Goal: Transaction & Acquisition: Purchase product/service

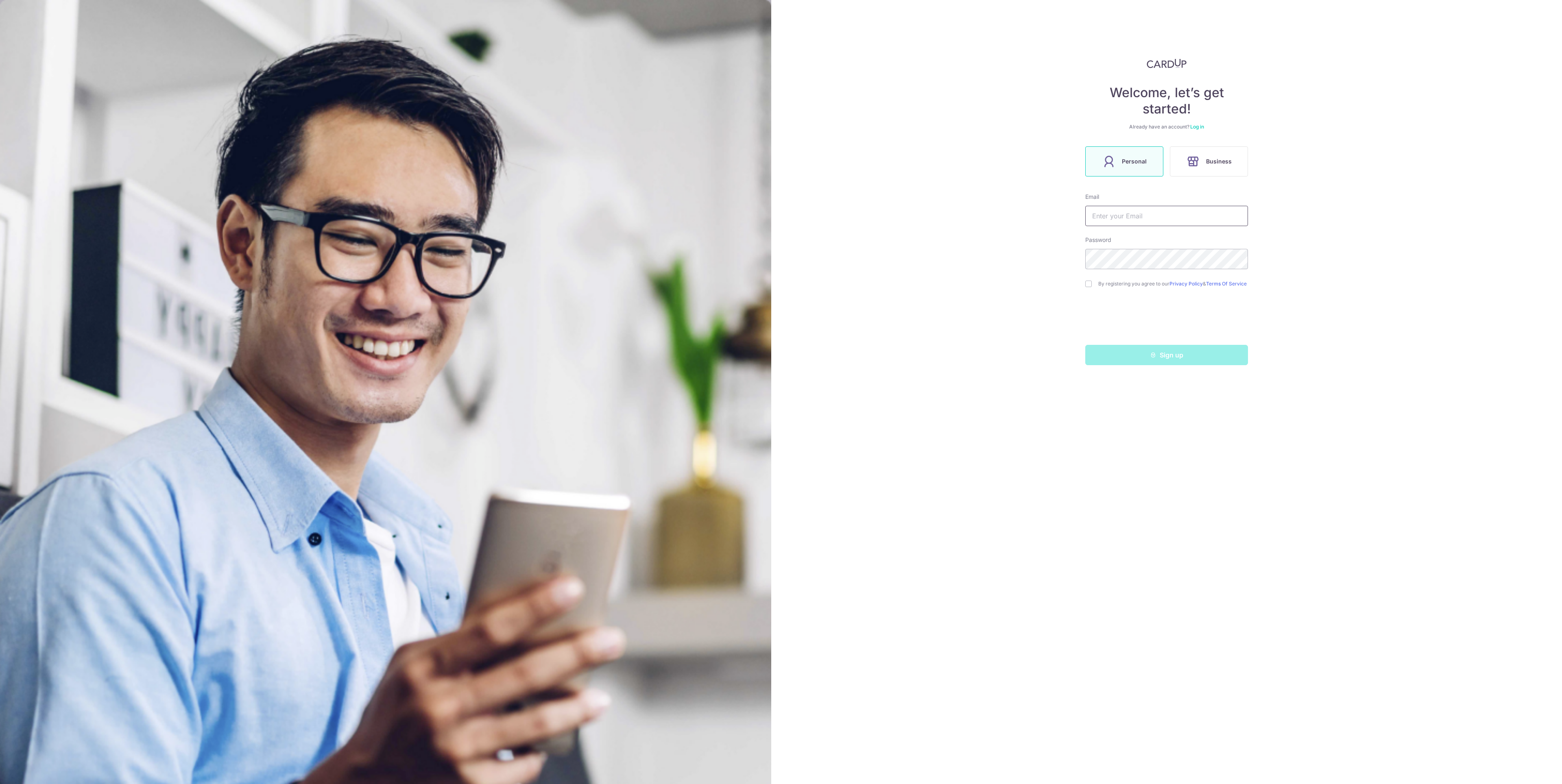
click at [1129, 219] on input "text" at bounding box center [1167, 216] width 163 height 21
type input "tzinkhaan@gmail.com"
click at [1087, 286] on input "checkbox" at bounding box center [1088, 284] width 7 height 7
checkbox input "true"
click at [1152, 358] on icon "submit" at bounding box center [1153, 355] width 7 height 7
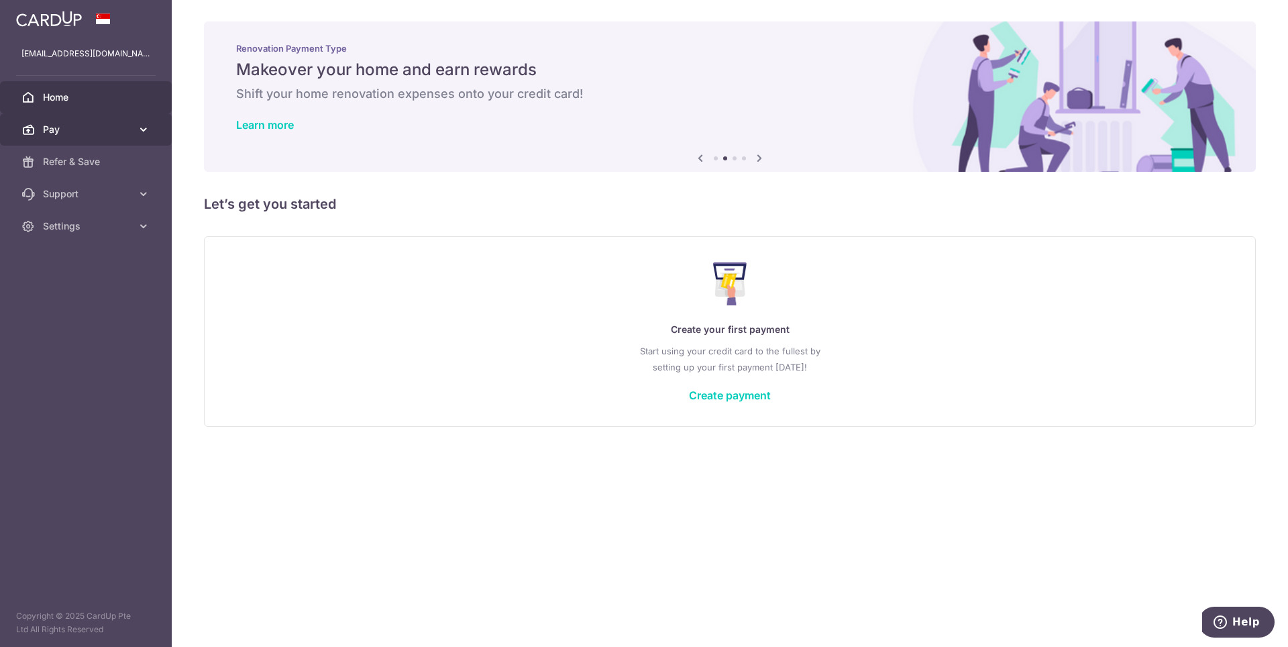
click at [127, 129] on span "Pay" at bounding box center [87, 129] width 89 height 13
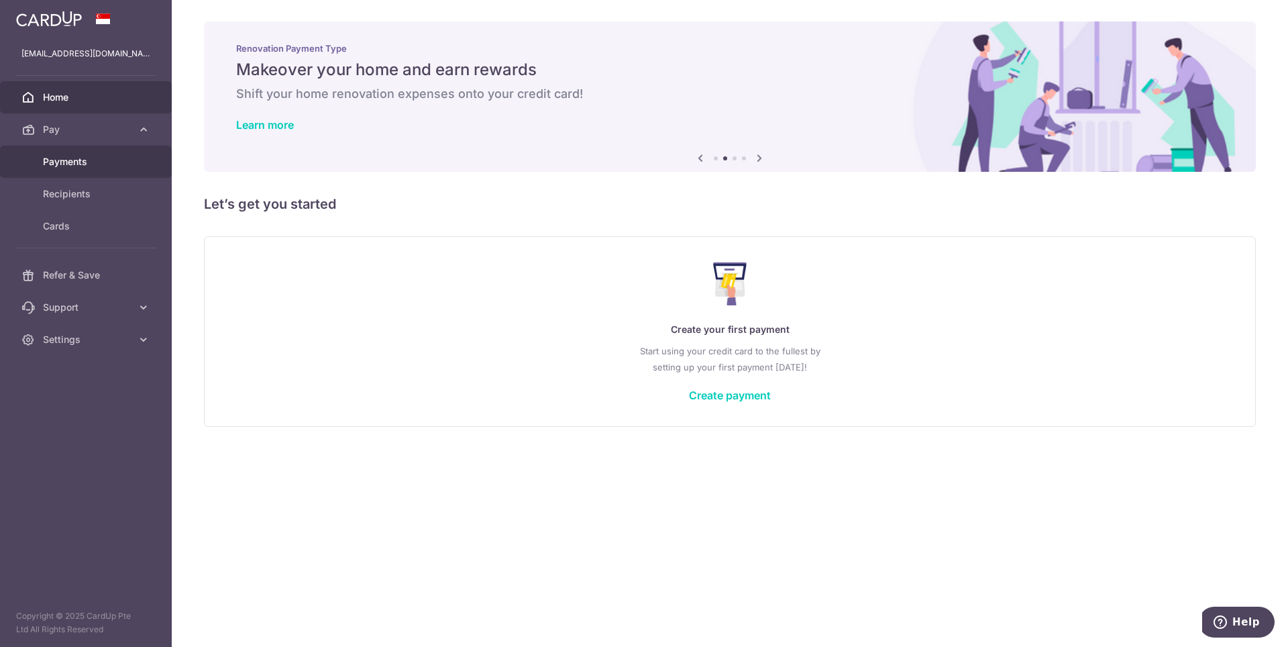
click at [109, 171] on link "Payments" at bounding box center [86, 162] width 172 height 32
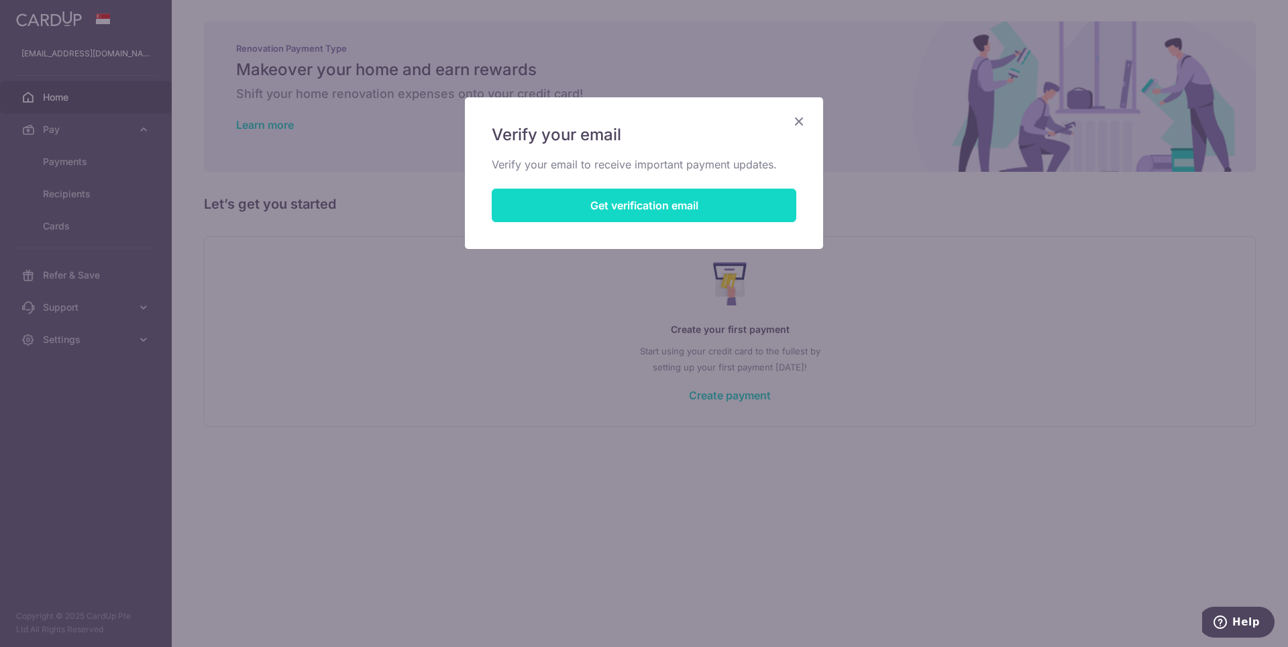
click at [682, 210] on button "Get verification email" at bounding box center [644, 206] width 305 height 34
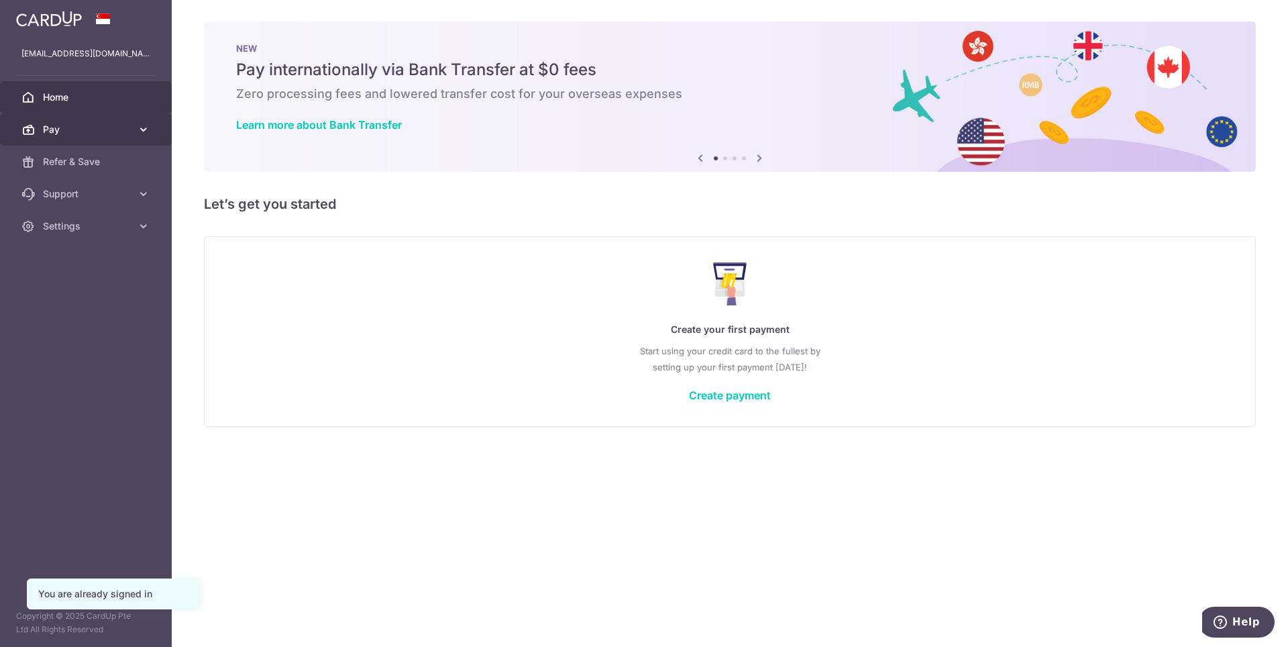
click at [99, 131] on span "Pay" at bounding box center [87, 129] width 89 height 13
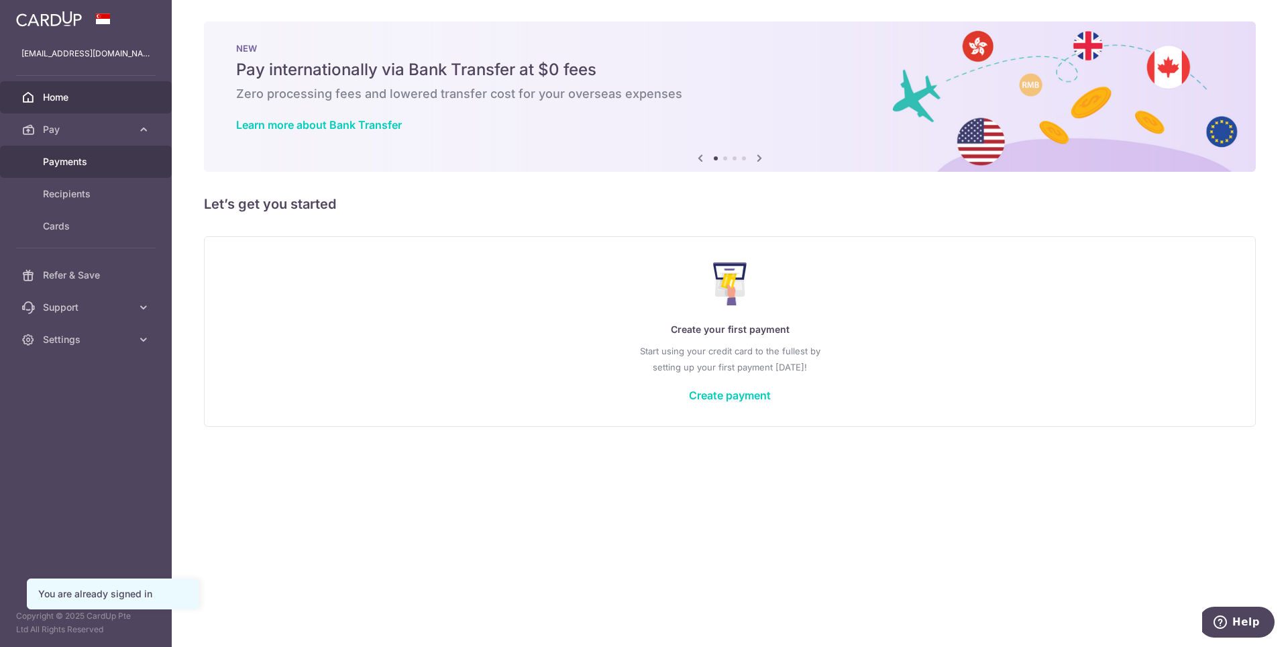
click at [95, 164] on span "Payments" at bounding box center [87, 161] width 89 height 13
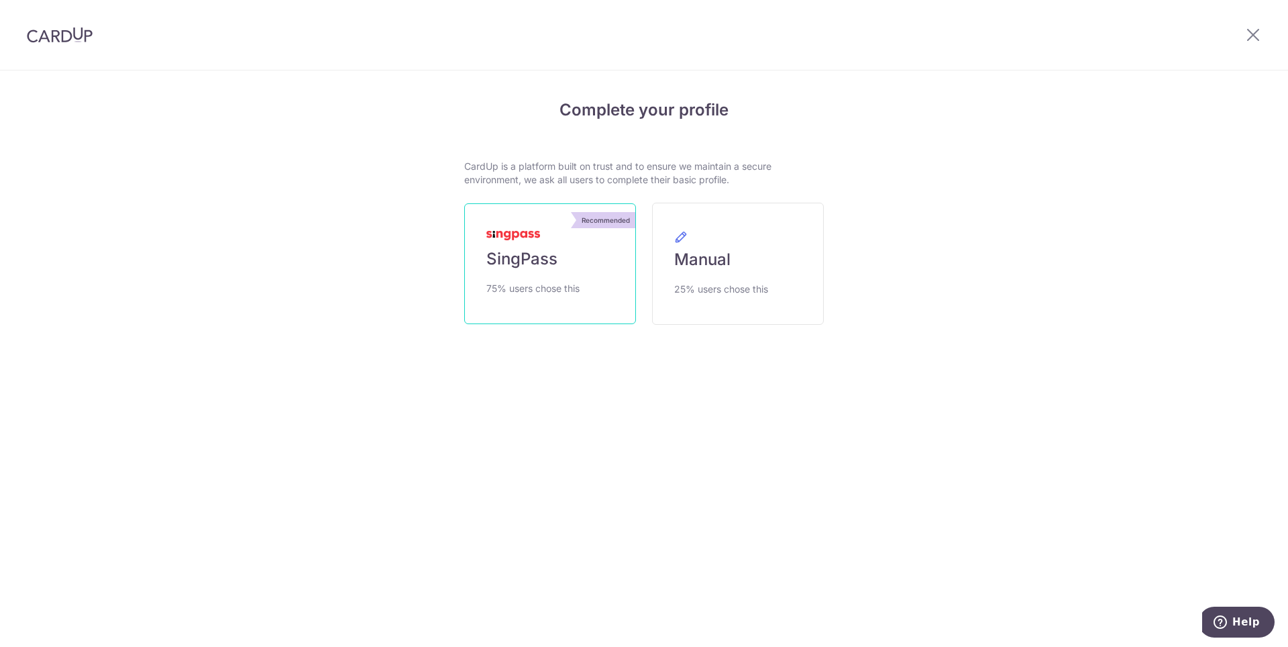
click at [539, 260] on span "SingPass" at bounding box center [521, 258] width 71 height 21
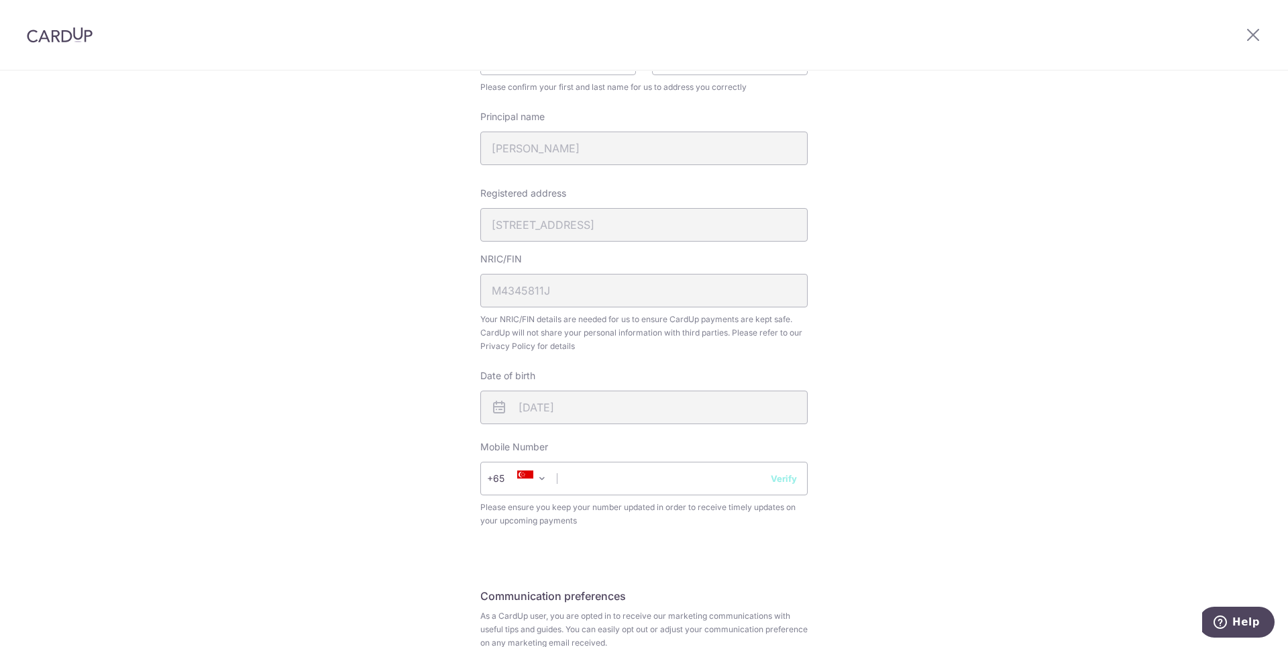
scroll to position [241, 0]
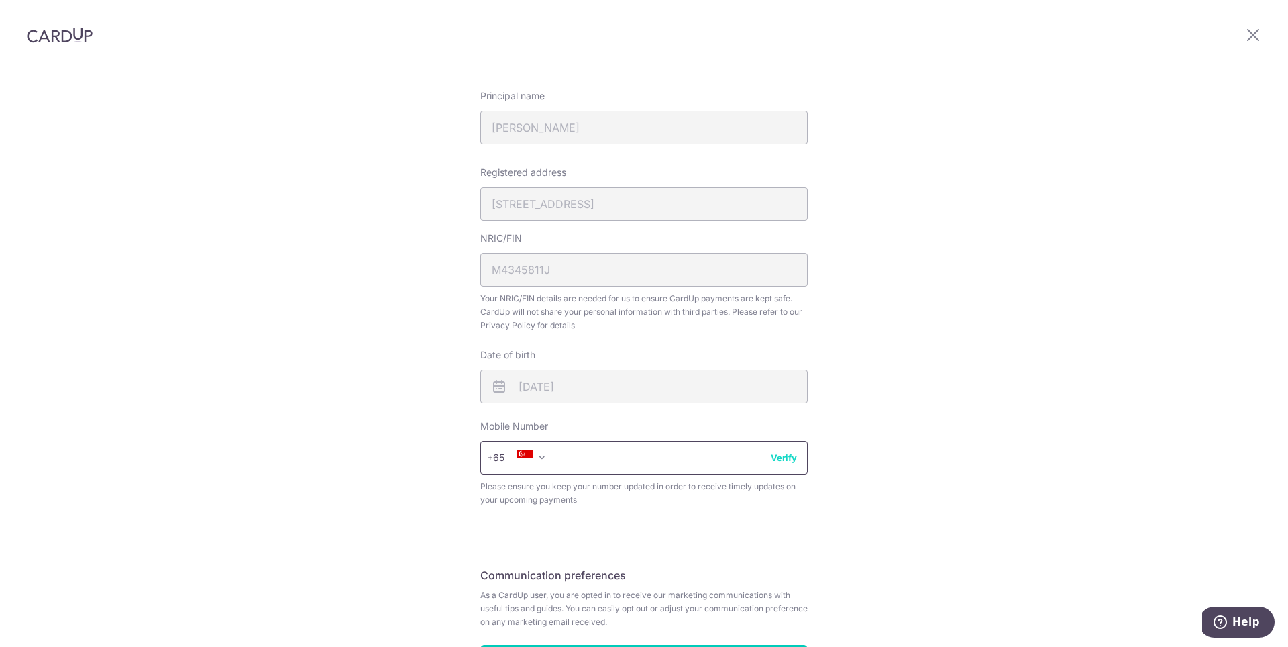
click at [595, 451] on input "text" at bounding box center [643, 458] width 327 height 34
type input "89490730"
click at [814, 501] on div "Review your details Your Details Please provide your full name as per your NRIC…" at bounding box center [644, 293] width 360 height 895
click at [785, 458] on button "Verify" at bounding box center [784, 457] width 26 height 13
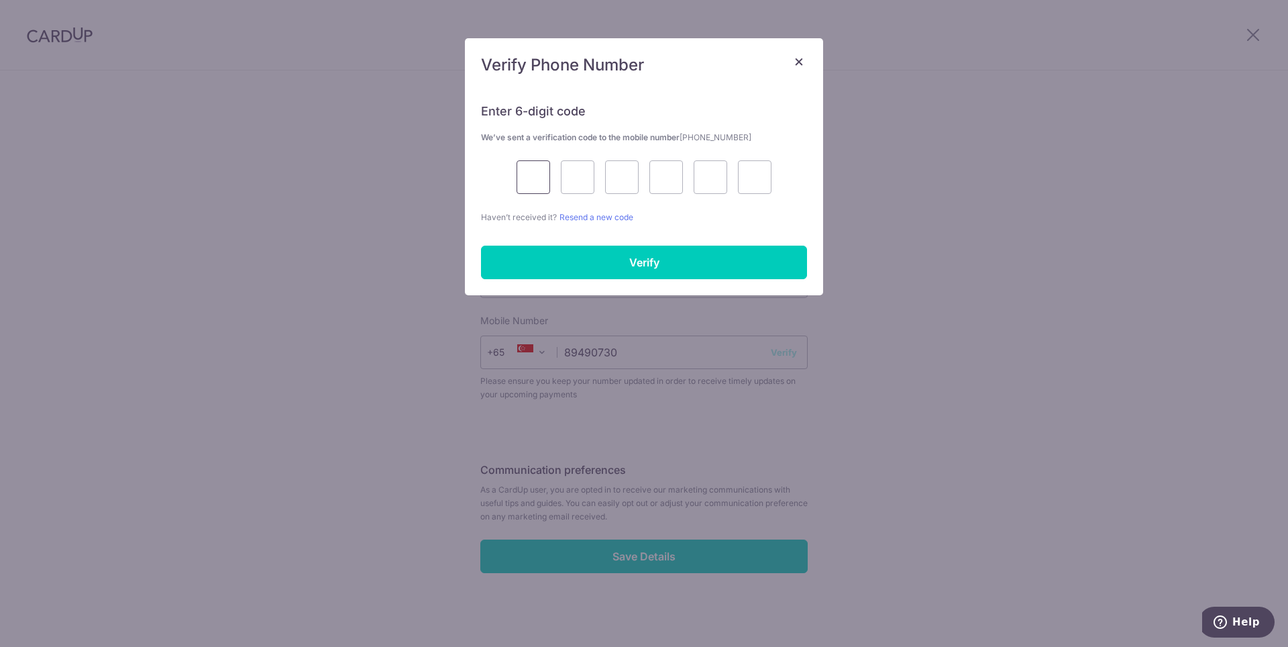
click at [525, 171] on input "text" at bounding box center [534, 177] width 34 height 34
click at [537, 178] on input "text" at bounding box center [534, 177] width 34 height 34
type input "3"
type input "1"
type input "4"
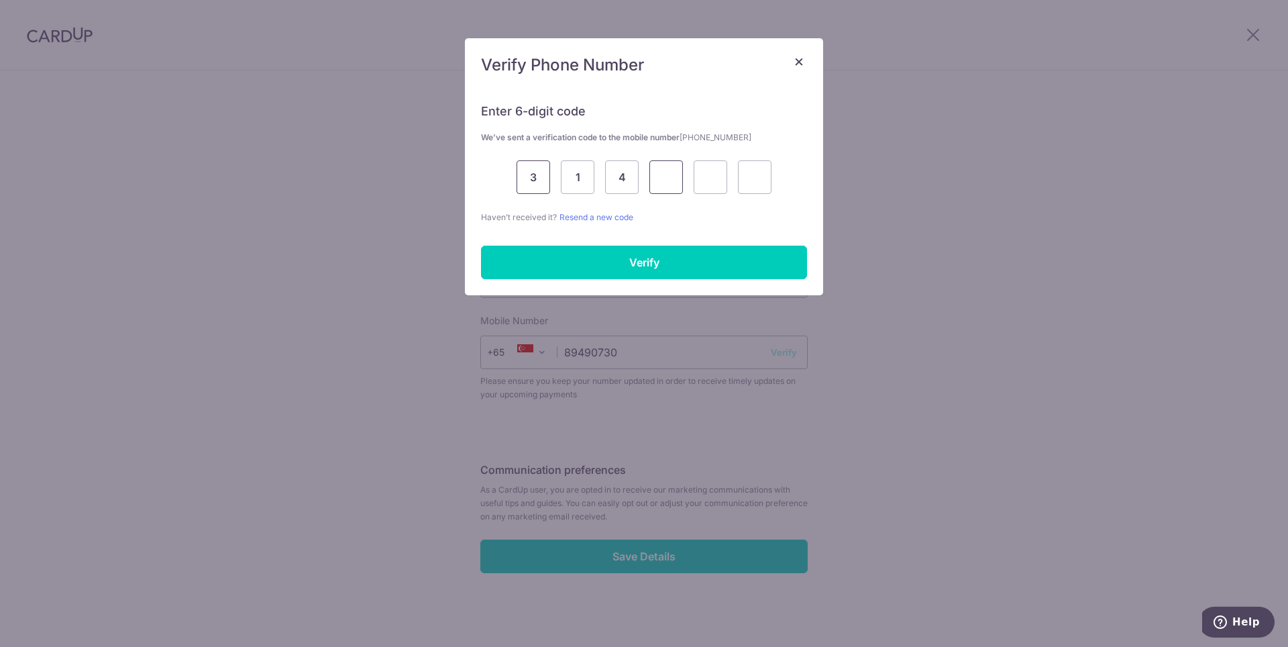
type input "9"
type input "4"
type input "9"
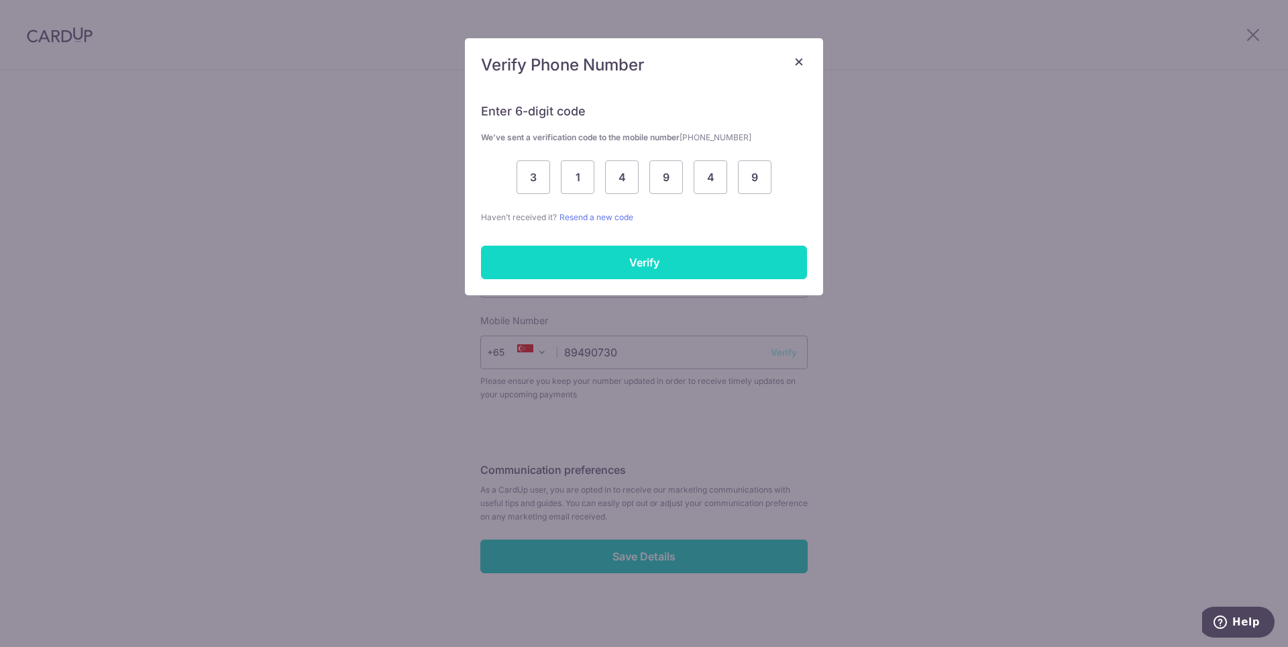
click at [678, 250] on input "Verify" at bounding box center [644, 263] width 326 height 34
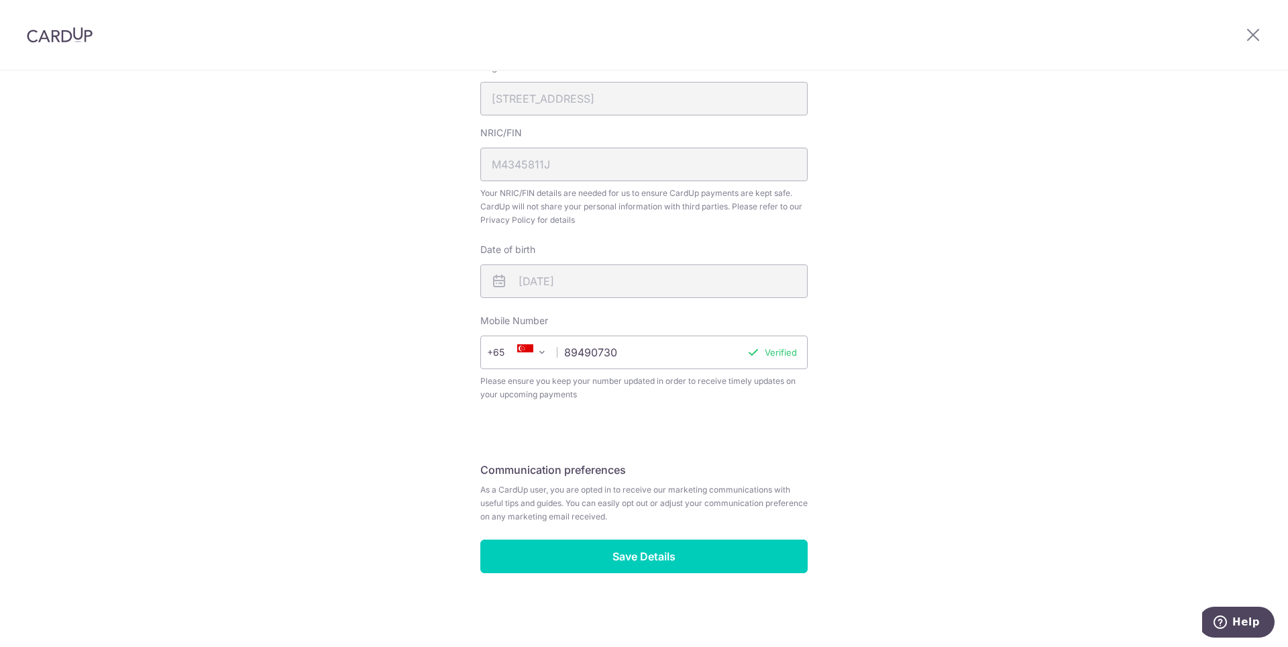
drag, startPoint x: 655, startPoint y: 515, endPoint x: 651, endPoint y: 537, distance: 22.5
click at [655, 515] on span "As a CardUp user, you are opted in to receive our marketing communications with…" at bounding box center [643, 503] width 327 height 40
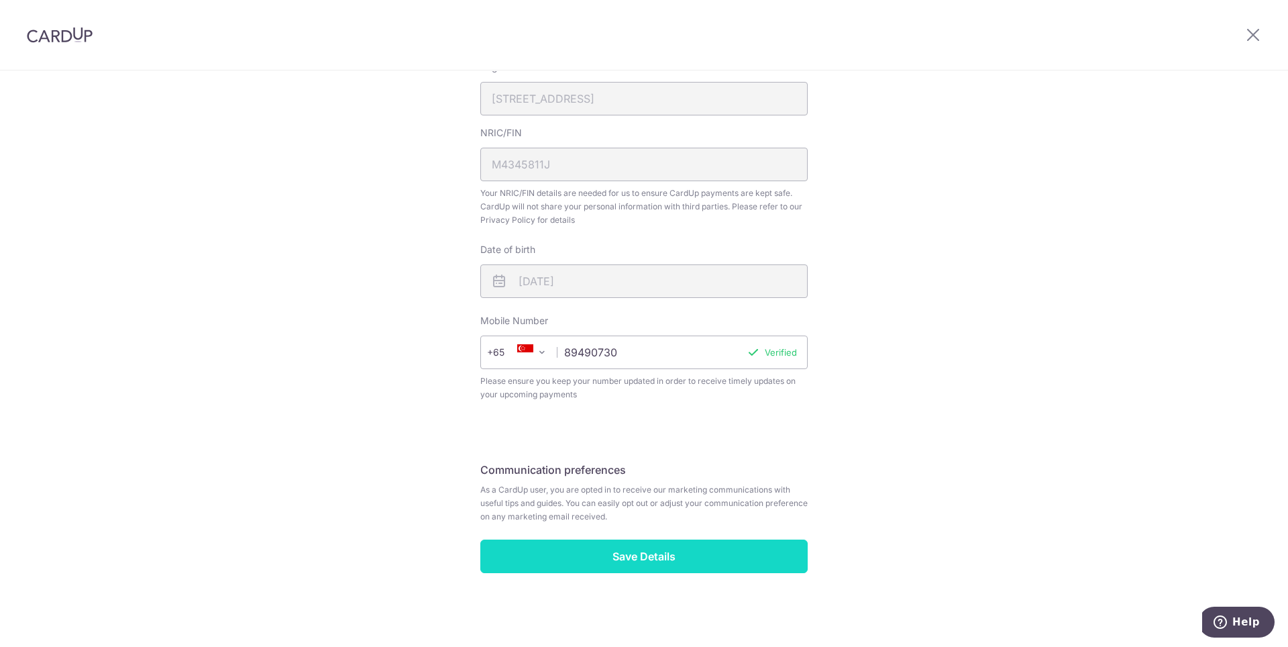
click at [649, 550] on input "Save Details" at bounding box center [643, 556] width 327 height 34
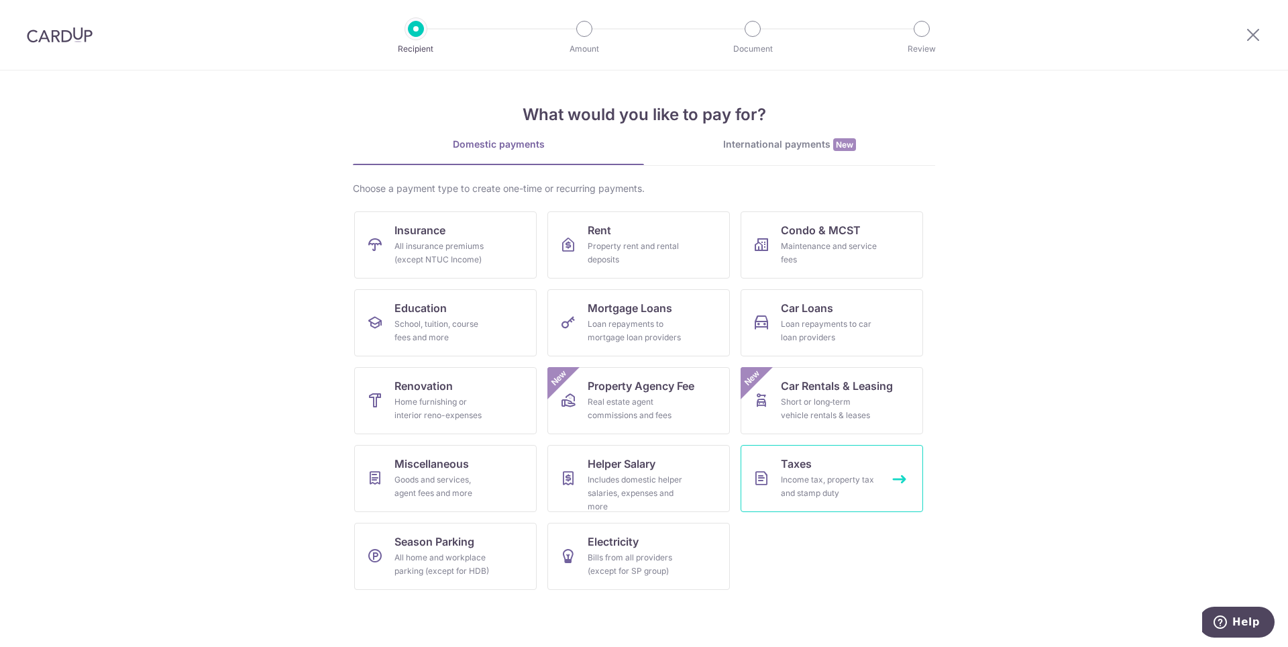
click at [841, 494] on div "Income tax, property tax and stamp duty" at bounding box center [829, 486] width 97 height 27
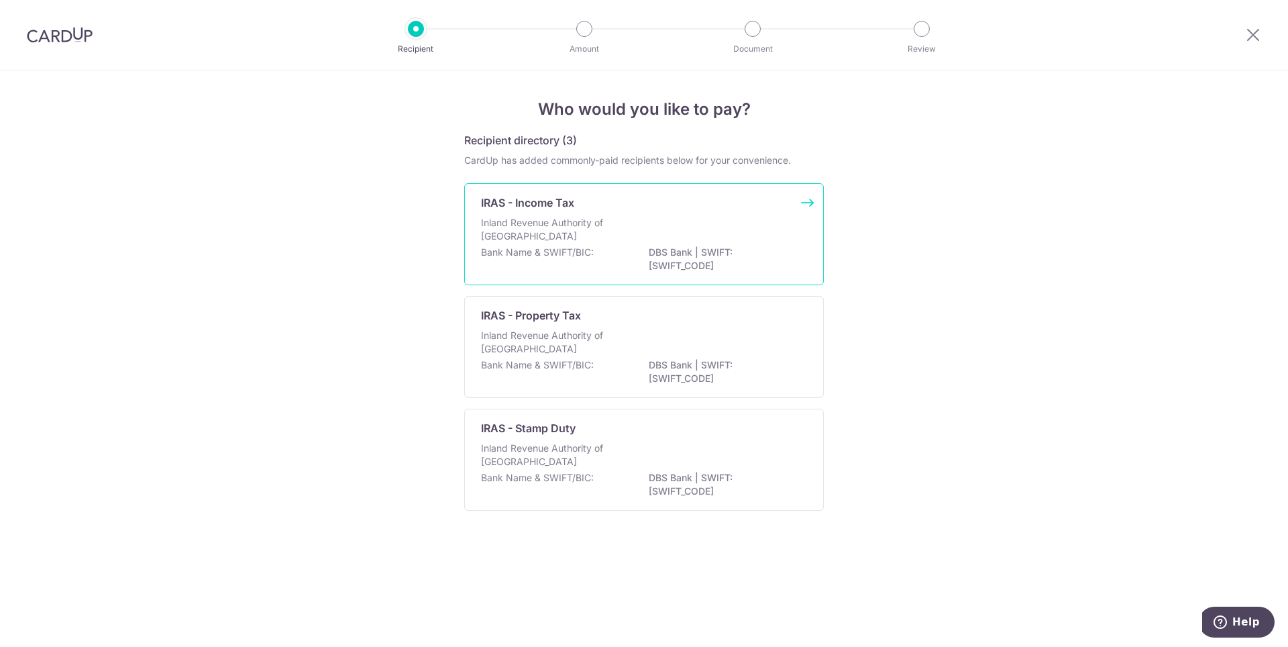
click at [596, 262] on div "Bank Name & SWIFT/BIC: DBS Bank | SWIFT: [SWIFT_CODE]" at bounding box center [644, 260] width 326 height 28
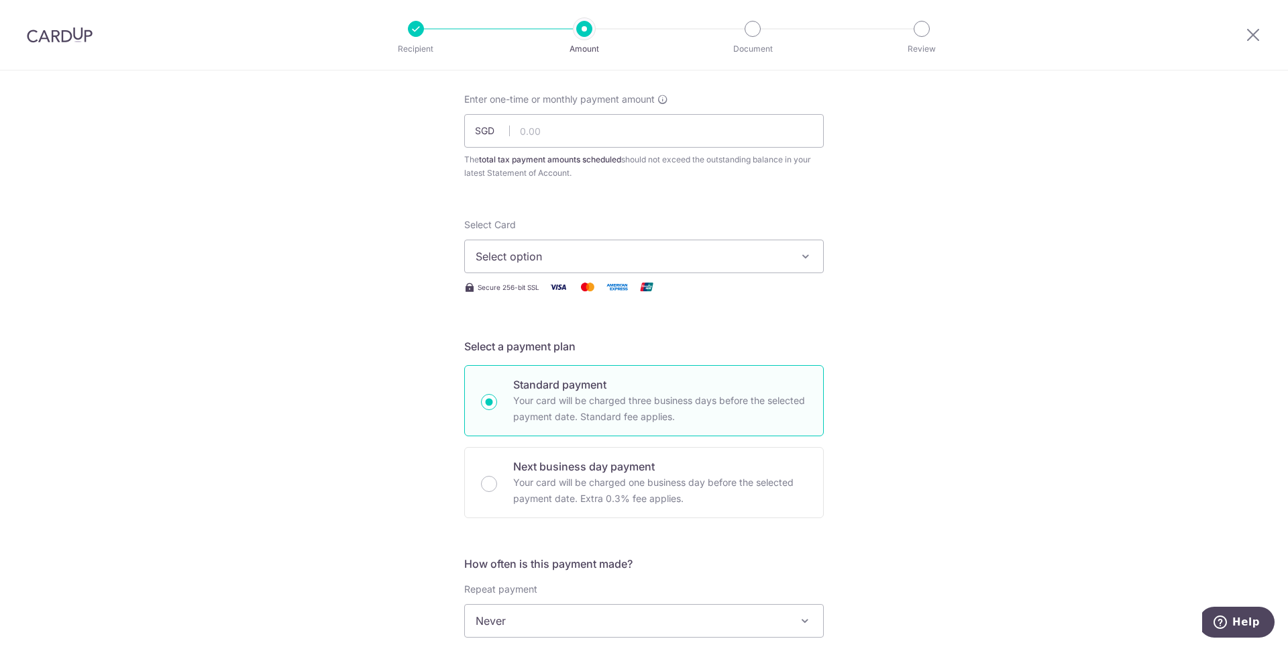
scroll to position [25, 0]
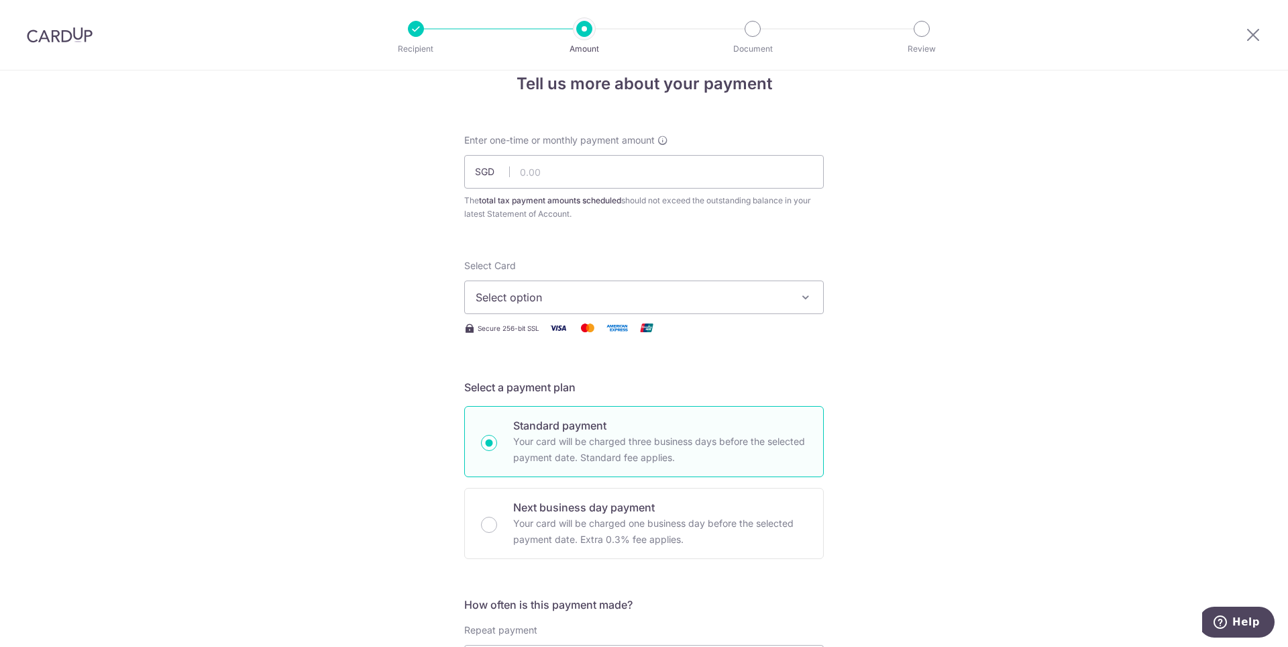
click at [600, 305] on button "Select option" at bounding box center [644, 297] width 360 height 34
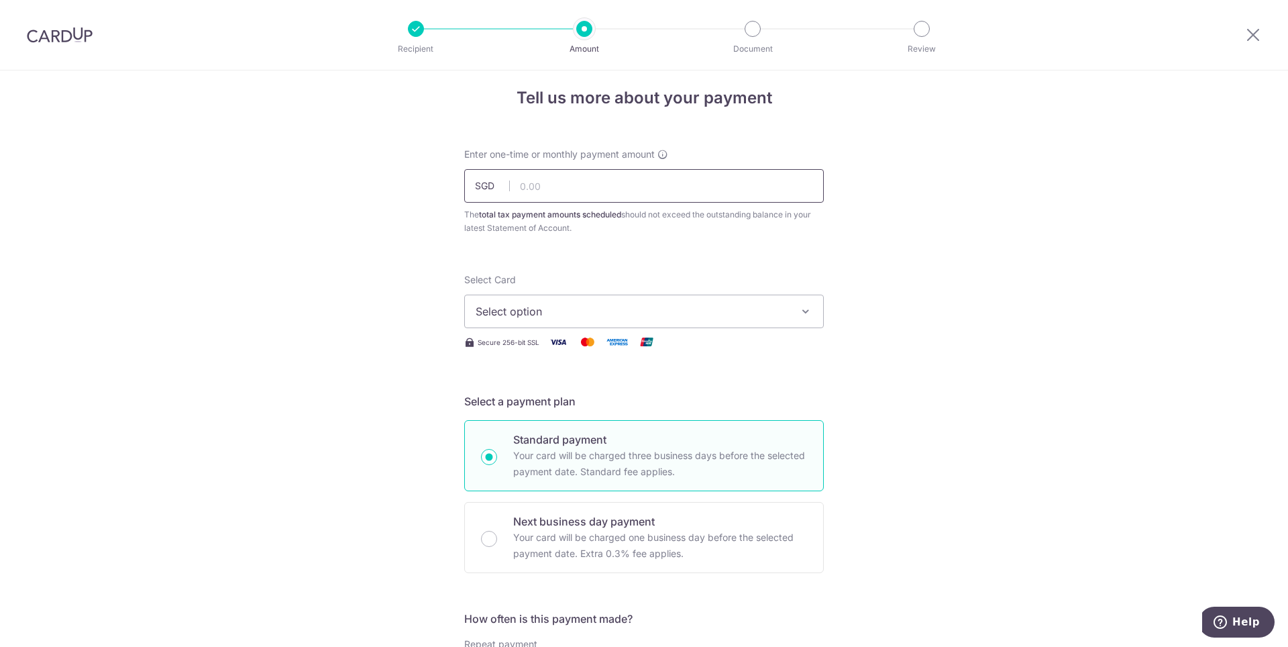
scroll to position [0, 0]
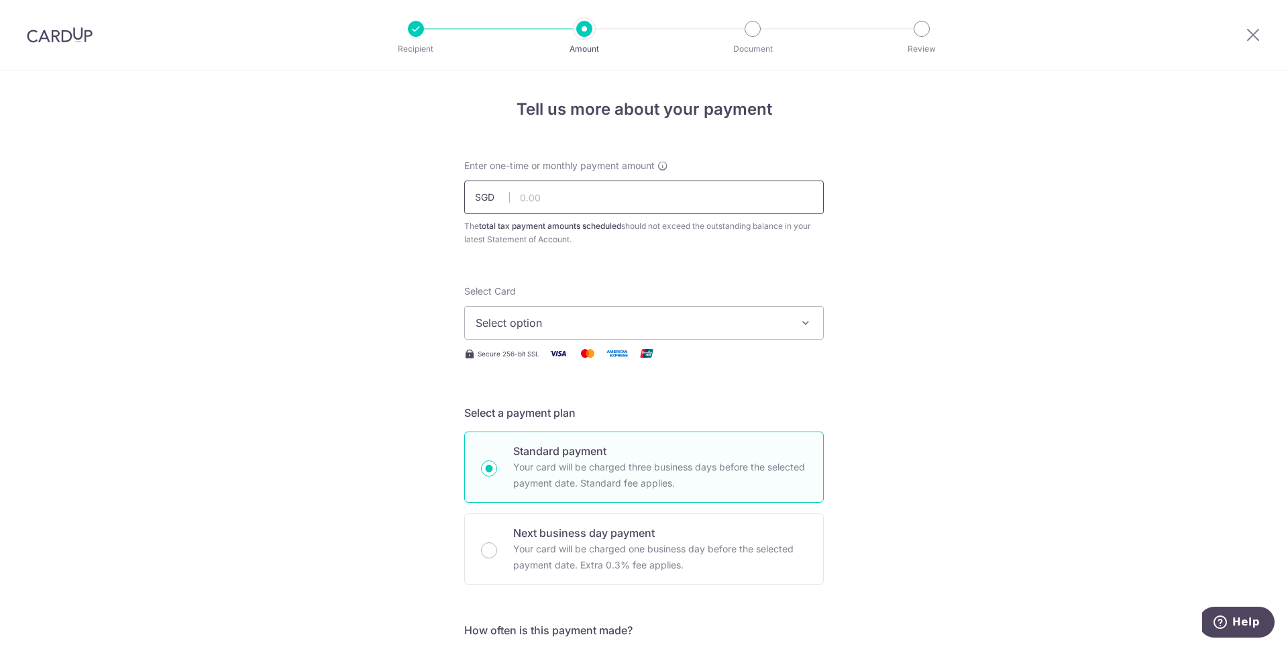
click at [622, 191] on input "text" at bounding box center [644, 197] width 360 height 34
paste input "8,823.26"
click at [626, 301] on div "Select Card Select option Add credit card" at bounding box center [644, 311] width 360 height 55
click at [601, 208] on input "8,823.26" at bounding box center [644, 197] width 360 height 34
click at [528, 200] on input "8,823.26" at bounding box center [644, 197] width 360 height 34
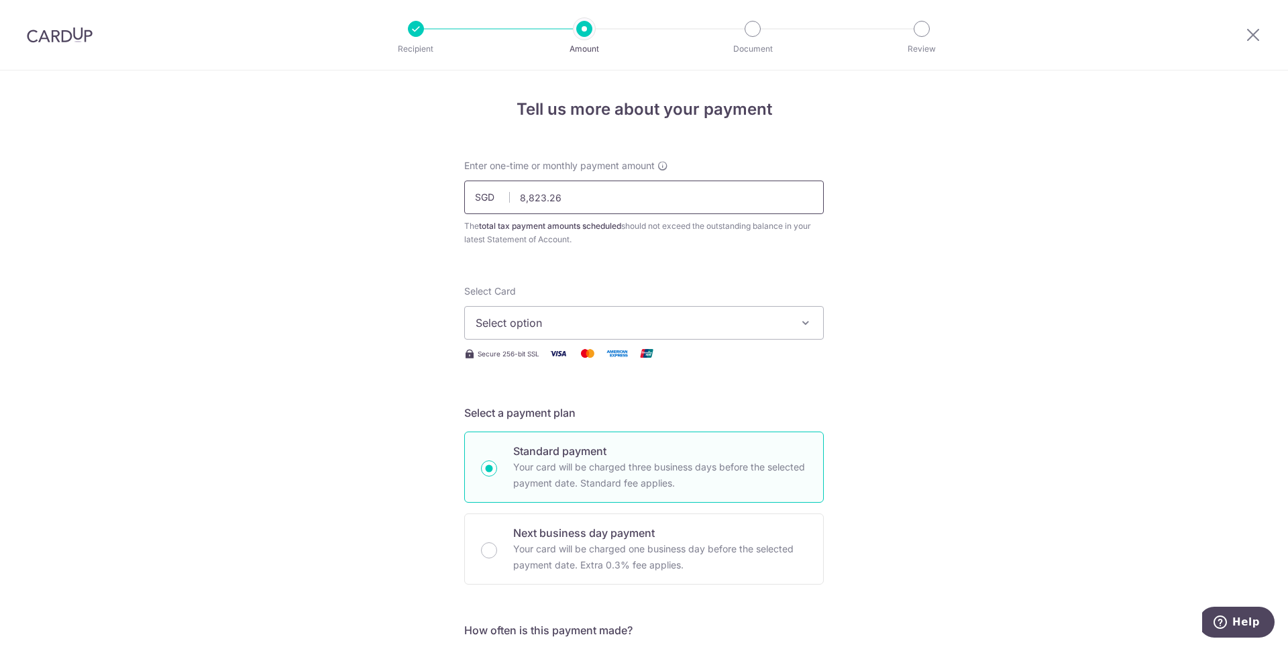
click at [528, 200] on input "8,823.26" at bounding box center [644, 197] width 360 height 34
type input "8,823.60"
click at [580, 338] on button "Select option" at bounding box center [644, 323] width 360 height 34
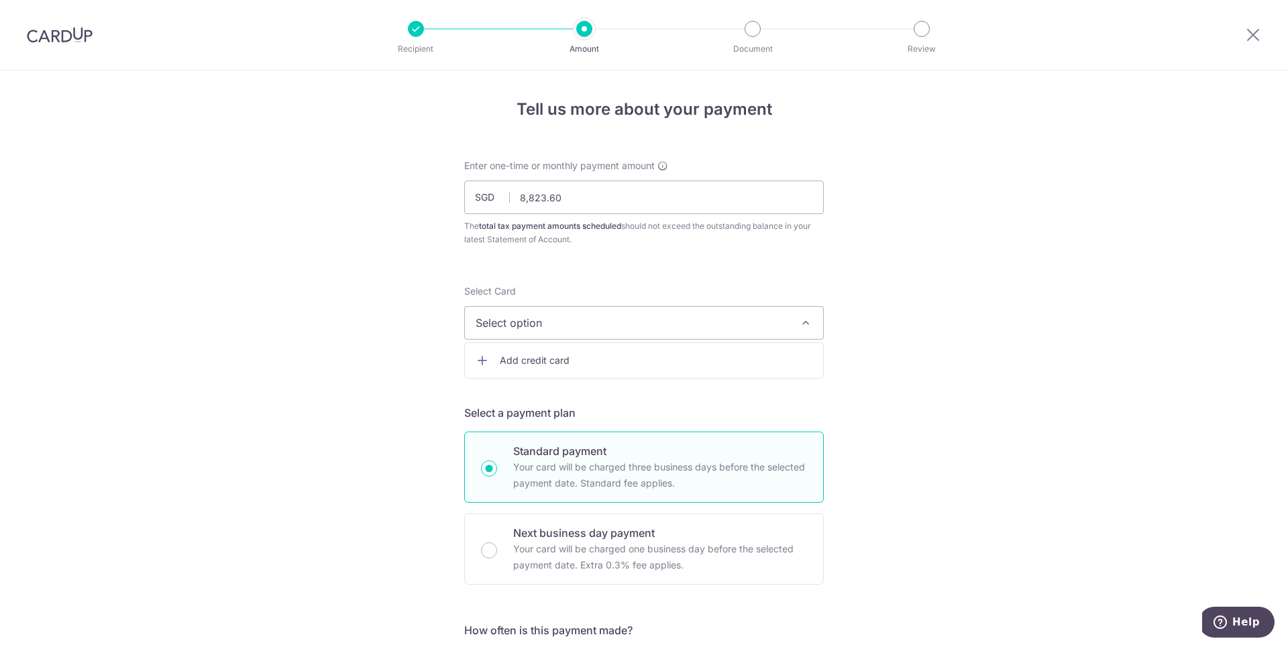
click at [619, 330] on span "Select option" at bounding box center [632, 323] width 313 height 16
click at [594, 360] on span "Add credit card" at bounding box center [656, 360] width 313 height 13
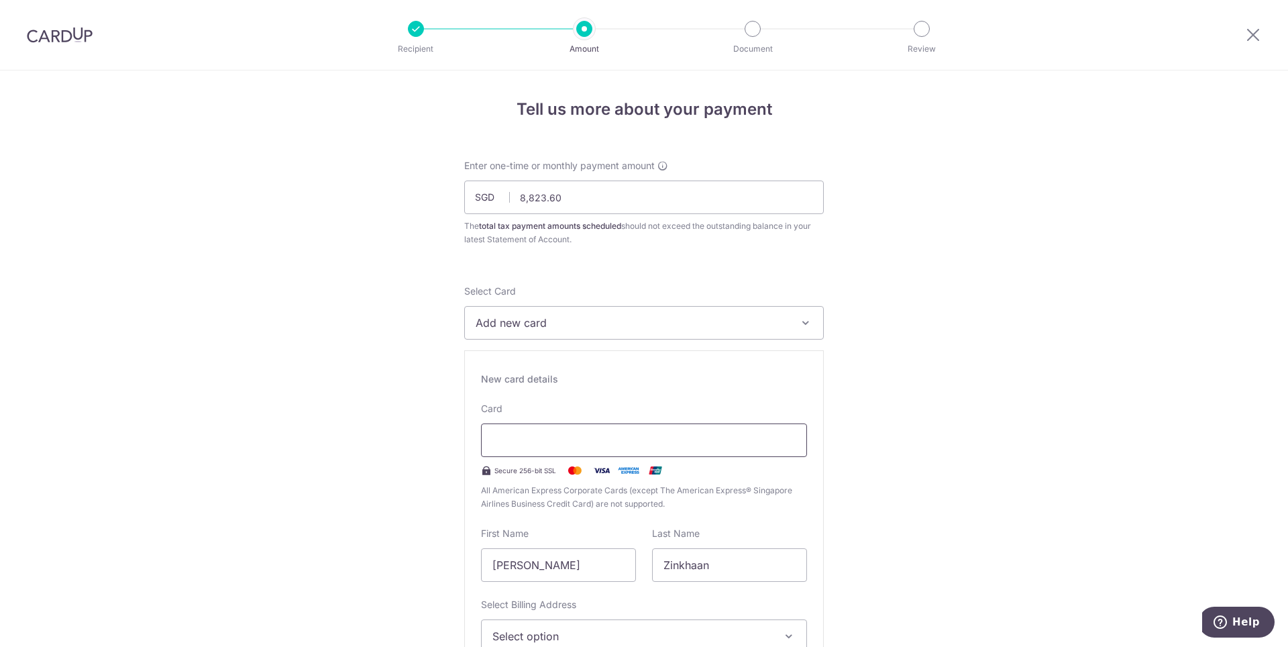
click at [553, 450] on div at bounding box center [644, 440] width 326 height 34
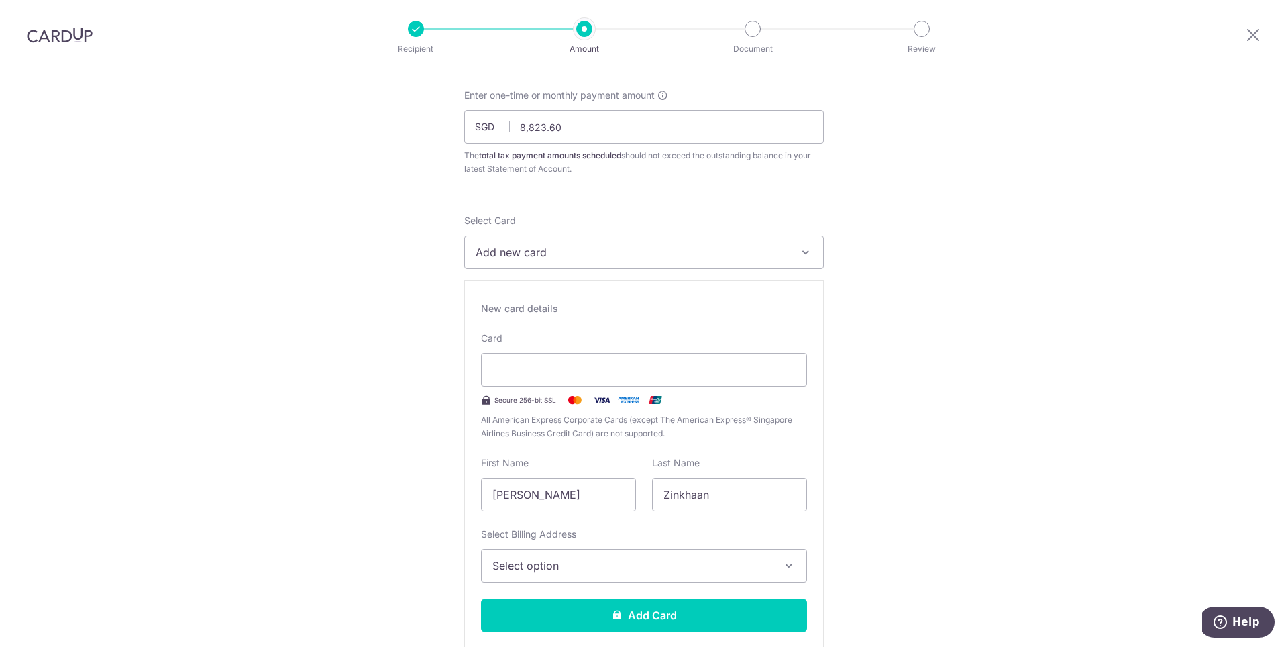
scroll to position [121, 0]
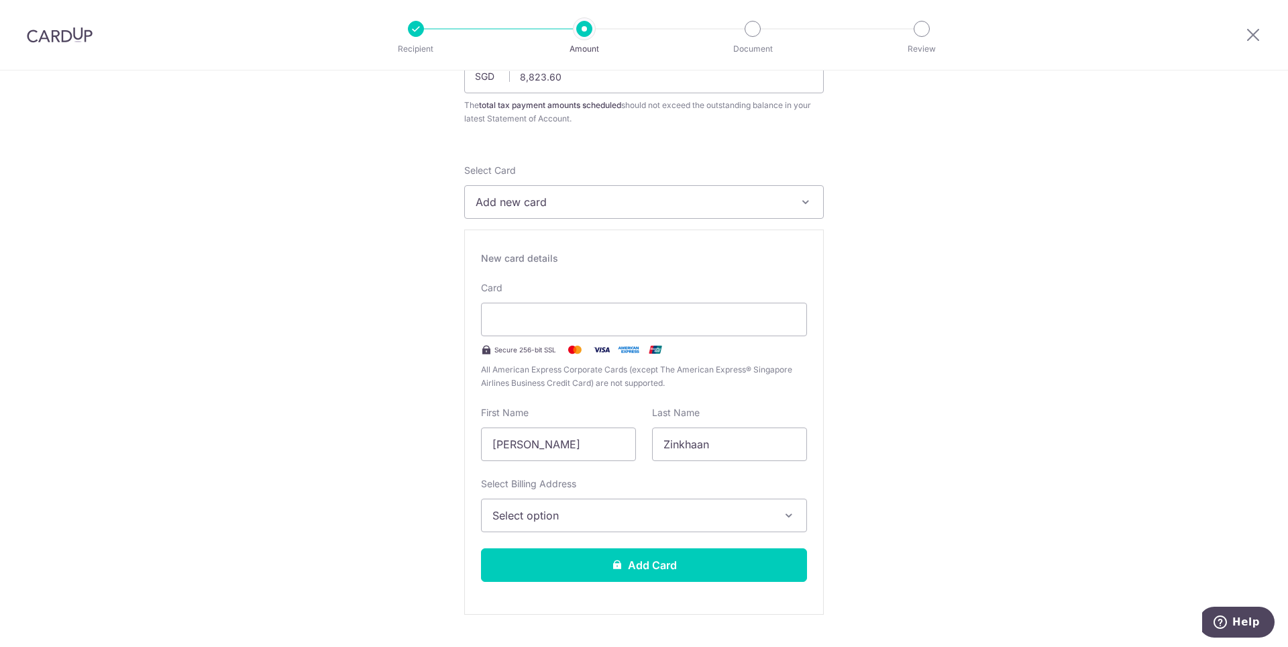
click at [605, 523] on span "Select option" at bounding box center [631, 515] width 279 height 16
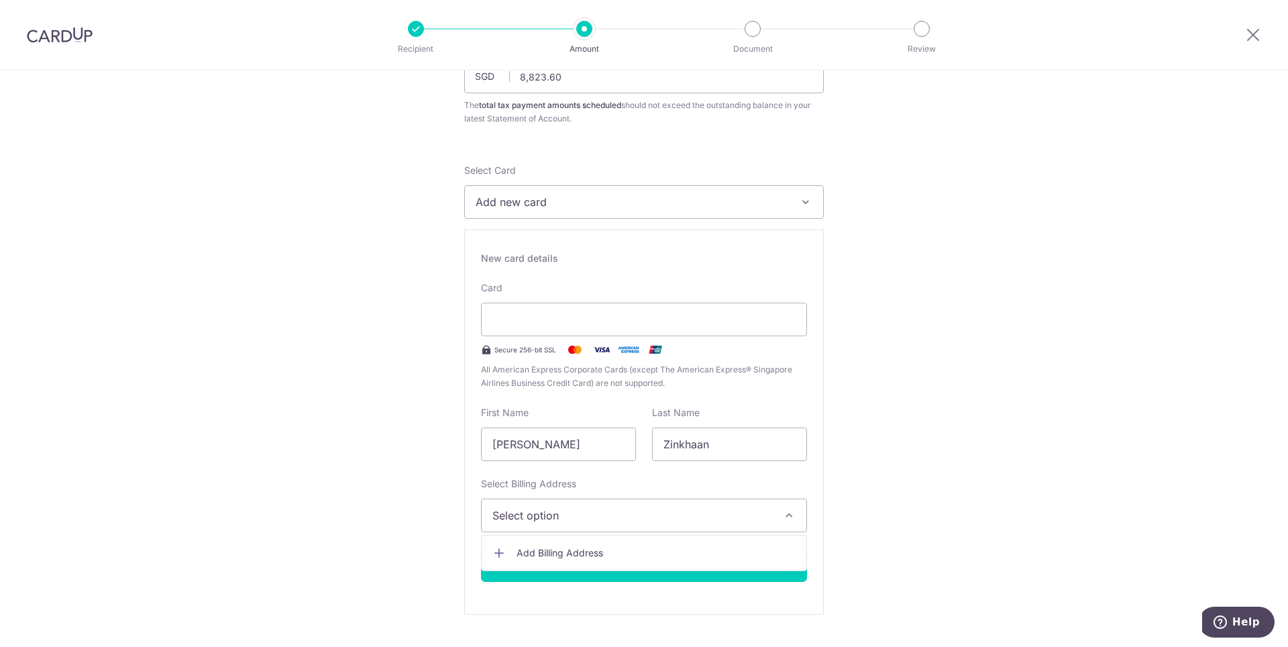
click at [599, 557] on span "Add Billing Address" at bounding box center [656, 552] width 279 height 13
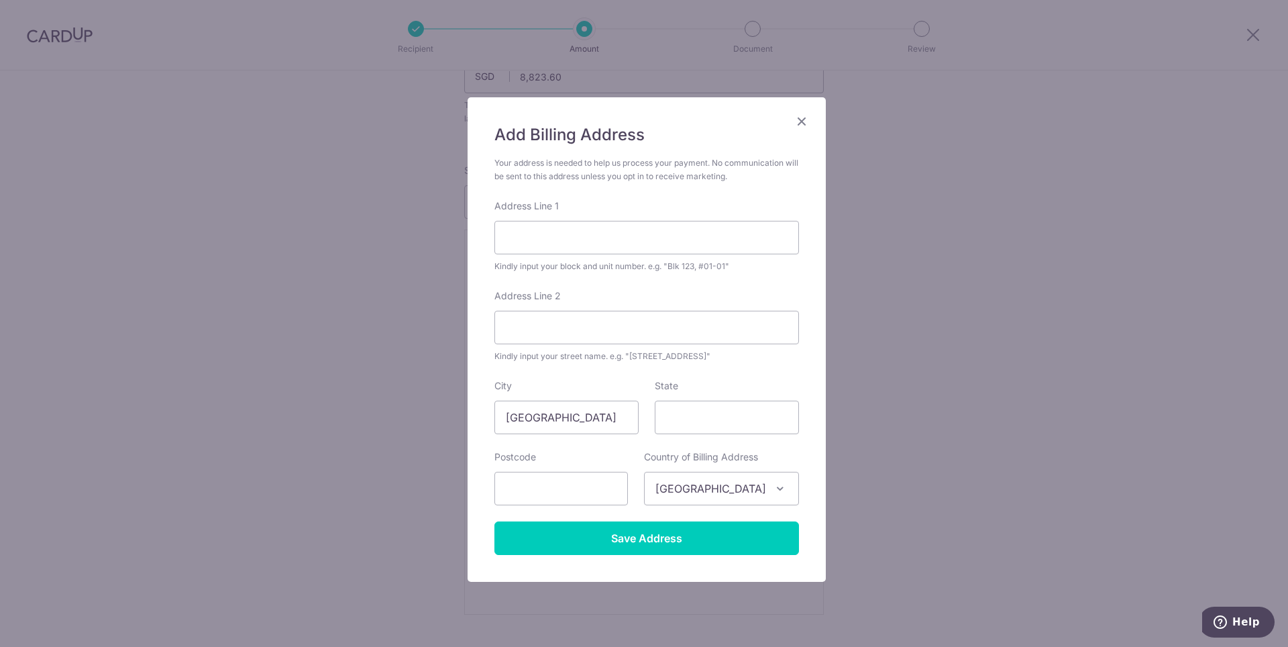
click at [554, 211] on label "Address Line 1" at bounding box center [526, 205] width 64 height 13
click at [554, 221] on input "Address Line 1" at bounding box center [646, 238] width 305 height 34
click at [557, 231] on input "Address Line 1" at bounding box center [646, 238] width 305 height 34
type input "33 Jervois Rd"
type input "#02-10"
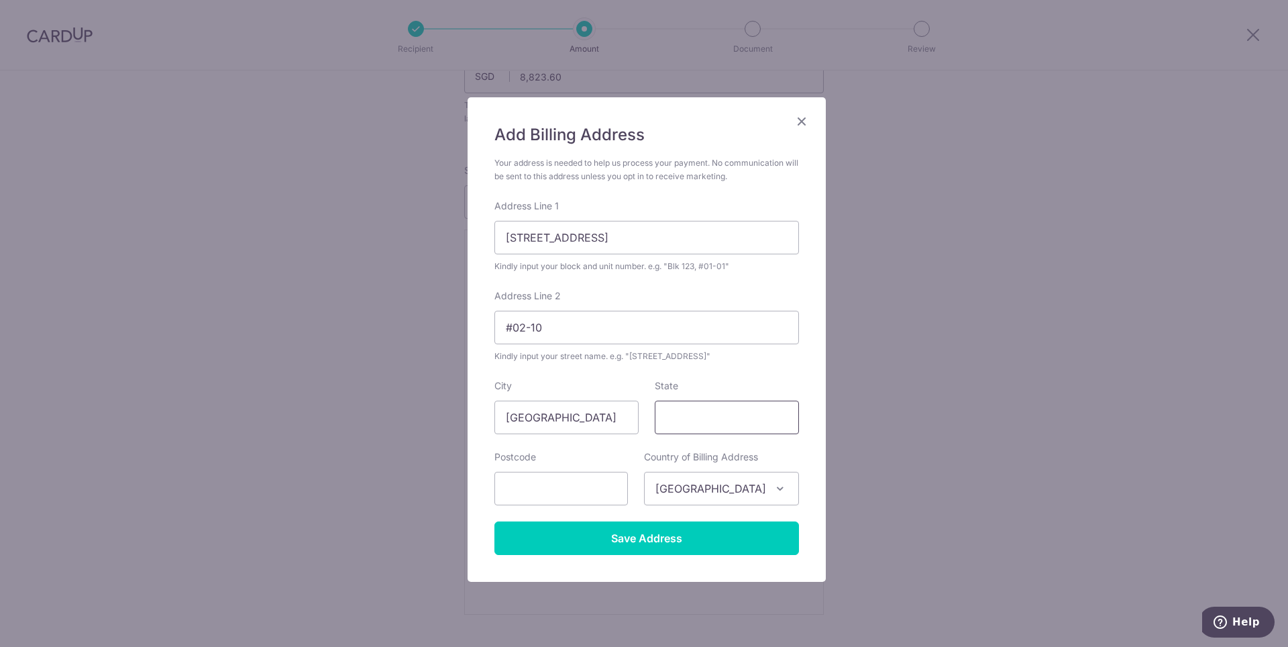
click at [735, 415] on input "State" at bounding box center [727, 417] width 144 height 34
click at [610, 487] on input "text" at bounding box center [560, 489] width 133 height 34
type input "247657"
click at [606, 455] on div "Postcode 247657" at bounding box center [560, 477] width 133 height 55
click at [662, 543] on input "Save Address" at bounding box center [646, 538] width 305 height 34
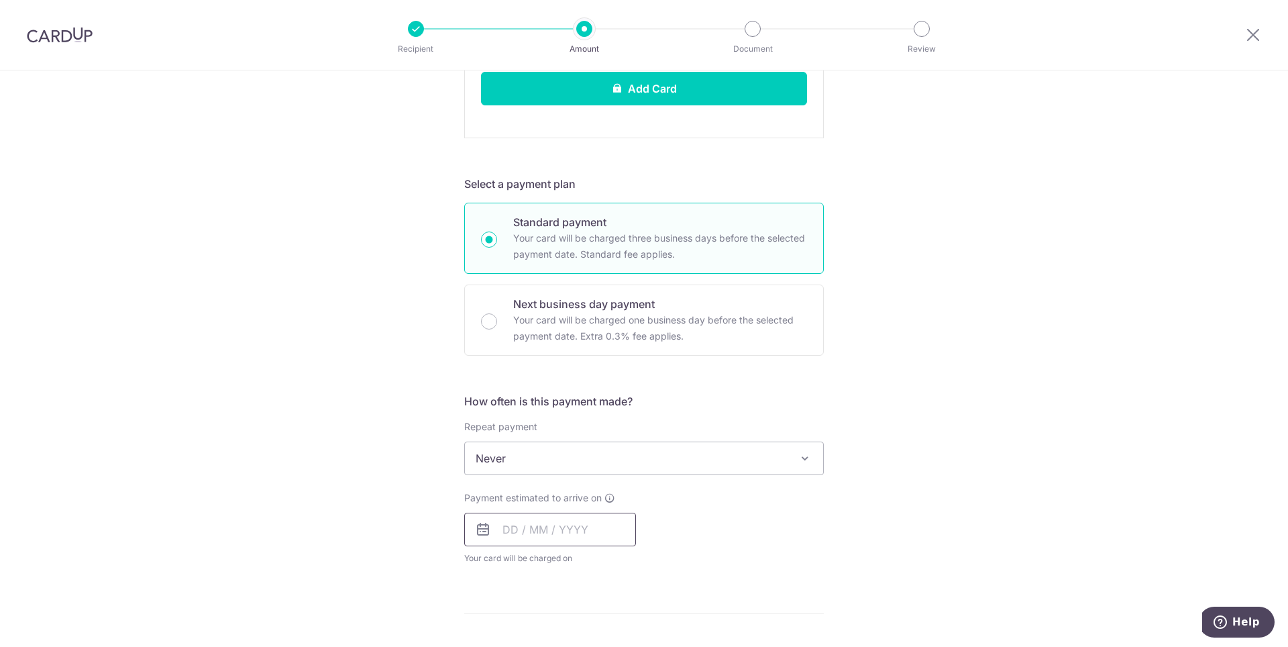
scroll to position [604, 0]
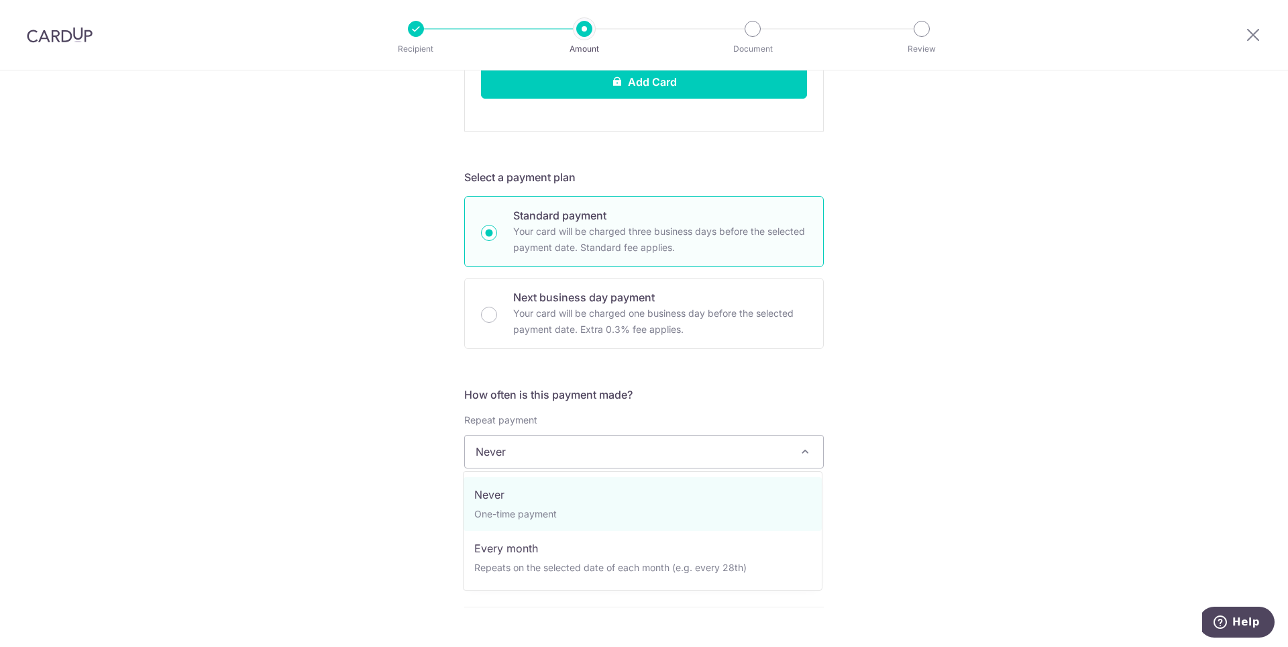
click at [575, 438] on span "Never" at bounding box center [644, 451] width 358 height 32
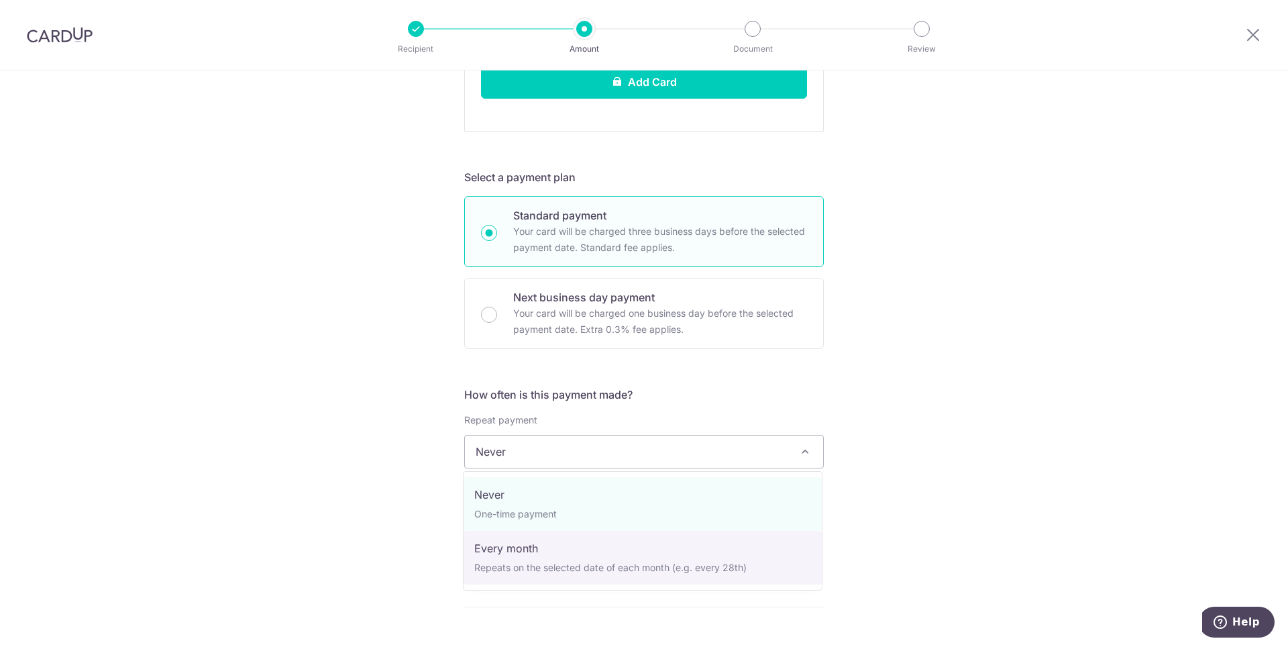
select select "3"
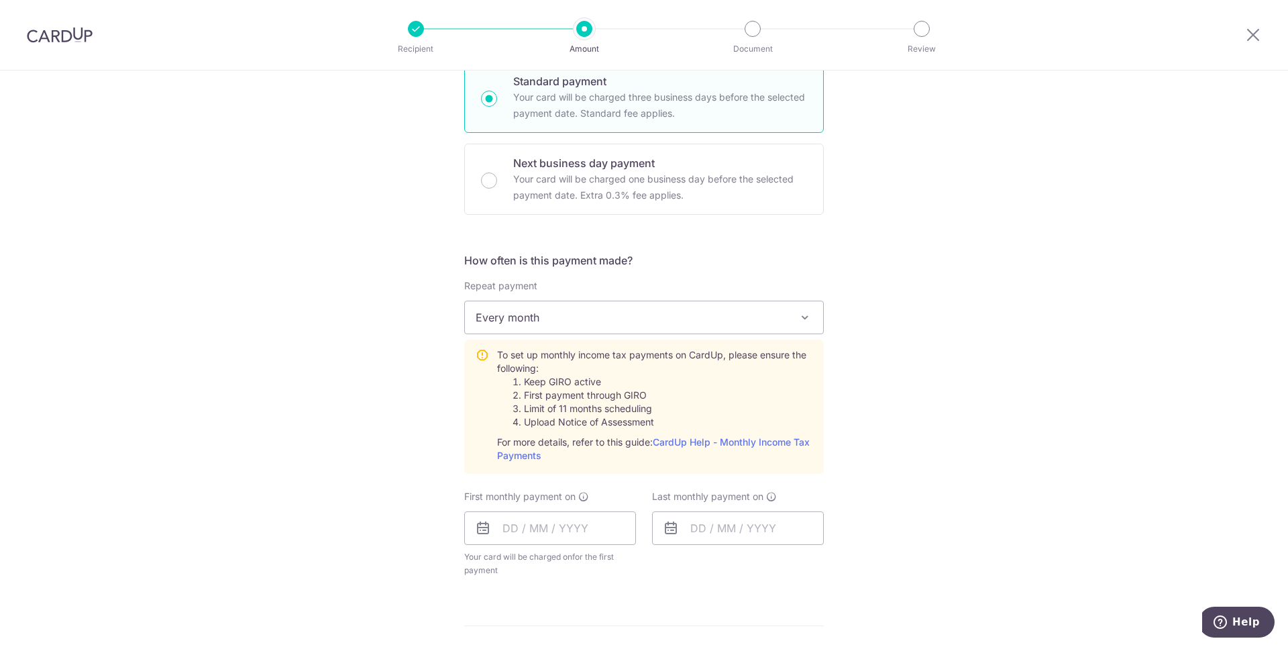
scroll to position [765, 0]
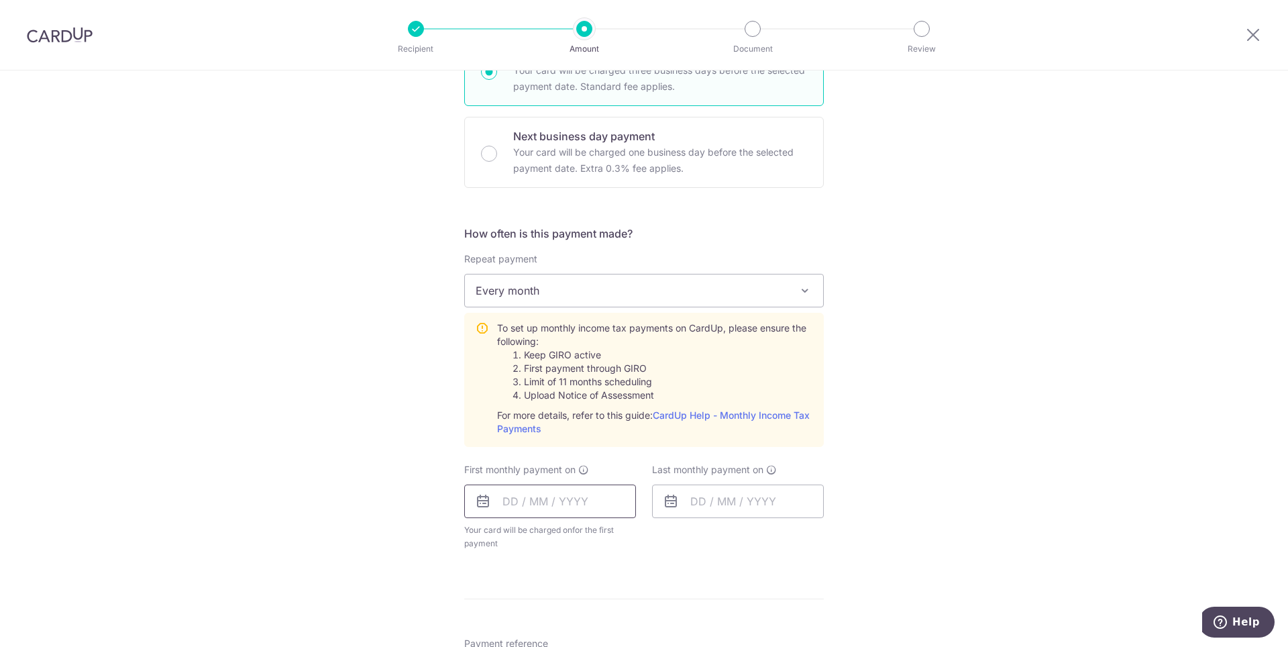
click at [543, 502] on input "text" at bounding box center [550, 501] width 172 height 34
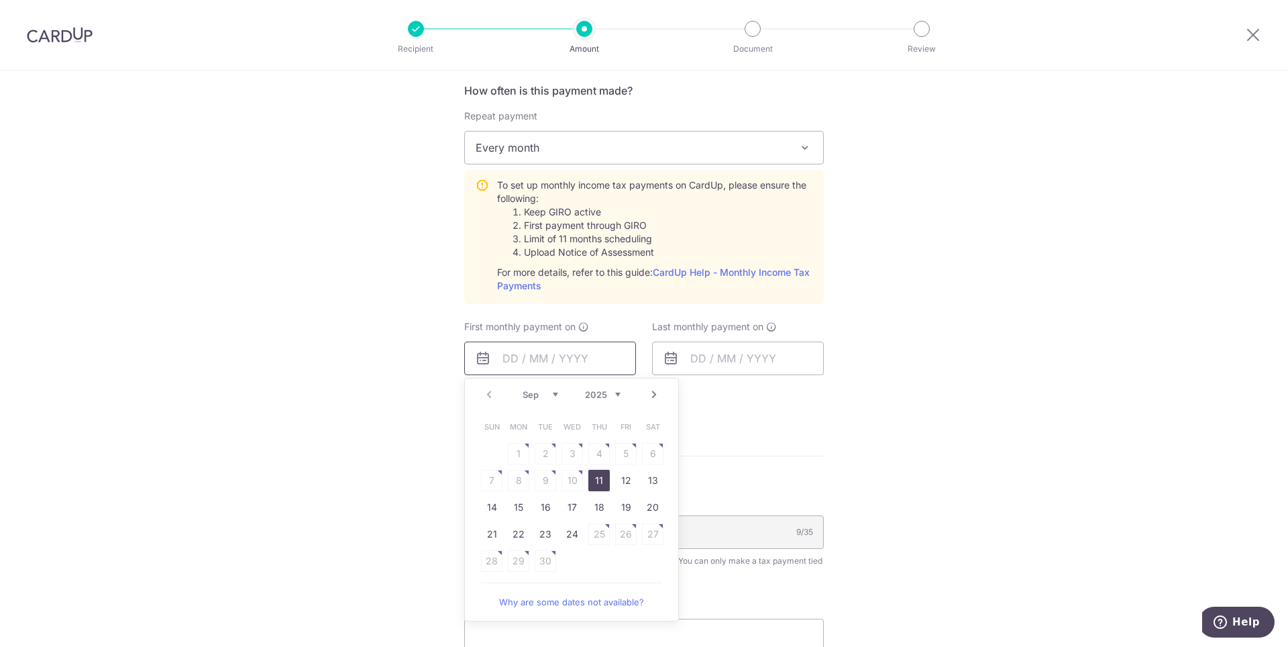
scroll to position [926, 0]
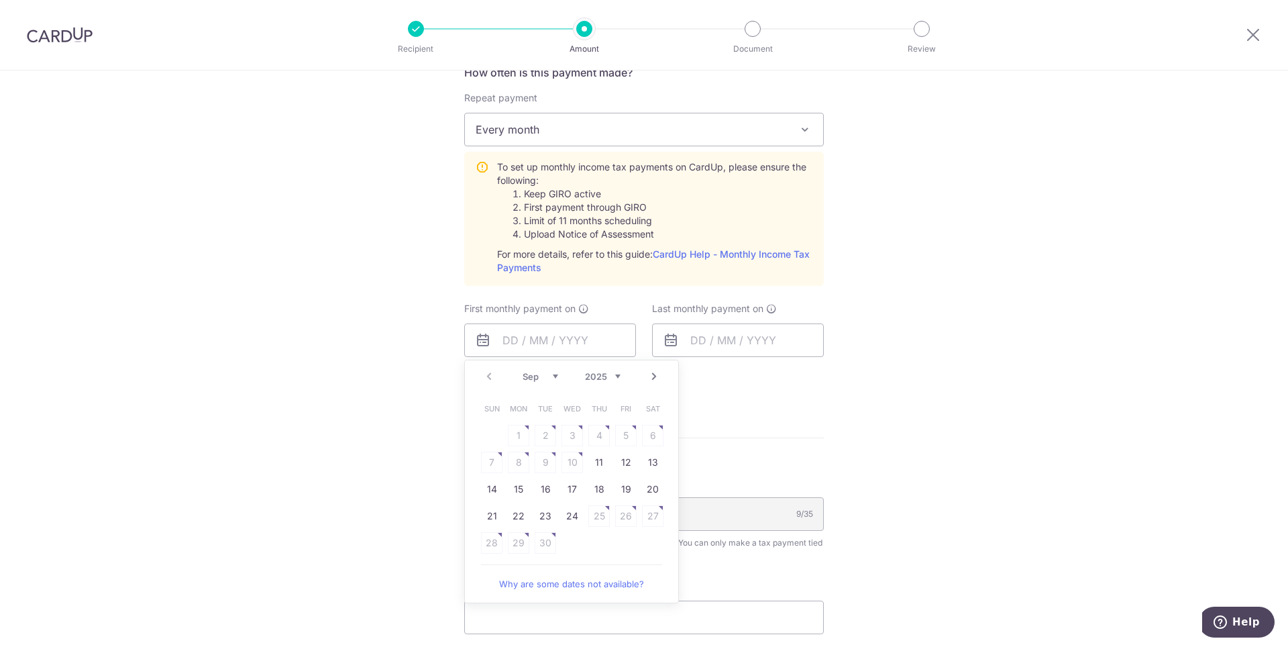
click at [585, 580] on link "Why are some dates not available?" at bounding box center [571, 583] width 181 height 27
click at [592, 462] on link "11" at bounding box center [598, 461] width 21 height 21
type input "[DATE]"
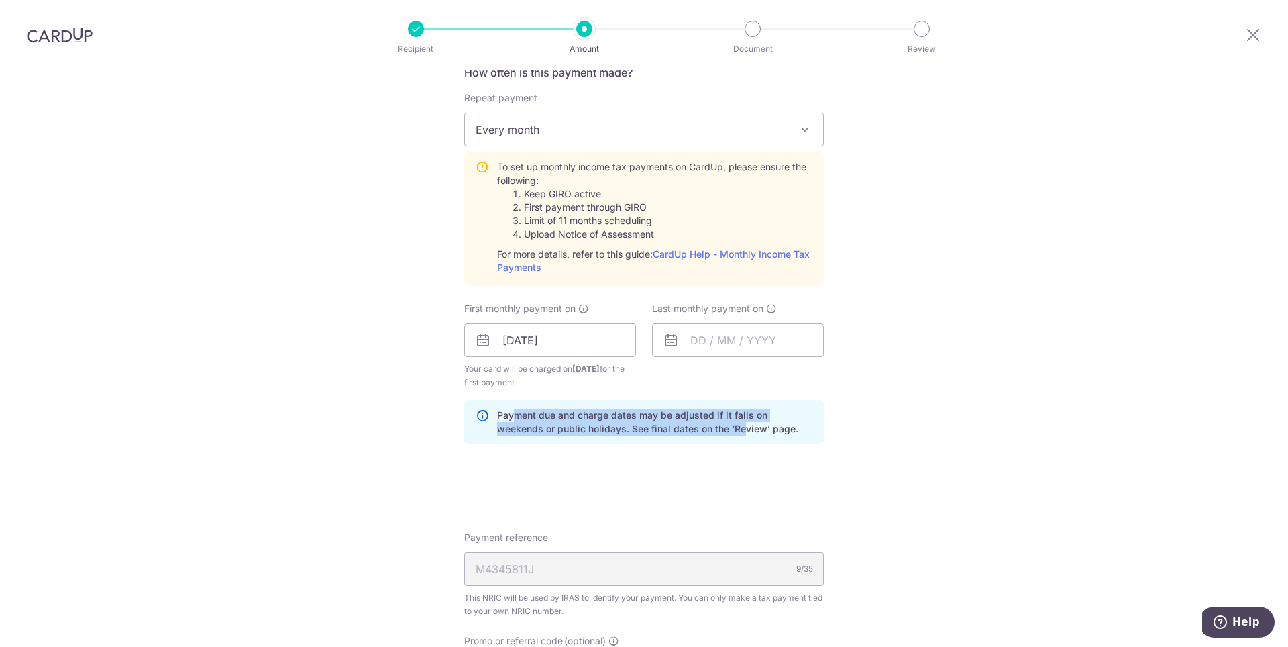
drag, startPoint x: 511, startPoint y: 415, endPoint x: 695, endPoint y: 431, distance: 184.5
click at [695, 431] on p "Payment due and charge dates may be adjusted if it falls on weekends or public …" at bounding box center [654, 422] width 315 height 27
drag, startPoint x: 729, startPoint y: 429, endPoint x: 506, endPoint y: 420, distance: 222.2
click at [506, 420] on p "Payment due and charge dates may be adjusted if it falls on weekends or public …" at bounding box center [654, 422] width 315 height 27
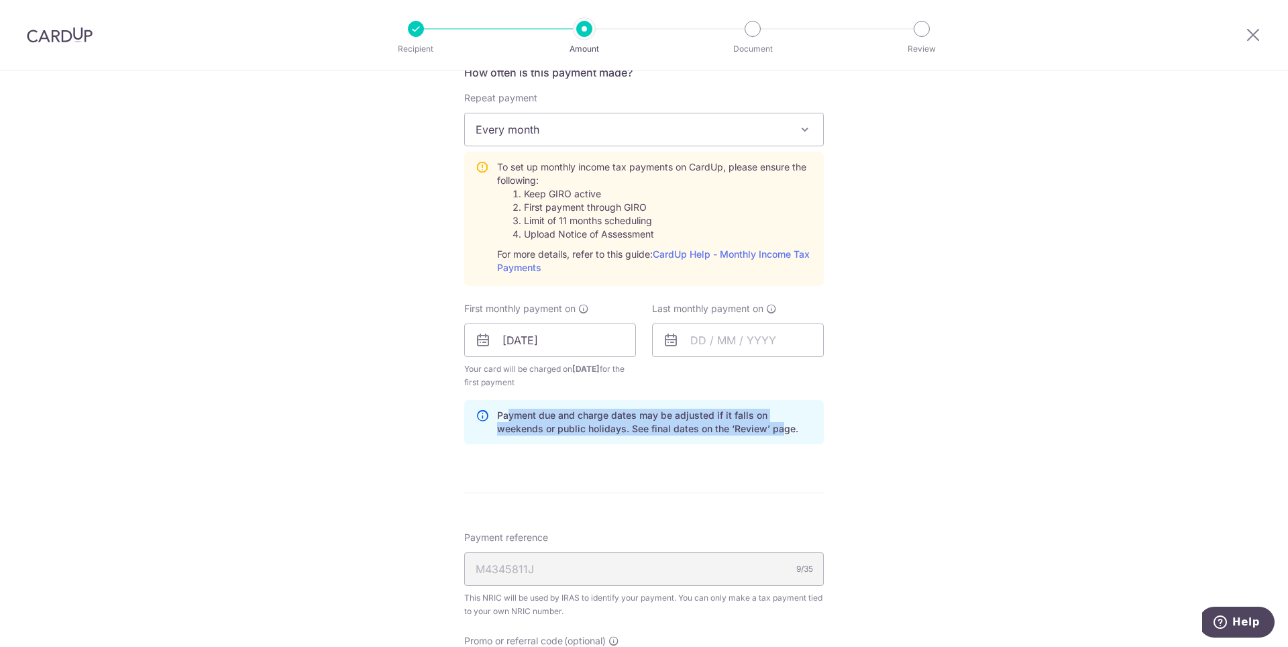
drag, startPoint x: 508, startPoint y: 417, endPoint x: 731, endPoint y: 430, distance: 223.1
click at [731, 430] on p "Payment due and charge dates may be adjusted if it falls on weekends or public …" at bounding box center [654, 422] width 315 height 27
click at [726, 441] on div "Payment due and charge dates may be adjusted if it falls on weekends or public …" at bounding box center [644, 422] width 360 height 44
click at [702, 352] on input "text" at bounding box center [738, 340] width 172 height 34
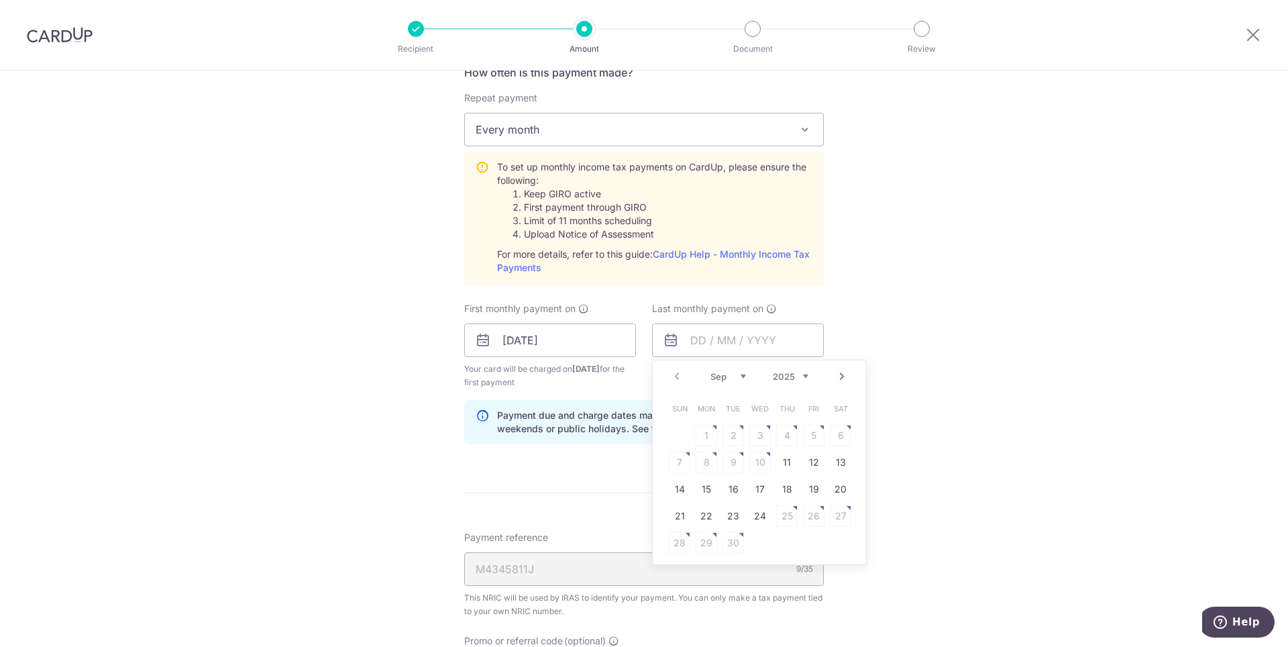
click at [843, 374] on link "Next" at bounding box center [842, 376] width 16 height 16
click at [841, 376] on link "Next" at bounding box center [842, 376] width 16 height 16
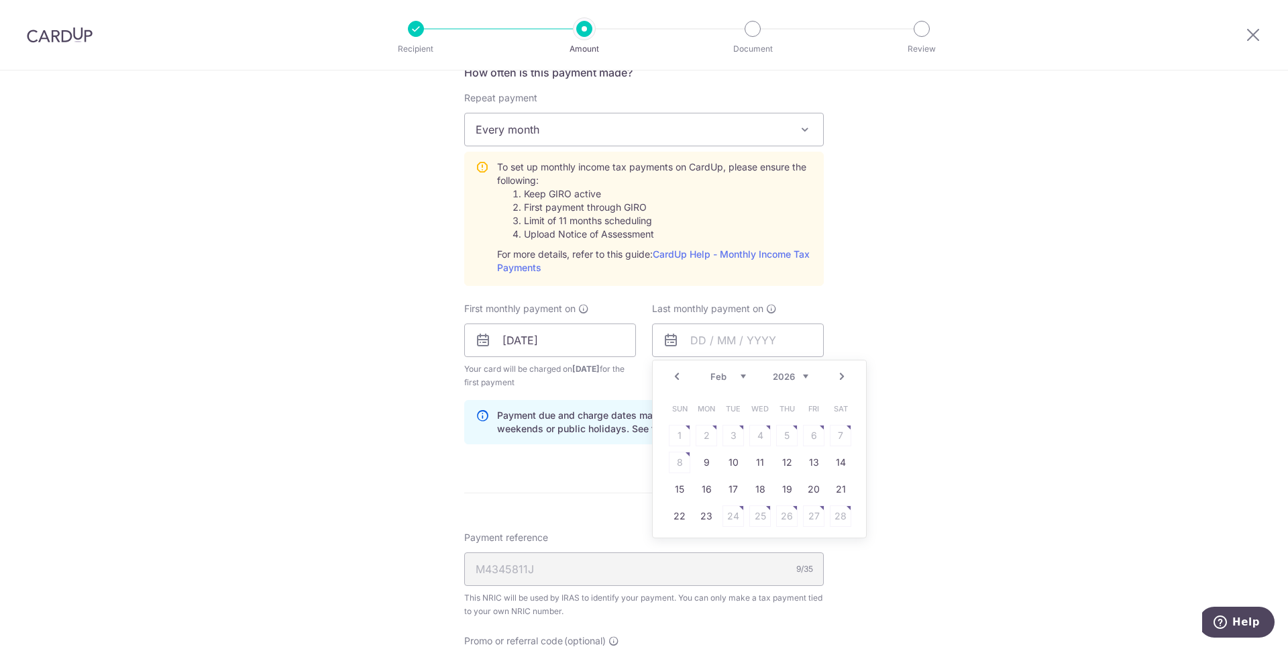
click at [841, 376] on link "Next" at bounding box center [842, 376] width 16 height 16
click at [675, 376] on link "Prev" at bounding box center [677, 376] width 16 height 16
click at [761, 467] on link "11" at bounding box center [759, 461] width 21 height 21
type input "[DATE]"
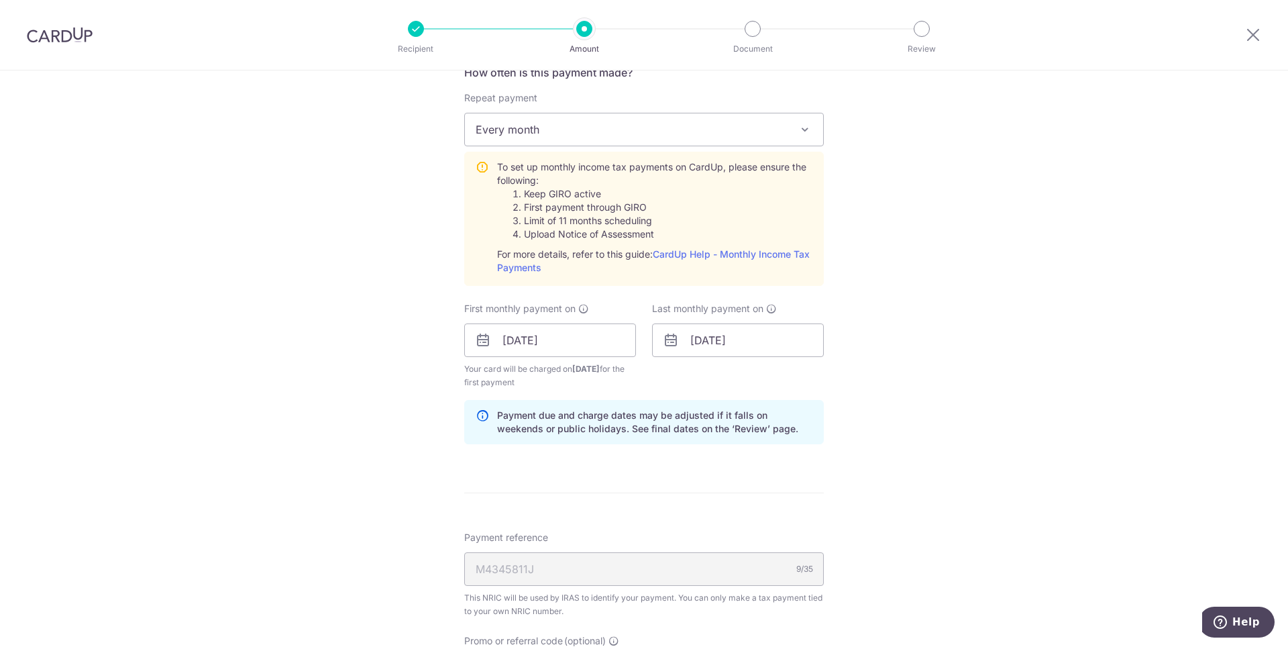
click at [926, 444] on div "Tell us more about your payment Enter one-time or monthly payment amount SGD 8,…" at bounding box center [644, 56] width 1288 height 1822
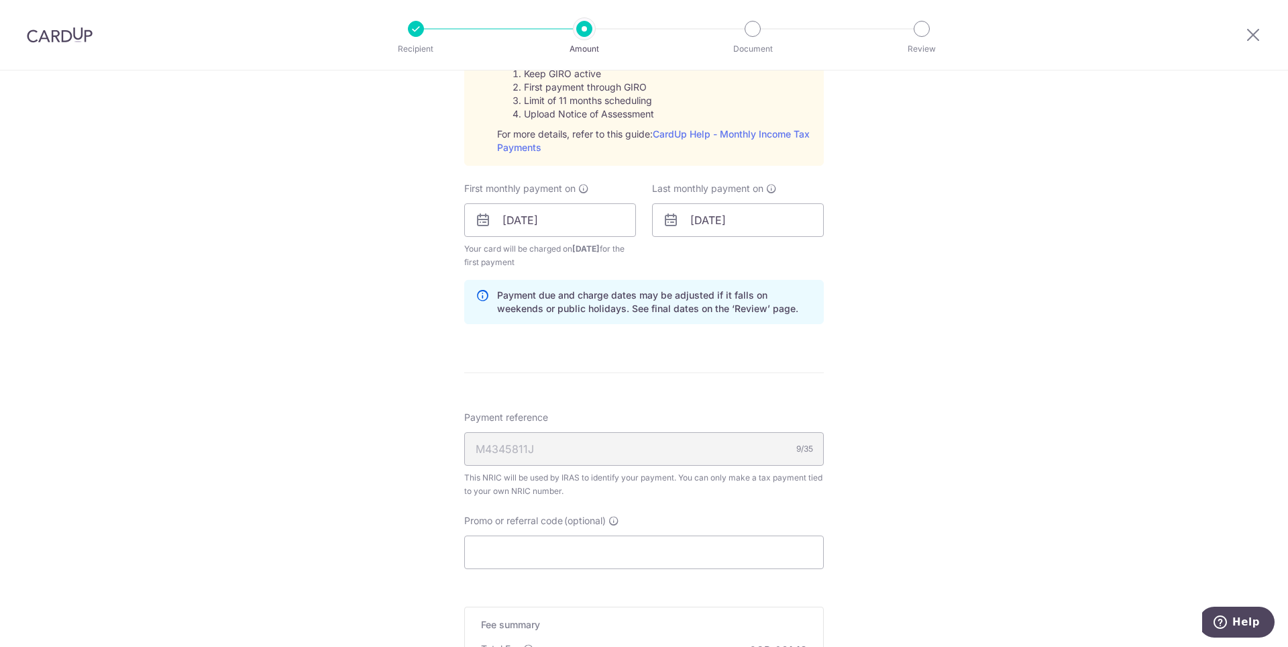
scroll to position [1046, 0]
drag, startPoint x: 533, startPoint y: 259, endPoint x: 486, endPoint y: 253, distance: 46.7
click at [486, 253] on span "Your card will be charged on 08/09/2025 for the first payment" at bounding box center [550, 254] width 172 height 27
drag, startPoint x: 470, startPoint y: 250, endPoint x: 515, endPoint y: 256, distance: 45.3
click at [515, 256] on span "Your card will be charged on 08/09/2025 for the first payment" at bounding box center [550, 254] width 172 height 27
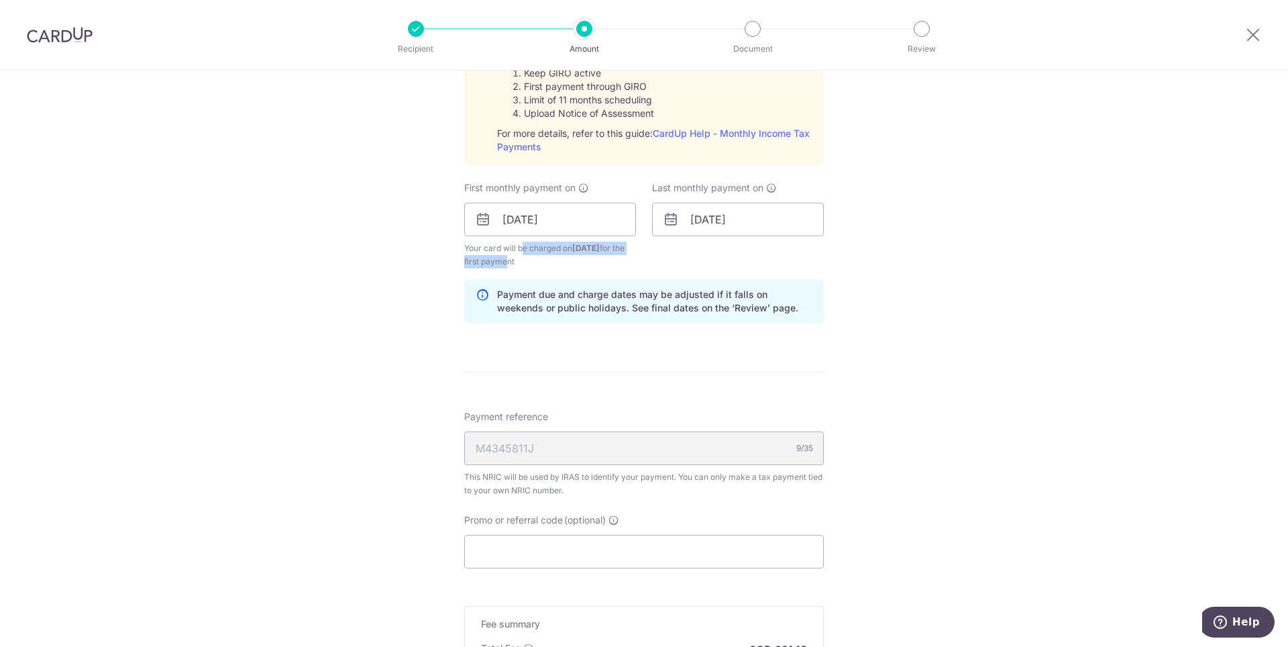
drag, startPoint x: 528, startPoint y: 260, endPoint x: 484, endPoint y: 252, distance: 45.1
click at [484, 252] on span "Your card will be charged on 08/09/2025 for the first payment" at bounding box center [550, 254] width 172 height 27
drag, startPoint x: 473, startPoint y: 248, endPoint x: 521, endPoint y: 258, distance: 48.8
click at [521, 258] on span "Your card will be charged on 08/09/2025 for the first payment" at bounding box center [550, 254] width 172 height 27
drag, startPoint x: 527, startPoint y: 262, endPoint x: 476, endPoint y: 251, distance: 51.6
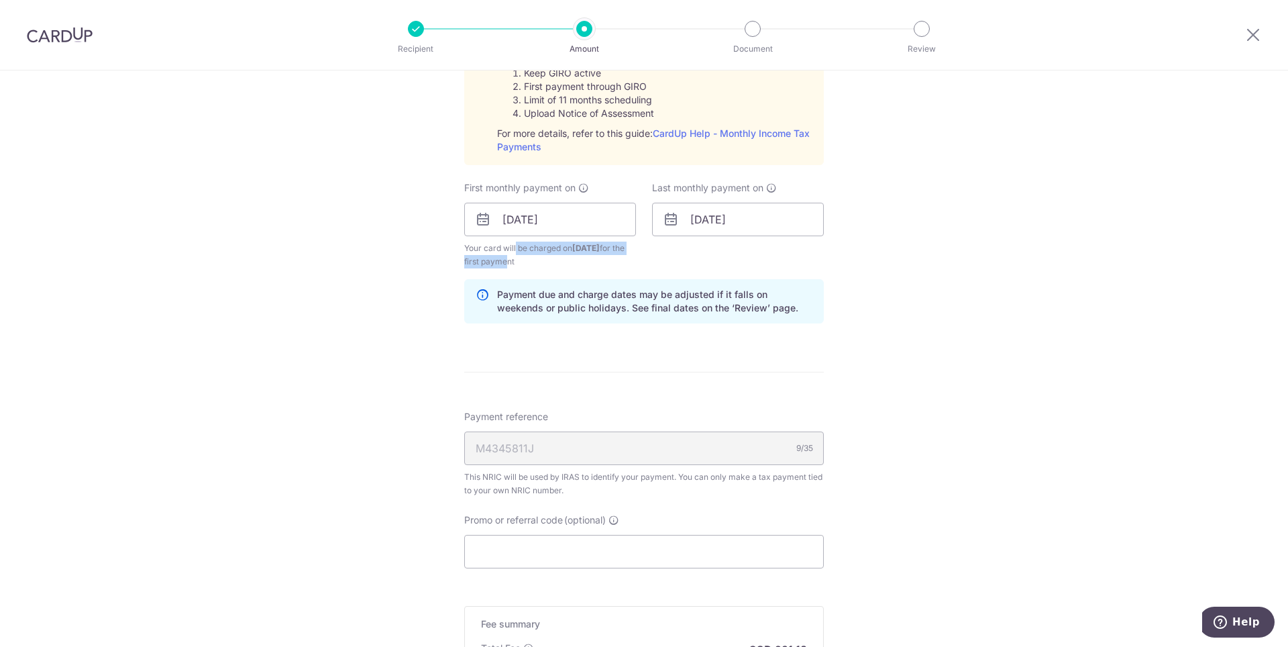
click at [476, 251] on span "Your card will be charged on 08/09/2025 for the first payment" at bounding box center [550, 254] width 172 height 27
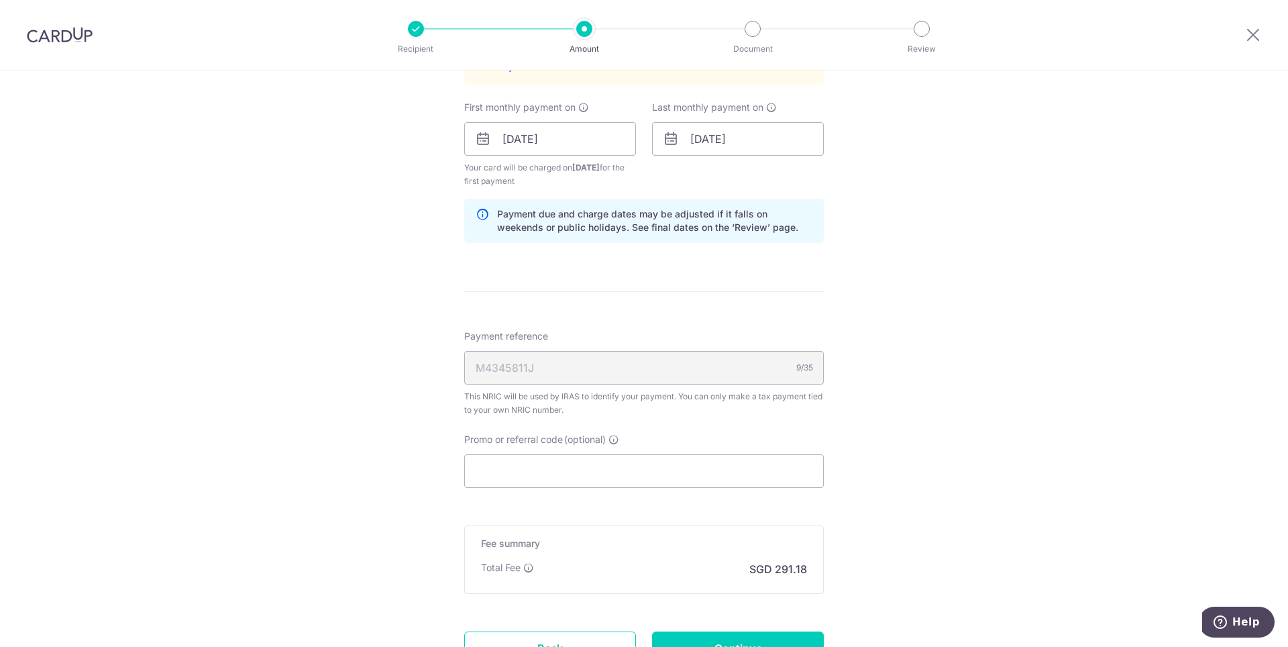
scroll to position [1208, 0]
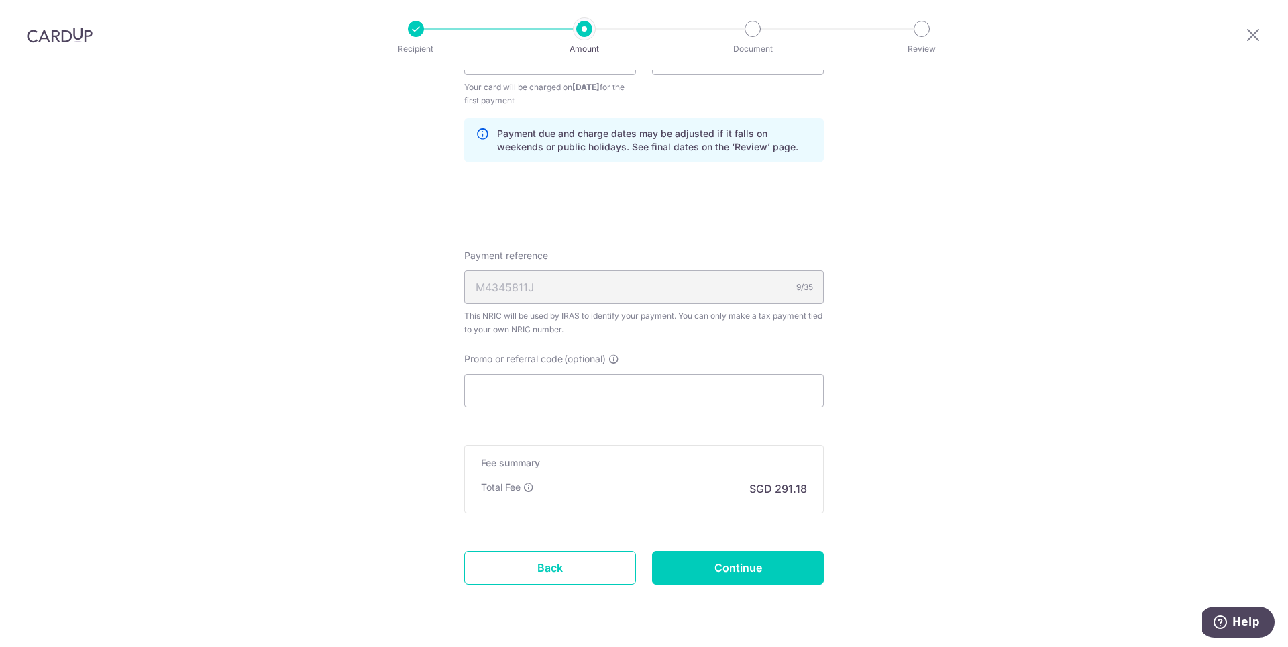
click at [775, 488] on p "SGD 291.18" at bounding box center [778, 488] width 58 height 16
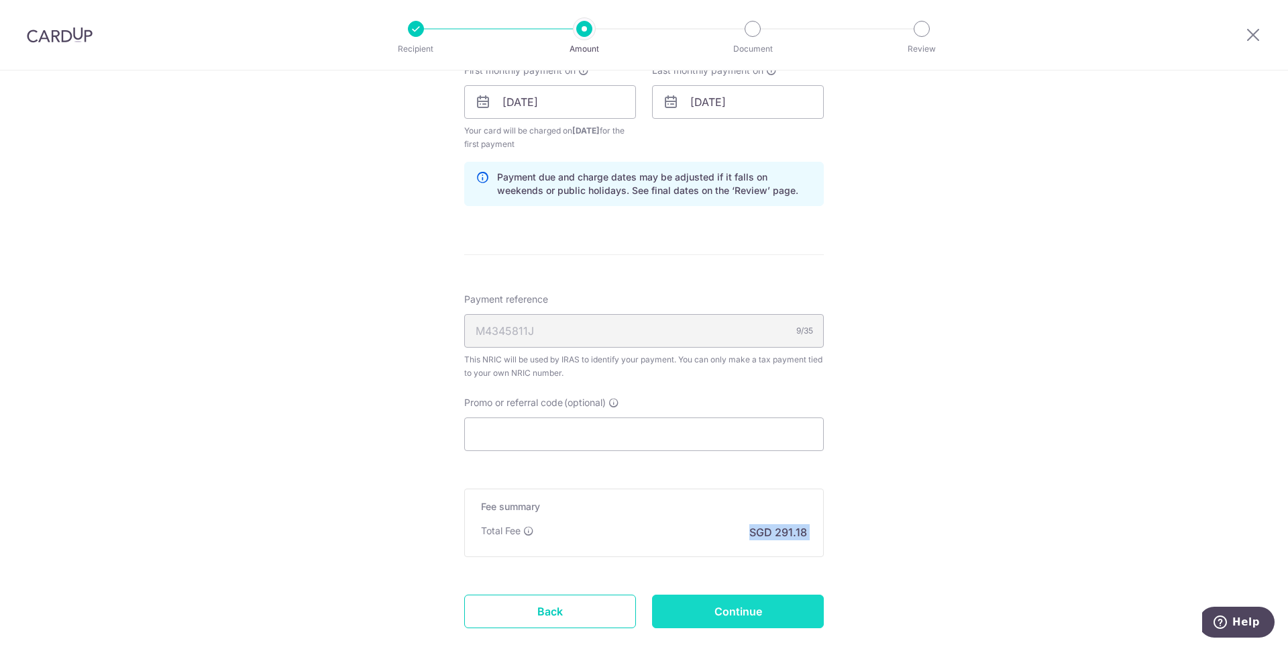
scroll to position [1246, 0]
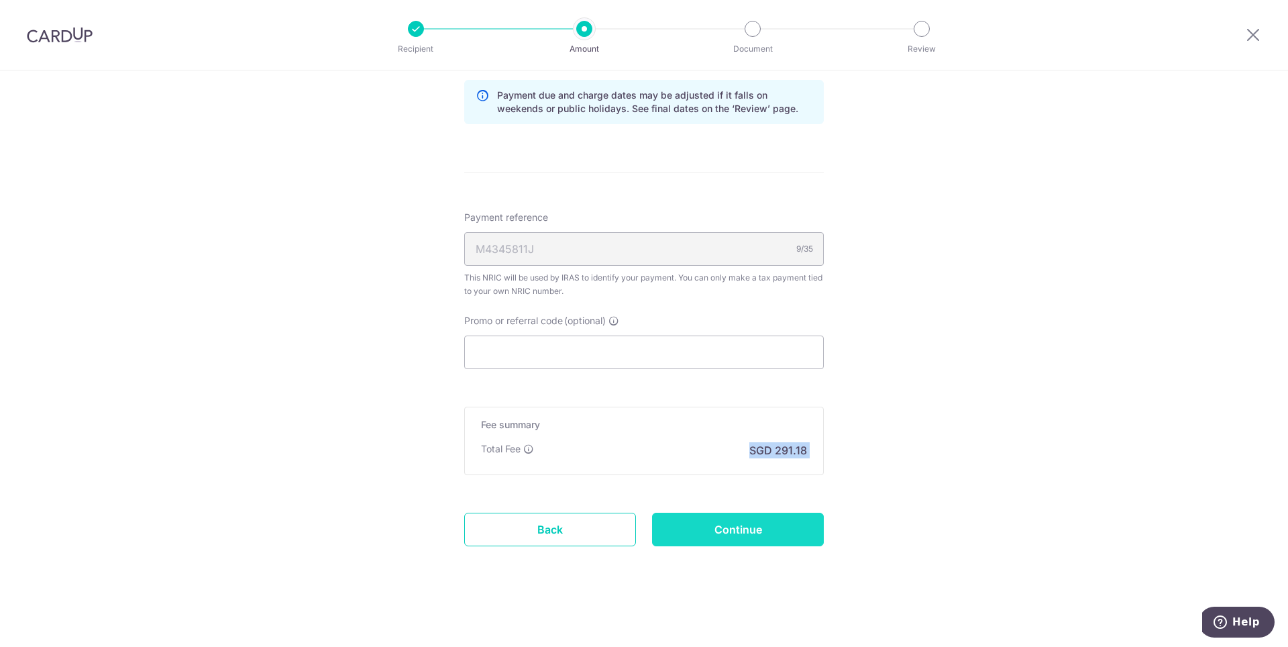
click at [740, 542] on input "Continue" at bounding box center [738, 530] width 172 height 34
type input "Create Schedule"
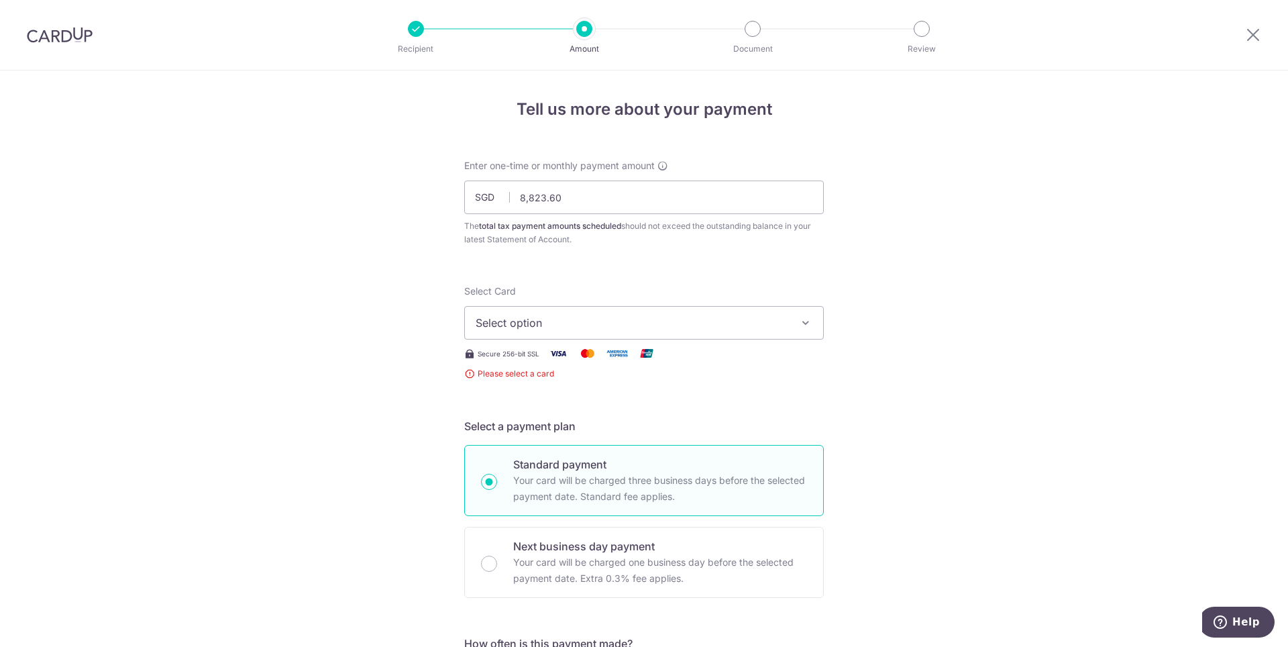
click at [593, 323] on span "Select option" at bounding box center [632, 323] width 313 height 16
click at [575, 361] on span "Add credit card" at bounding box center [656, 360] width 313 height 13
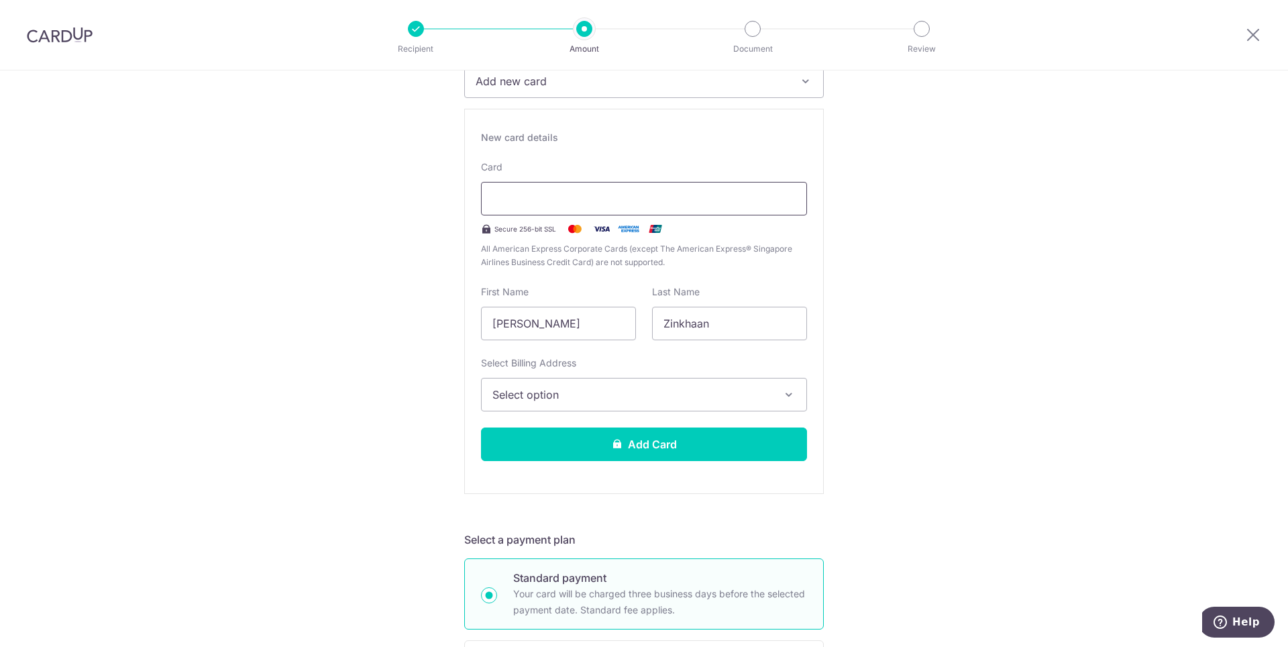
scroll to position [121, 0]
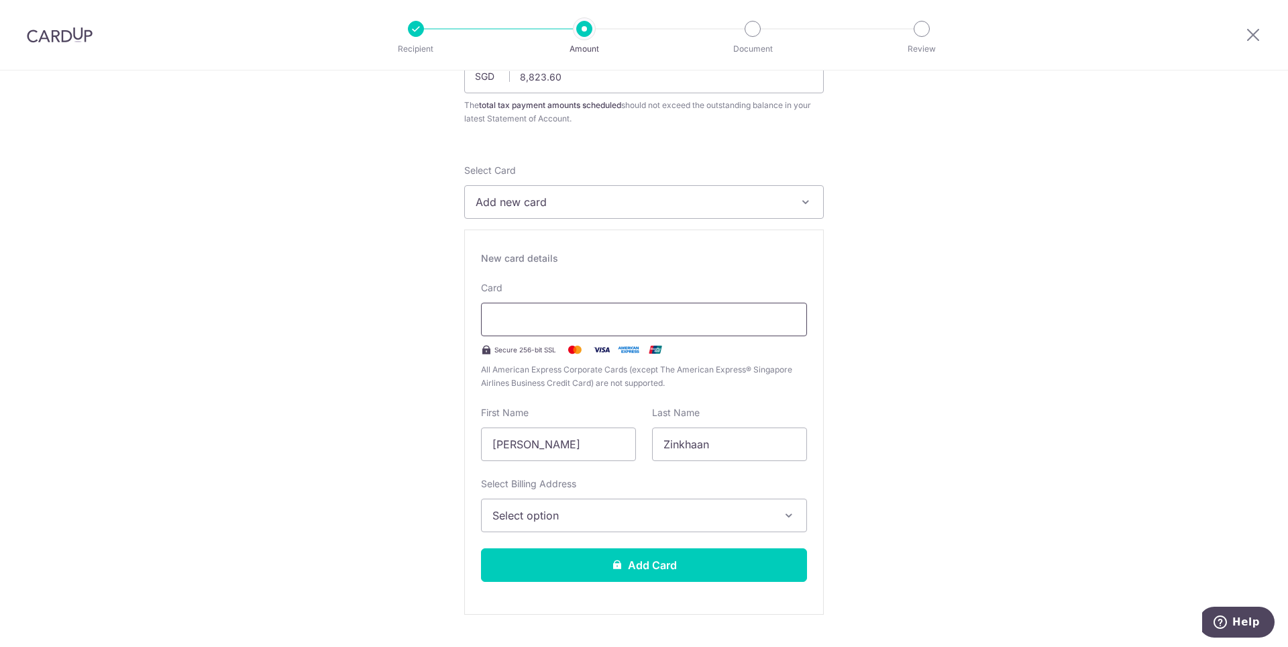
click at [547, 335] on div at bounding box center [644, 320] width 326 height 34
click at [636, 536] on div "New card details Card Secure 256-bit SSL All American Express Corporate Cards (…" at bounding box center [644, 421] width 360 height 385
click at [639, 523] on span "Select option" at bounding box center [631, 515] width 279 height 16
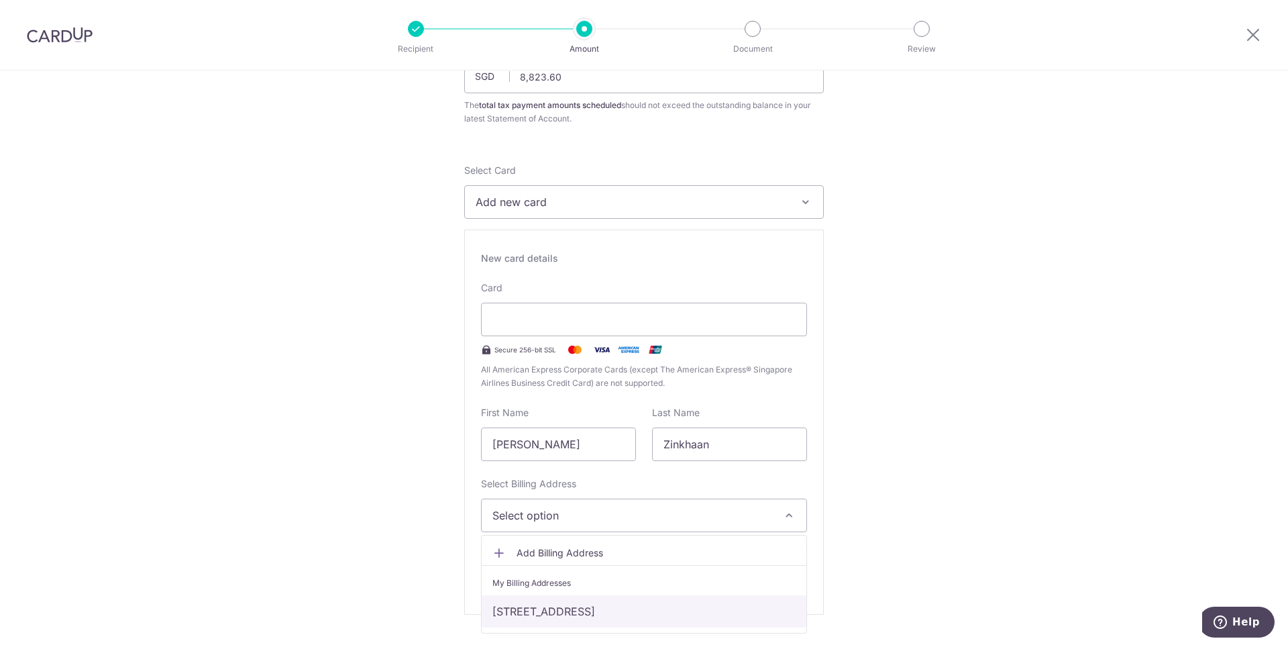
click at [567, 610] on link "[STREET_ADDRESS]" at bounding box center [644, 611] width 325 height 32
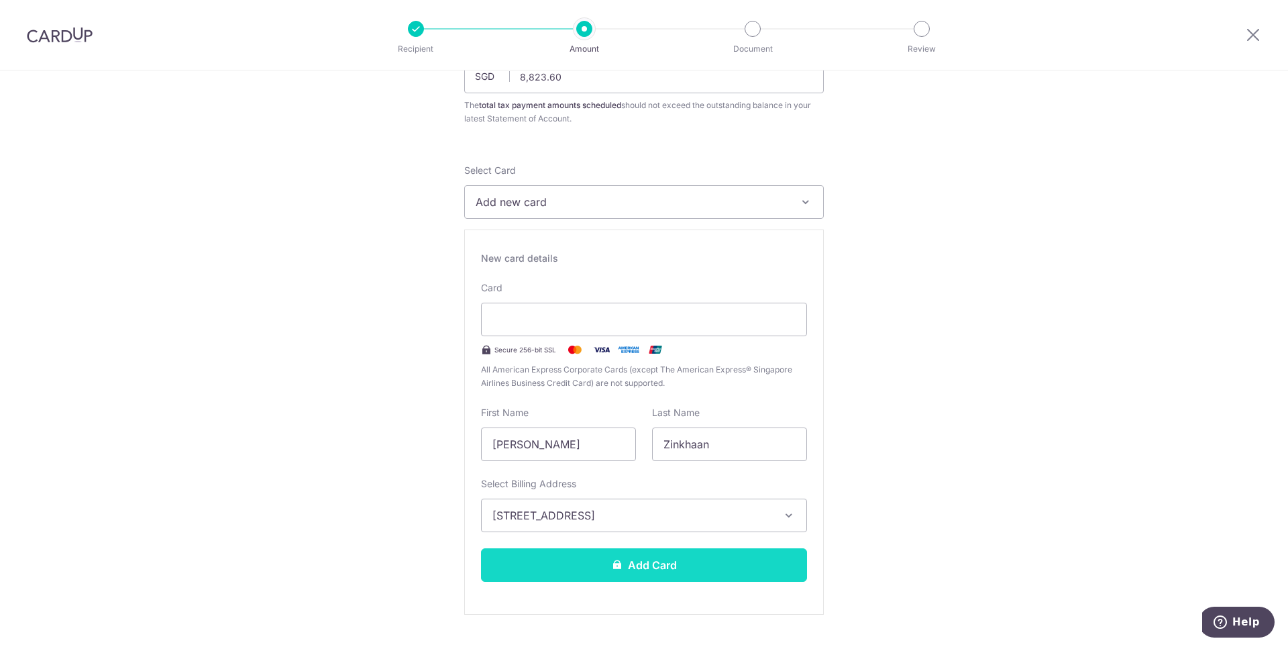
click at [605, 568] on button "Add Card" at bounding box center [644, 565] width 326 height 34
click at [658, 559] on button "Add Card" at bounding box center [644, 565] width 326 height 34
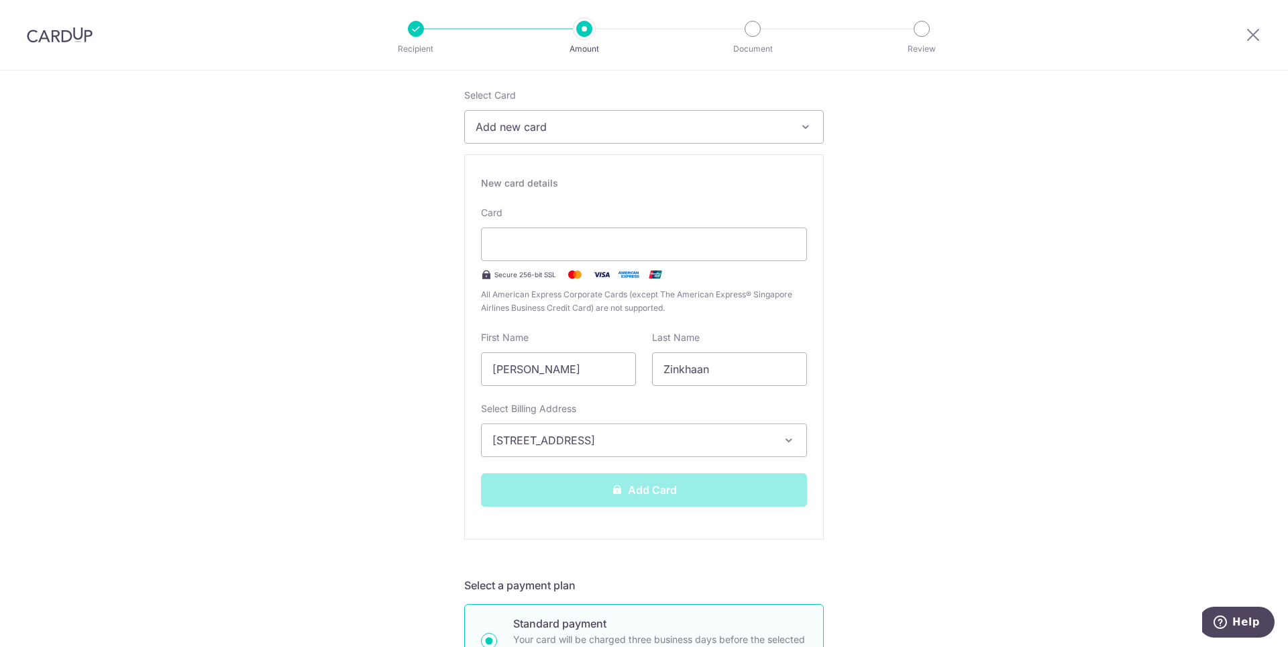
scroll to position [201, 0]
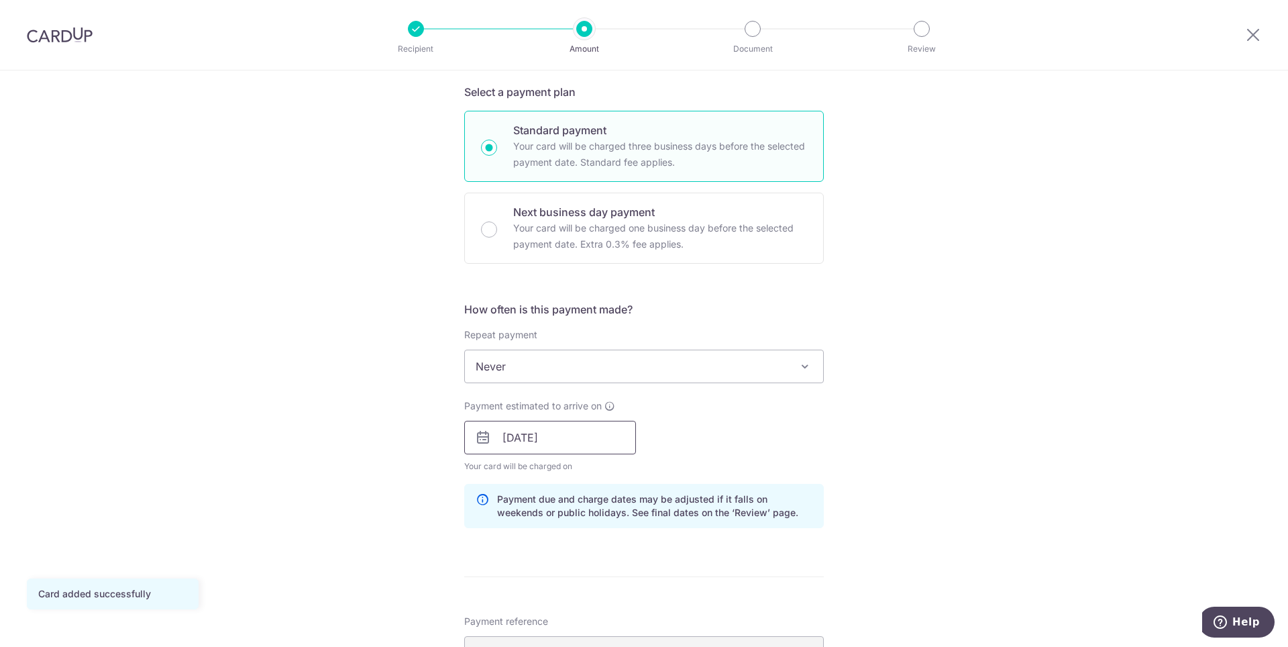
scroll to position [362, 0]
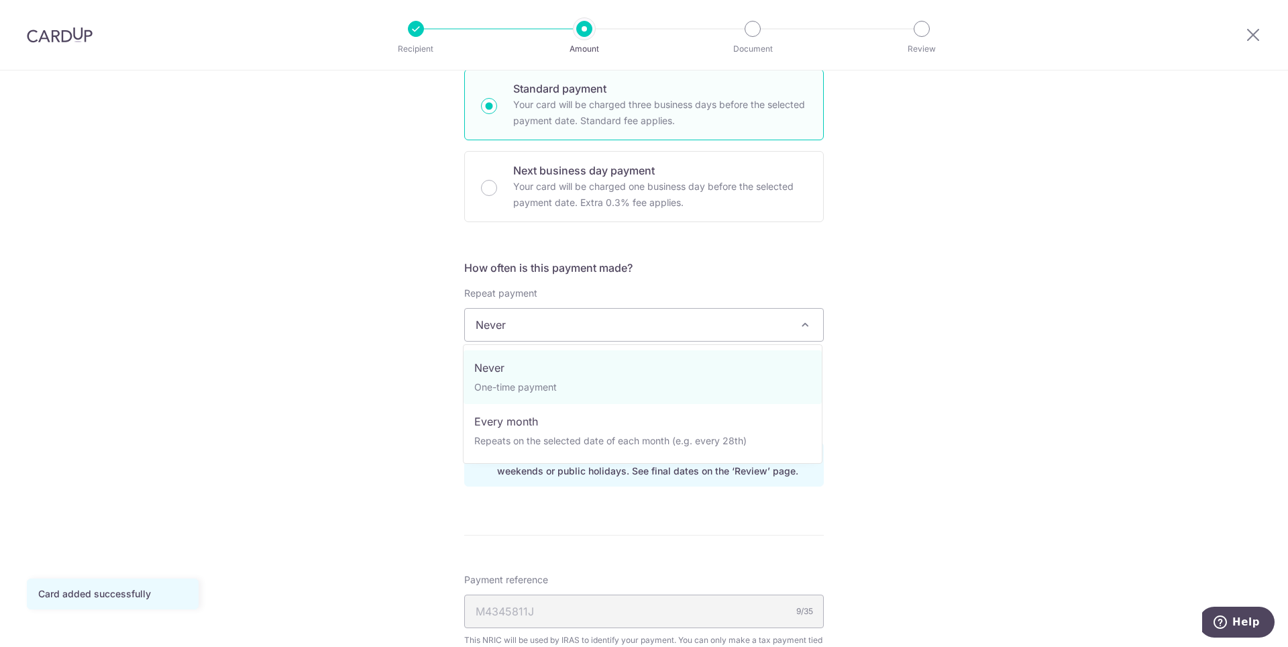
click at [517, 328] on span "Never" at bounding box center [644, 325] width 358 height 32
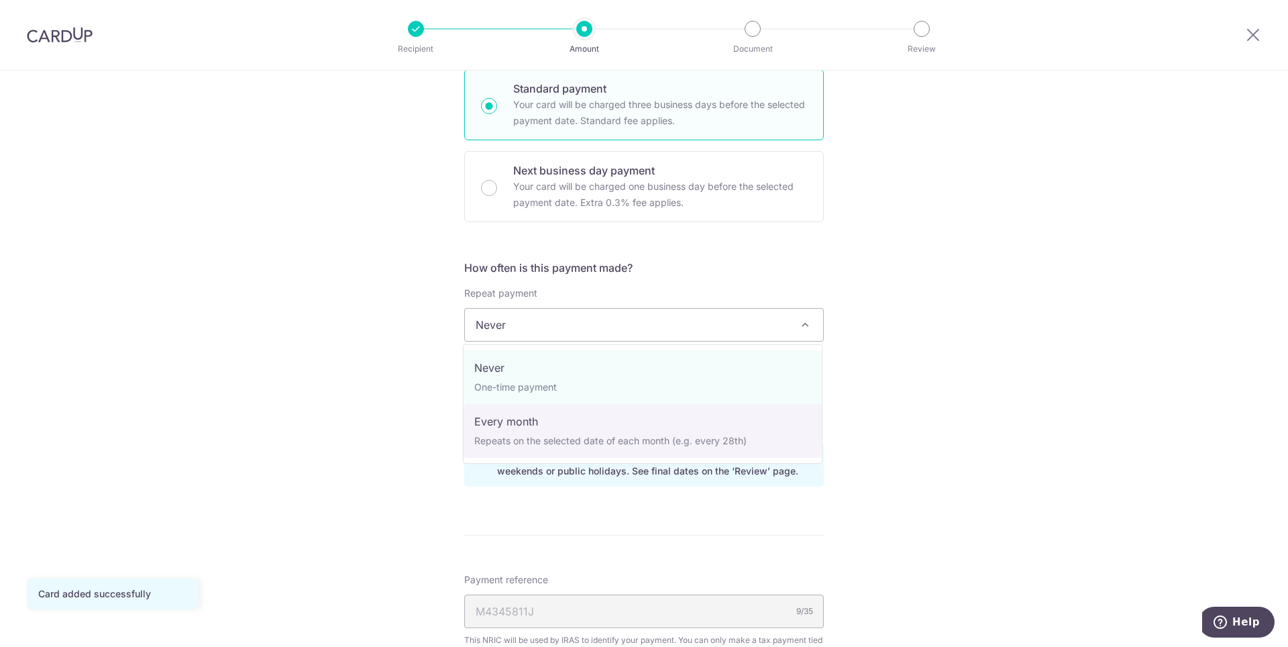
select select "3"
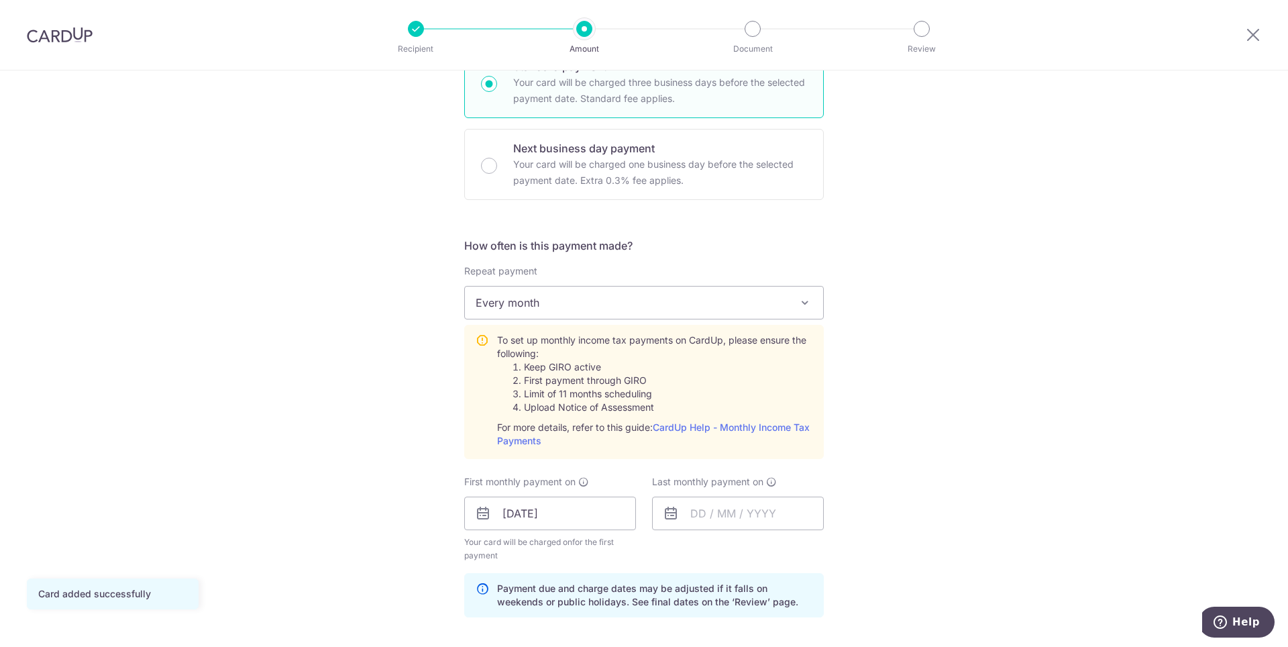
scroll to position [402, 0]
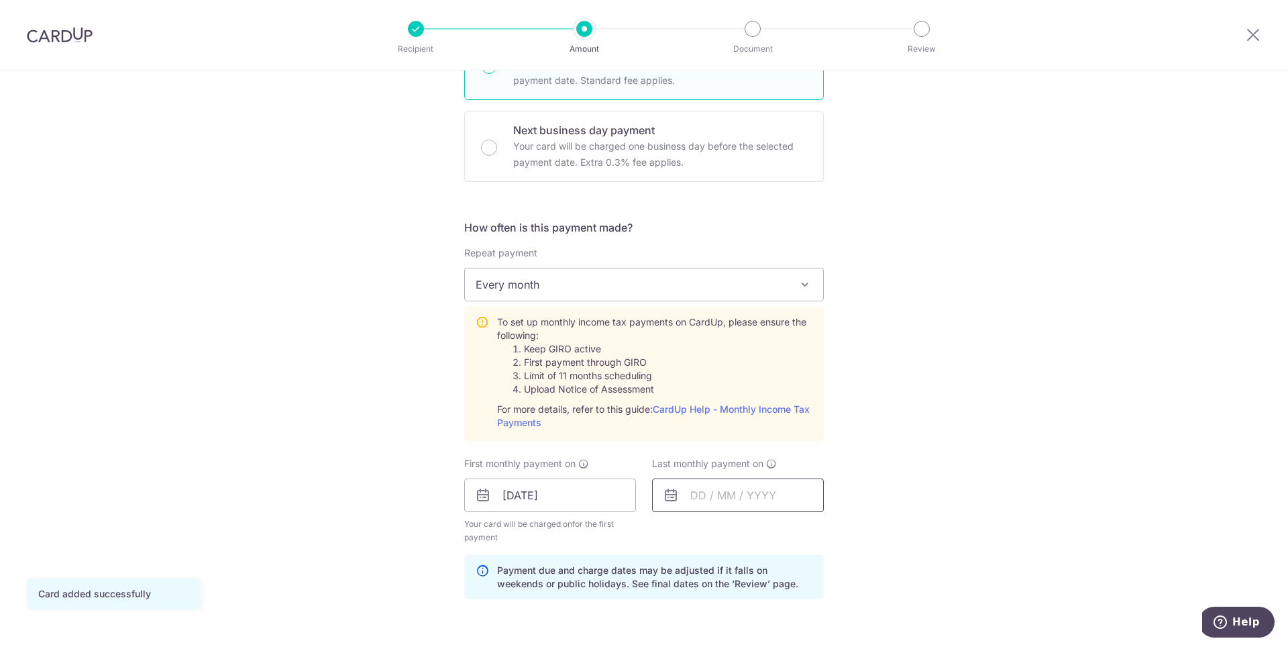
click at [707, 496] on input "text" at bounding box center [738, 495] width 172 height 34
click at [569, 508] on input "[DATE]" at bounding box center [550, 495] width 172 height 34
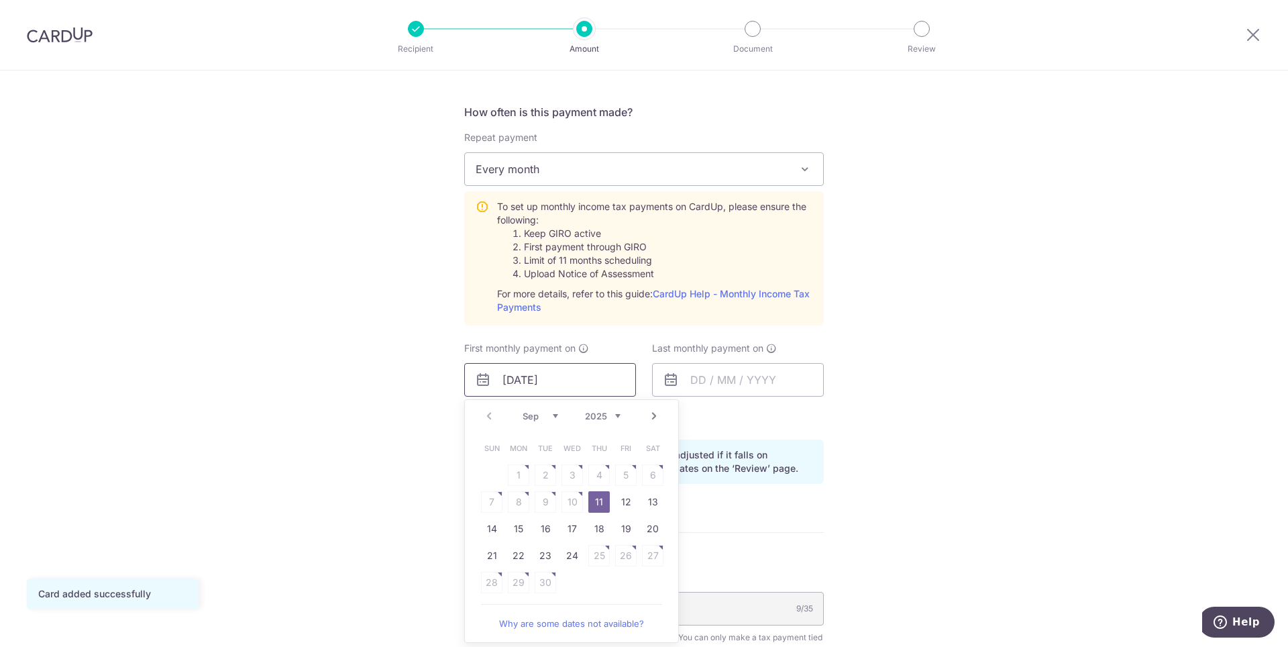
scroll to position [523, 0]
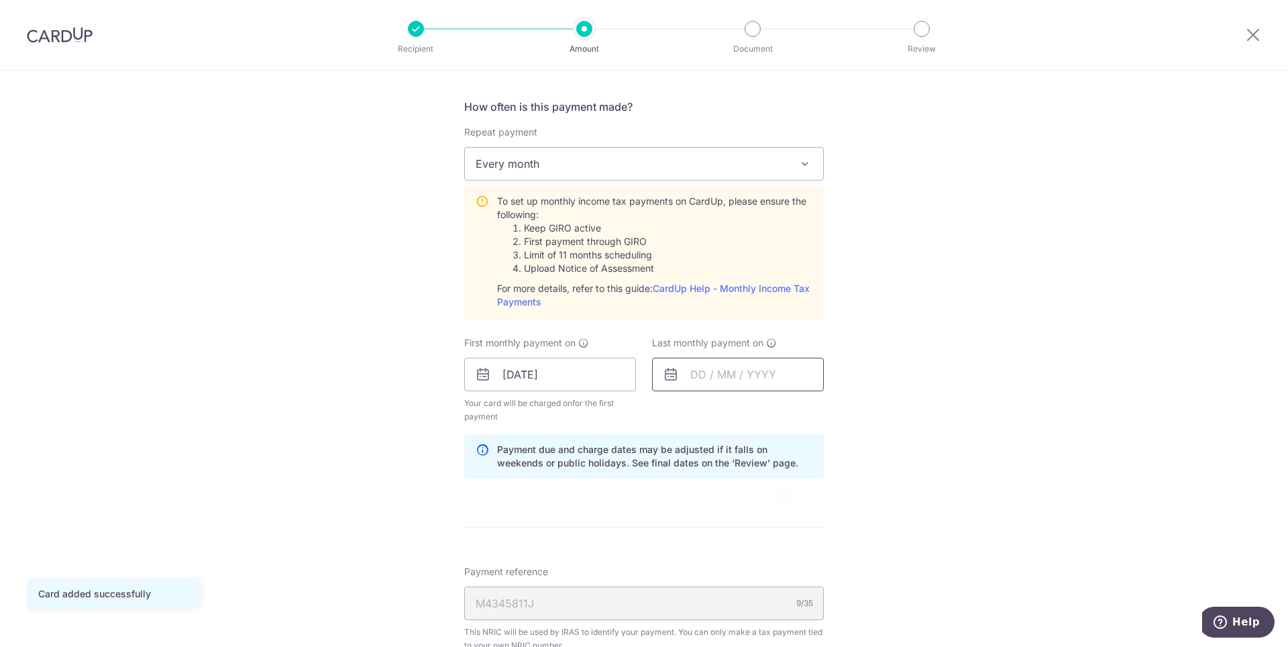
click at [727, 376] on input "text" at bounding box center [738, 375] width 172 height 34
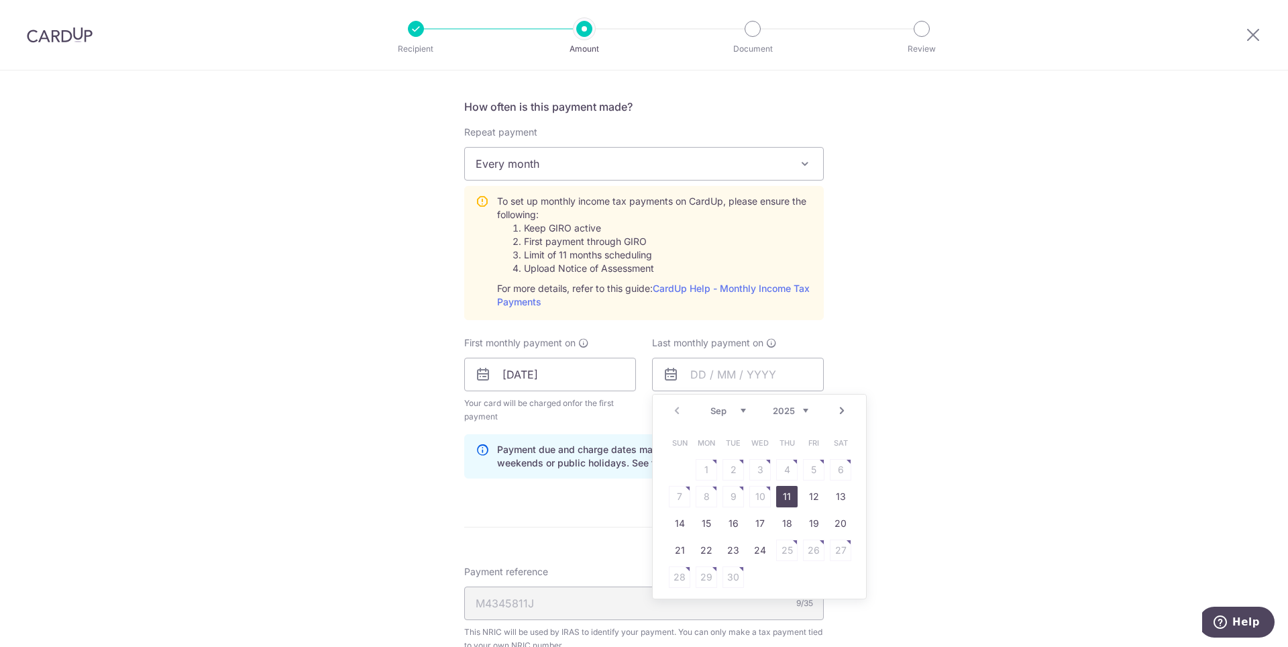
click at [847, 411] on div "Prev Next Sep Oct Nov Dec 2025 2026" at bounding box center [759, 410] width 213 height 32
click at [838, 409] on link "Next" at bounding box center [842, 410] width 16 height 16
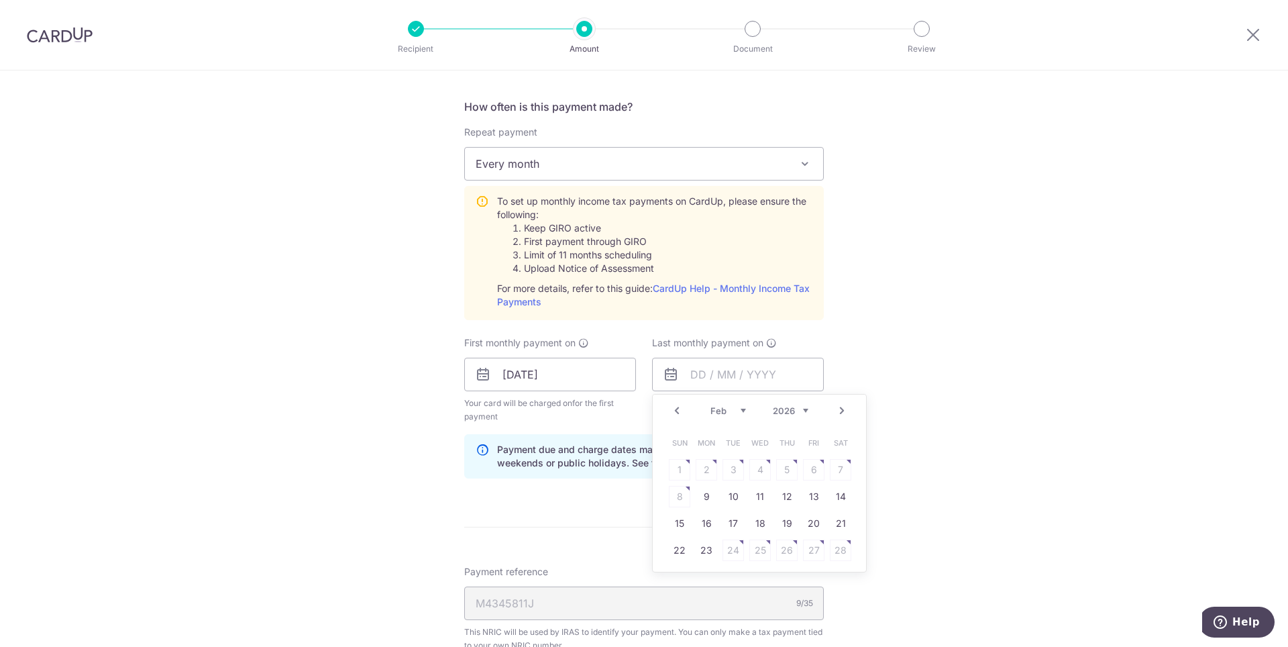
click at [838, 409] on link "Next" at bounding box center [842, 410] width 16 height 16
click at [671, 411] on link "Prev" at bounding box center [677, 410] width 16 height 16
click at [762, 493] on link "11" at bounding box center [759, 496] width 21 height 21
type input "11/03/2026"
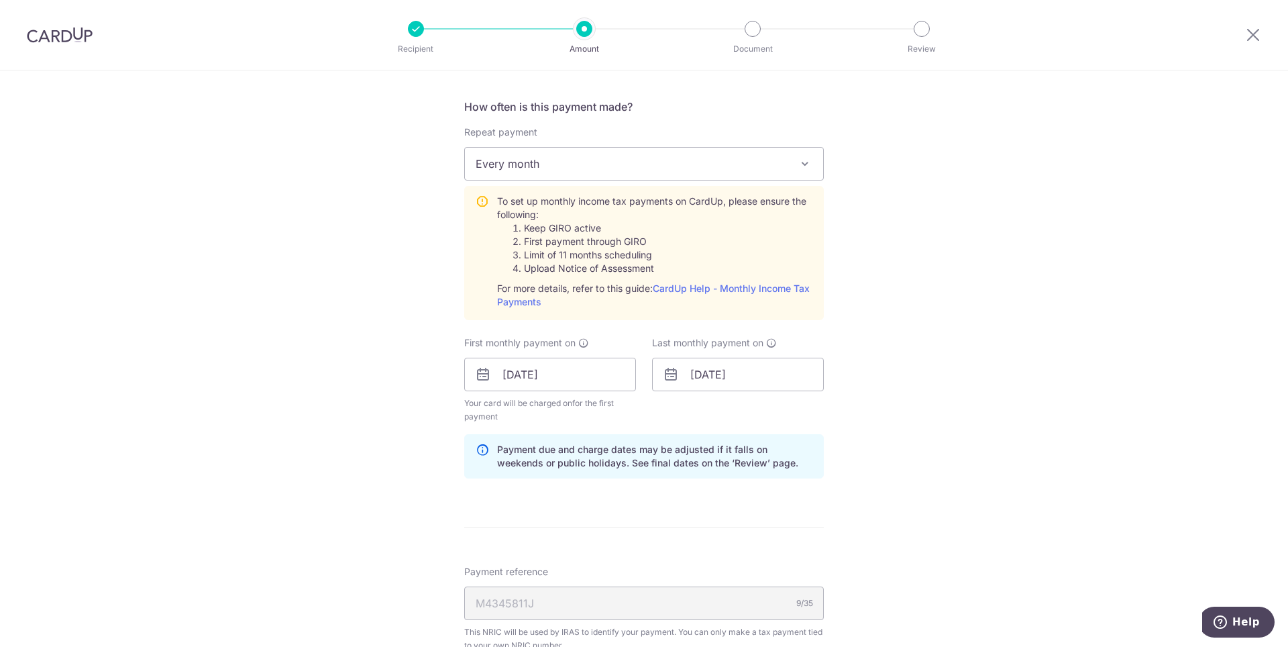
click at [983, 474] on div "Tell us more about your payment Enter one-time or monthly payment amount SGD 8,…" at bounding box center [644, 274] width 1288 height 1454
click at [590, 377] on input "[DATE]" at bounding box center [550, 375] width 172 height 34
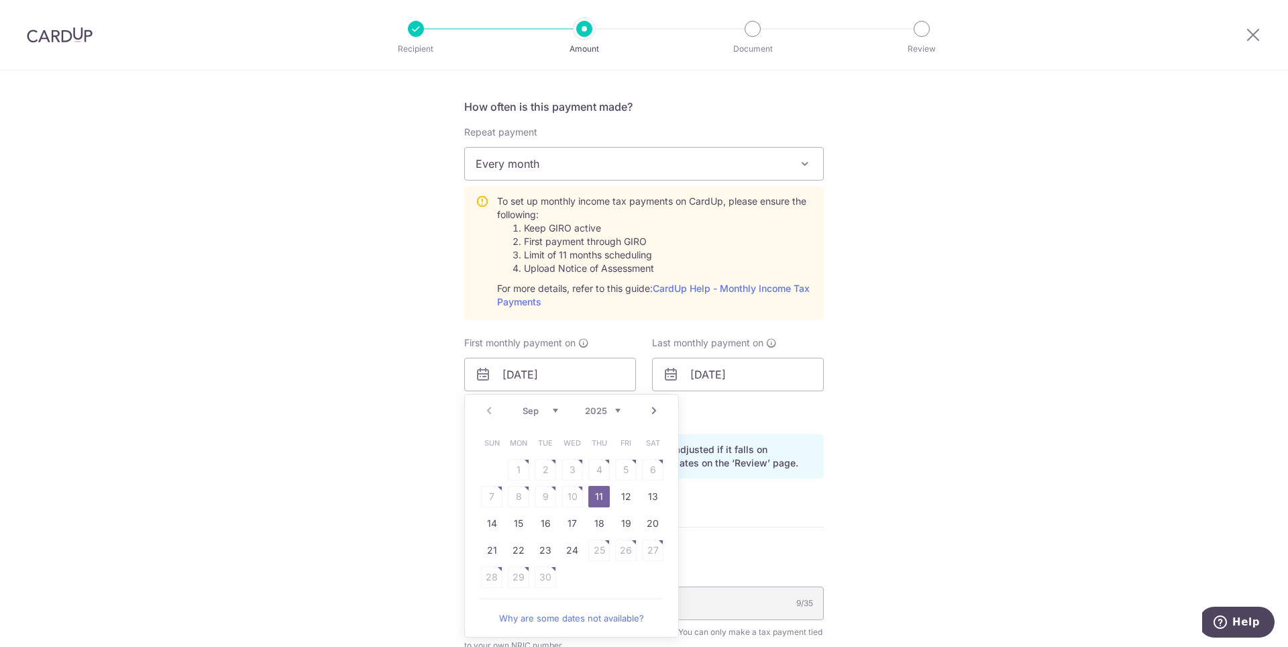
click at [596, 503] on link "11" at bounding box center [598, 496] width 21 height 21
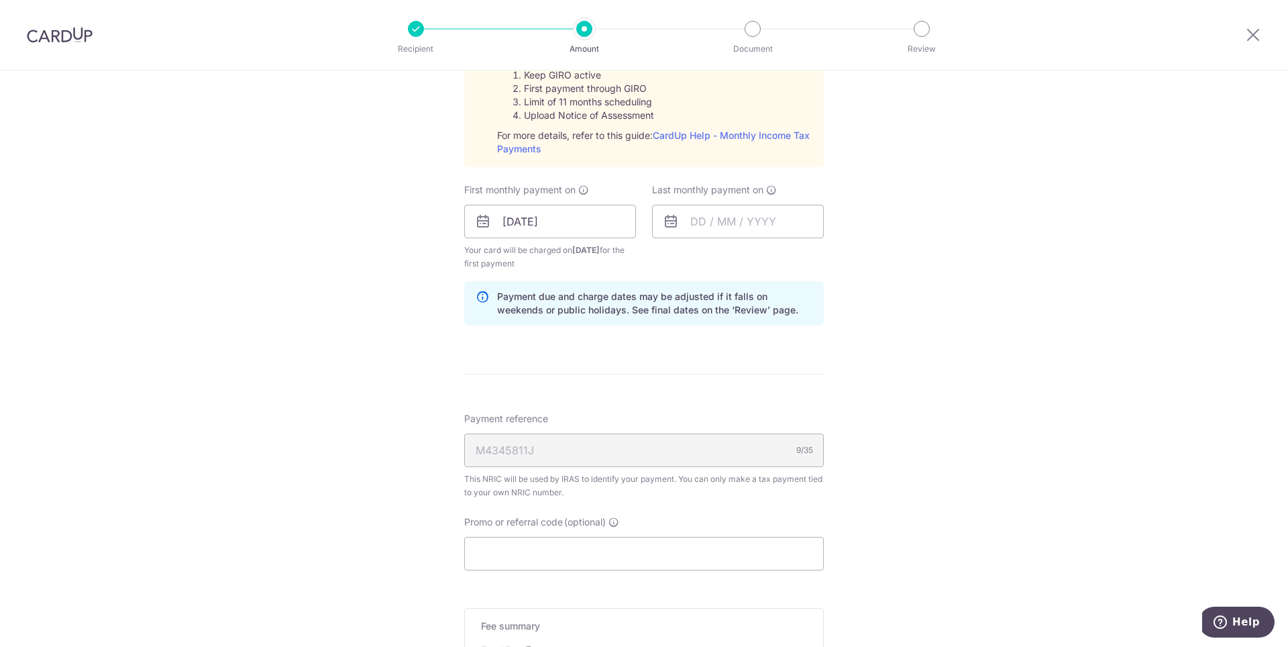
scroll to position [684, 0]
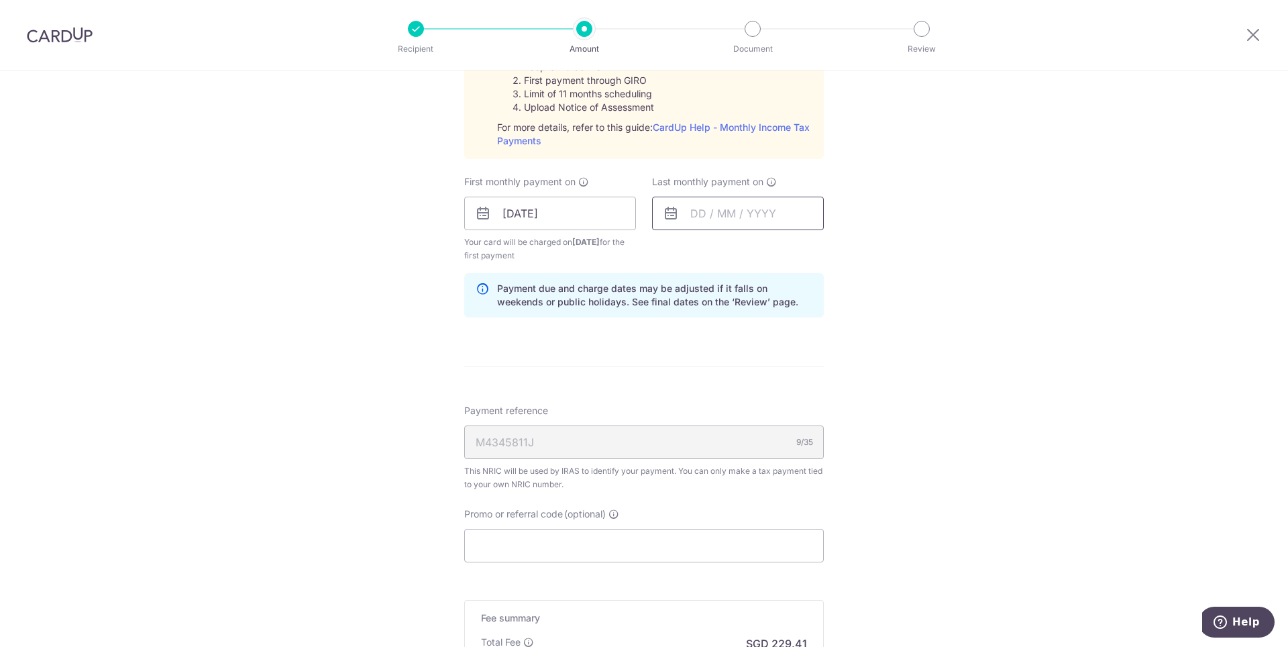
click at [730, 214] on input "text" at bounding box center [738, 214] width 172 height 34
click at [843, 252] on link "Next" at bounding box center [842, 249] width 16 height 16
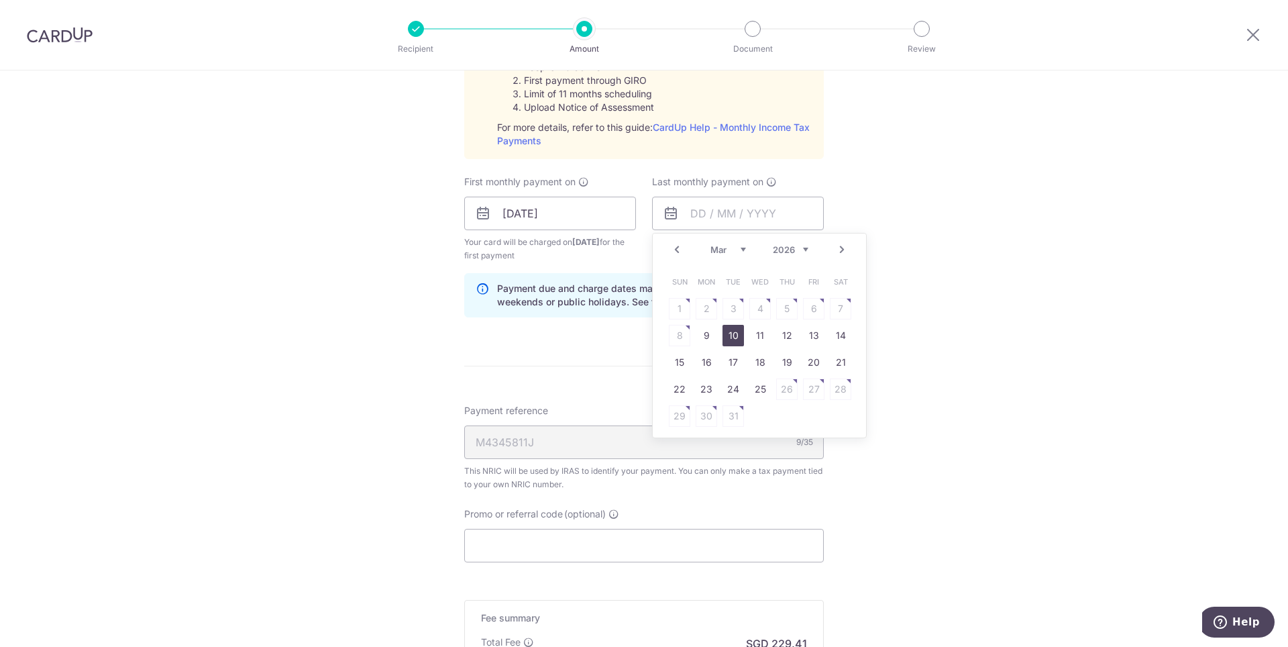
click at [750, 331] on link "11" at bounding box center [759, 335] width 21 height 21
type input "[DATE]"
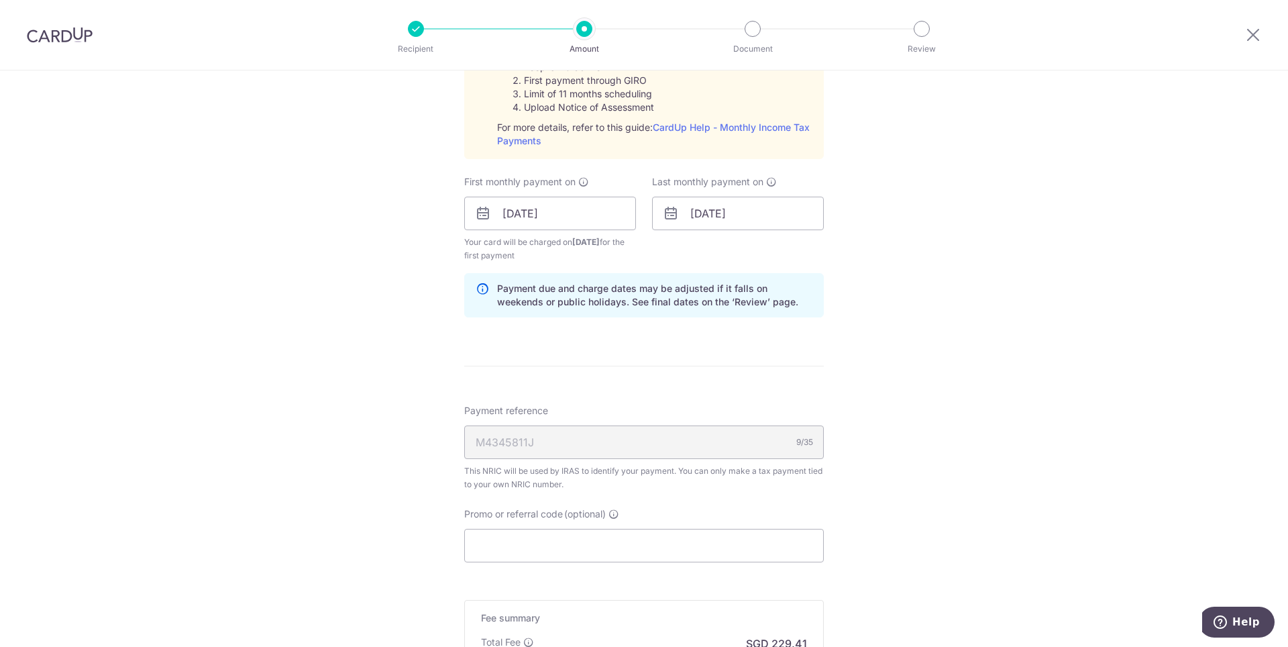
click at [939, 341] on div "Tell us more about your payment Enter one-time or monthly payment amount SGD 8,…" at bounding box center [644, 113] width 1288 height 1454
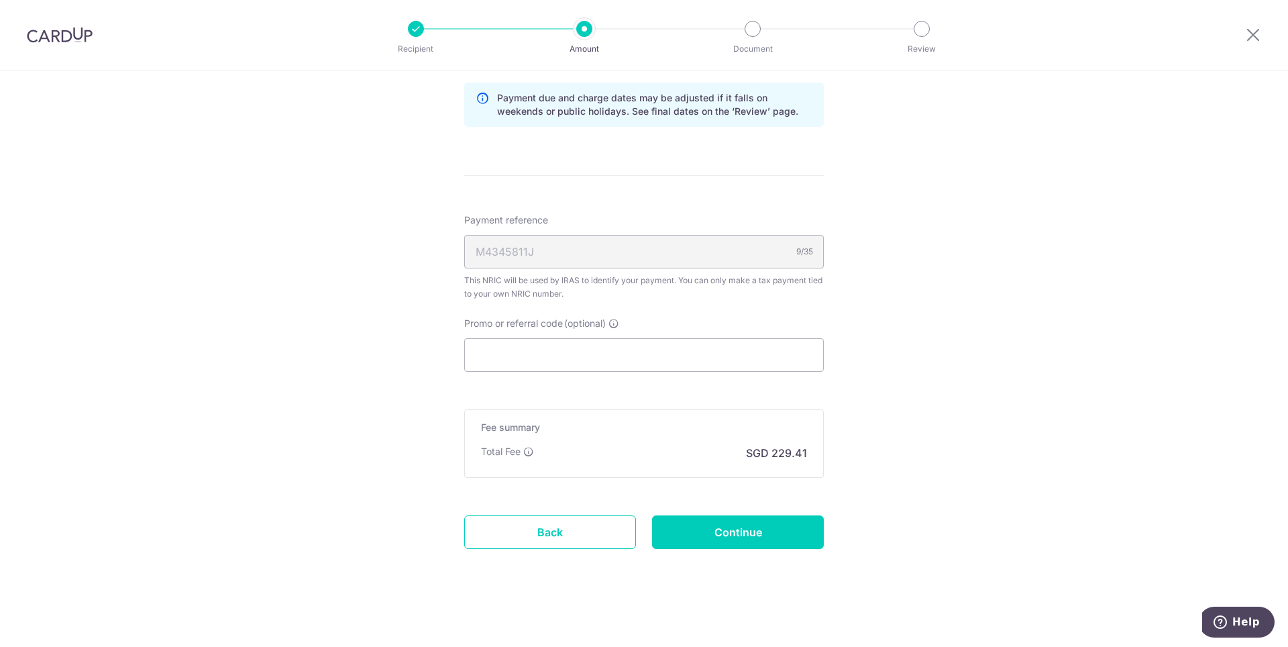
scroll to position [877, 0]
click at [570, 354] on input "Promo or referral code (optional)" at bounding box center [644, 352] width 360 height 34
paste input "VTAX25R"
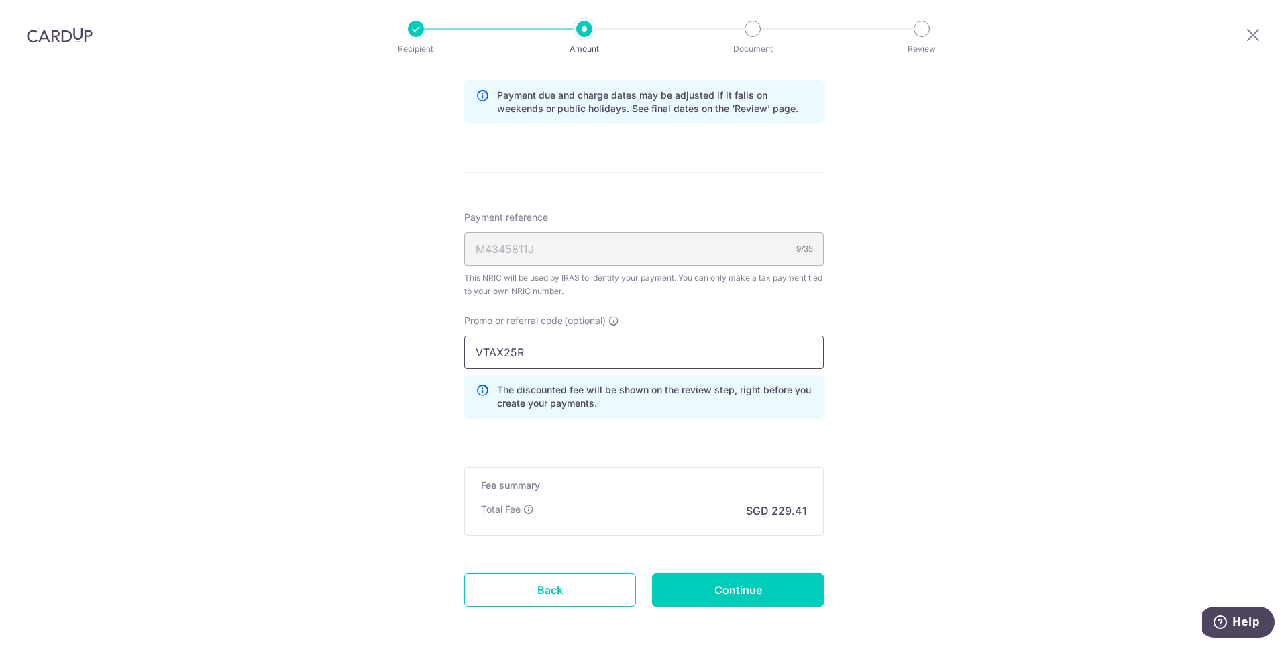
type input "VTAX25R"
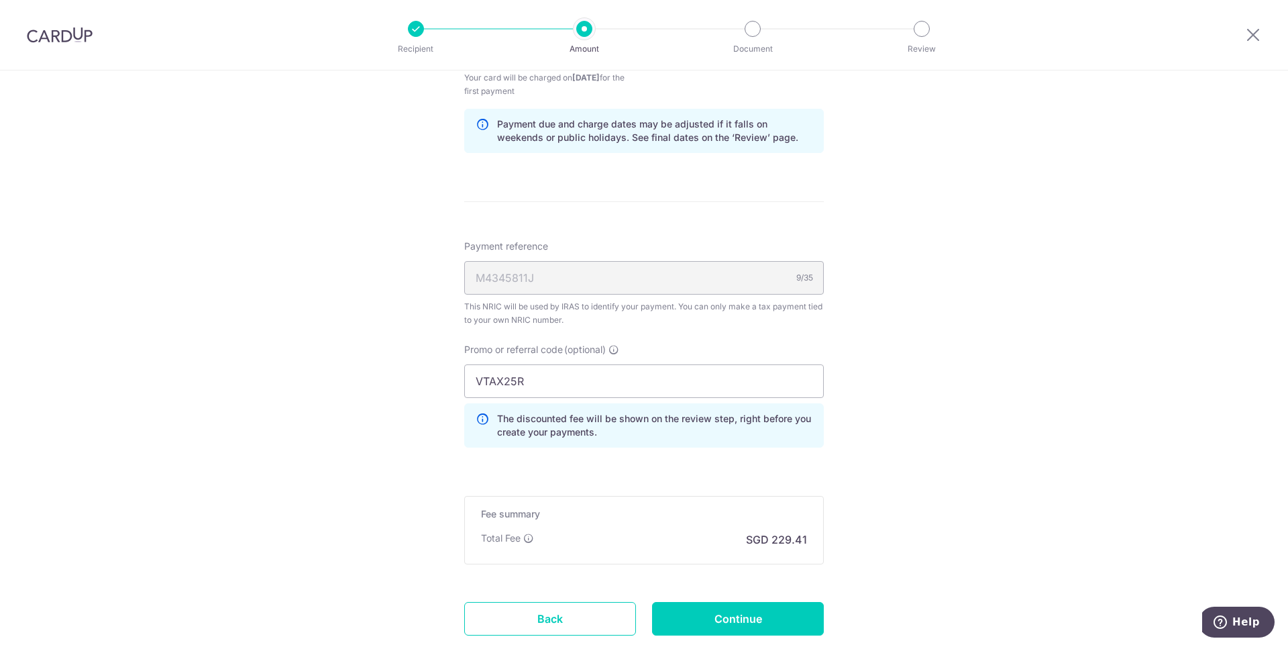
scroll to position [938, 0]
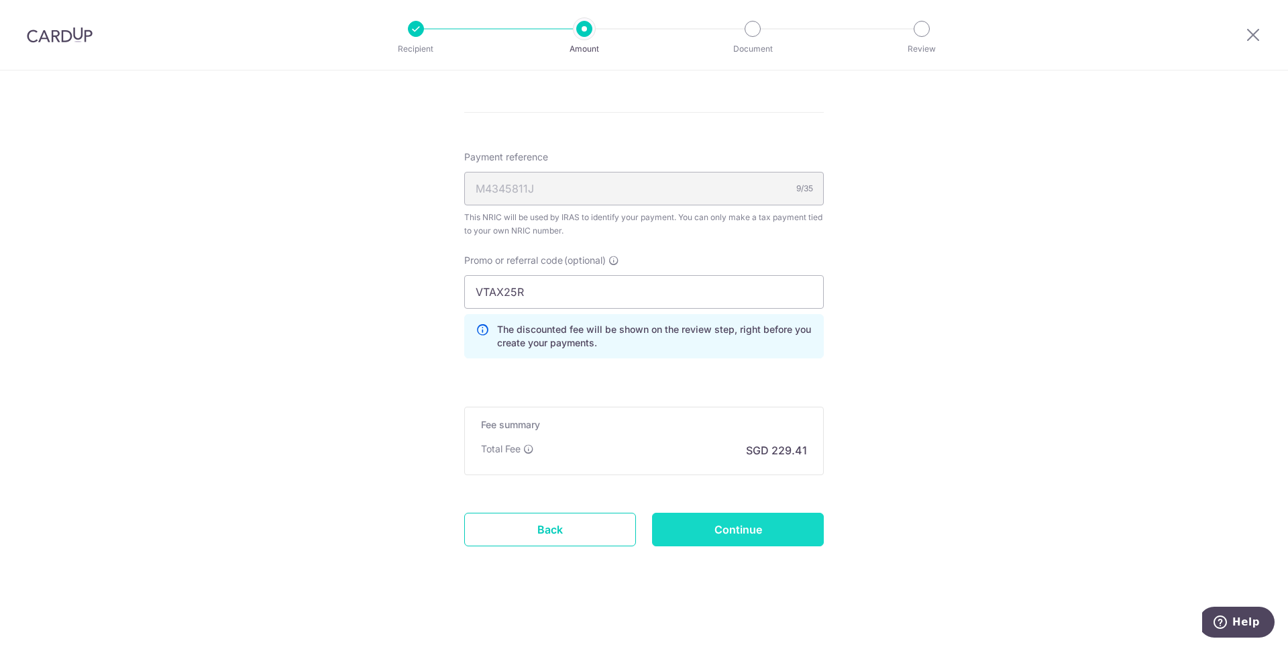
click at [767, 536] on input "Continue" at bounding box center [738, 530] width 172 height 34
type input "Create Schedule"
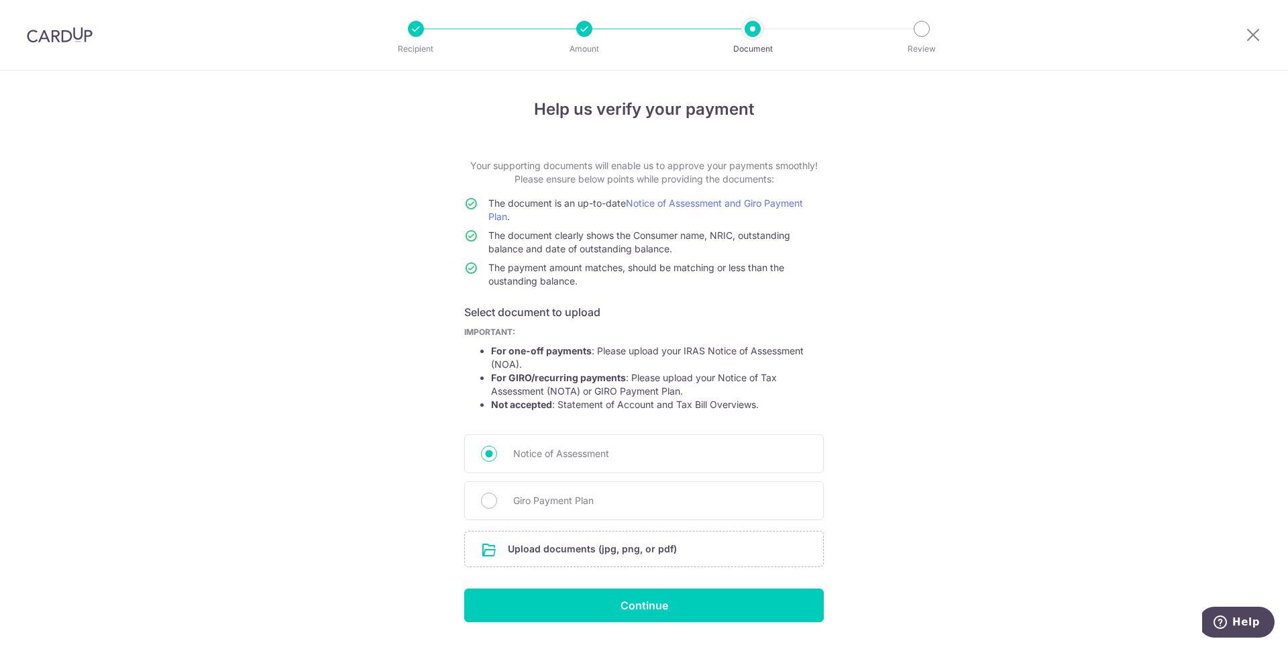
click at [641, 160] on p "Your supporting documents will enable us to approve your payments smoothly! Ple…" at bounding box center [644, 172] width 360 height 27
click at [641, 168] on p "Your supporting documents will enable us to approve your payments smoothly! Ple…" at bounding box center [644, 172] width 360 height 27
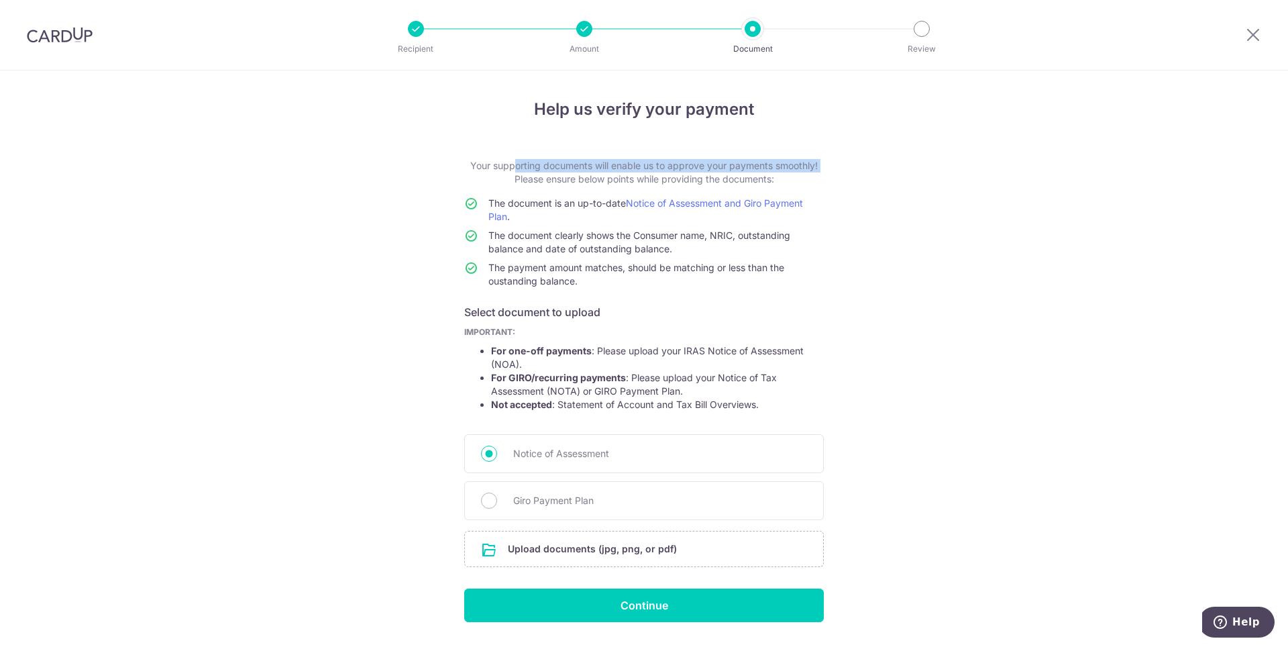
click at [641, 168] on p "Your supporting documents will enable us to approve your payments smoothly! Ple…" at bounding box center [644, 172] width 360 height 27
click at [641, 178] on p "Your supporting documents will enable us to approve your payments smoothly! Ple…" at bounding box center [644, 172] width 360 height 27
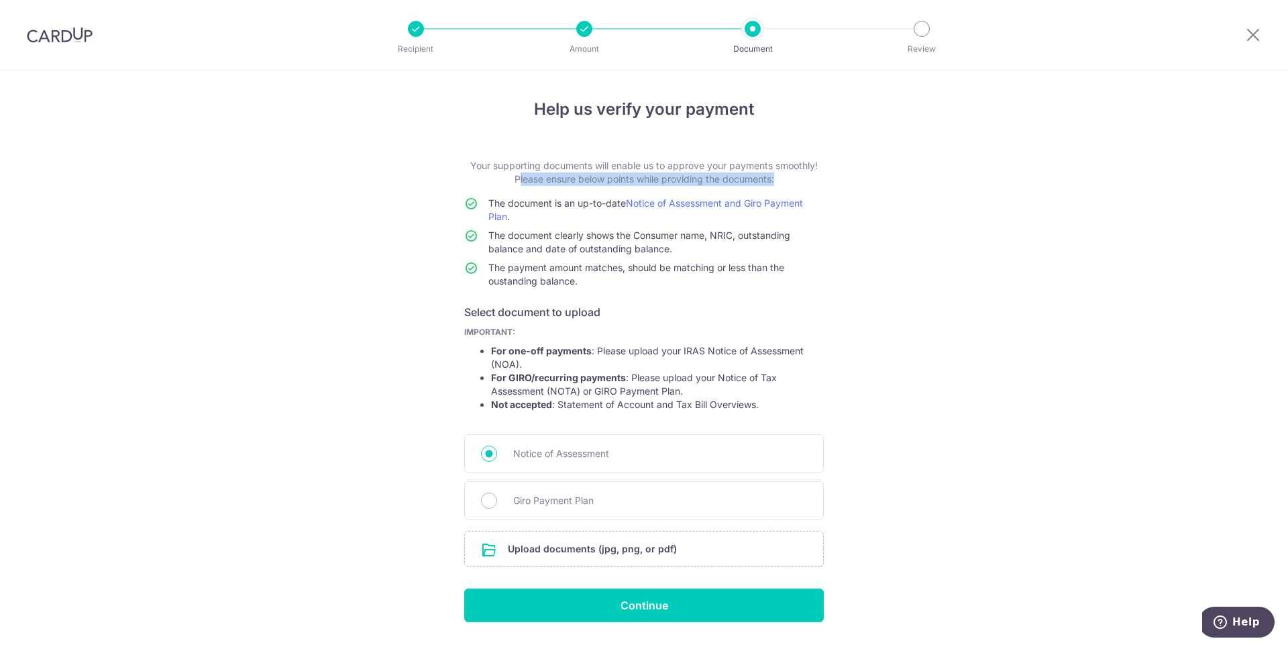
click at [641, 178] on p "Your supporting documents will enable us to approve your payments smoothly! Ple…" at bounding box center [644, 172] width 360 height 27
click at [643, 166] on p "Your supporting documents will enable us to approve your payments smoothly! Ple…" at bounding box center [644, 172] width 360 height 27
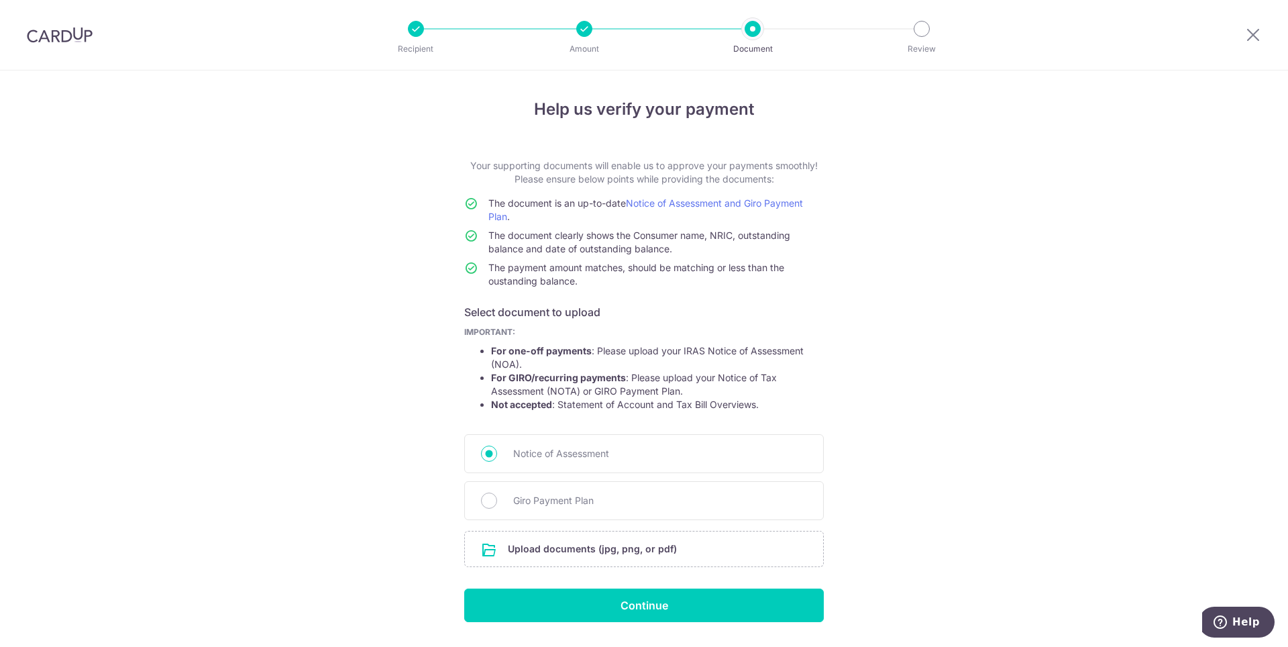
click at [639, 177] on p "Your supporting documents will enable us to approve your payments smoothly! Ple…" at bounding box center [644, 172] width 360 height 27
click at [608, 245] on span "The document clearly shows the Consumer name, NRIC, outstanding balance and dat…" at bounding box center [639, 241] width 302 height 25
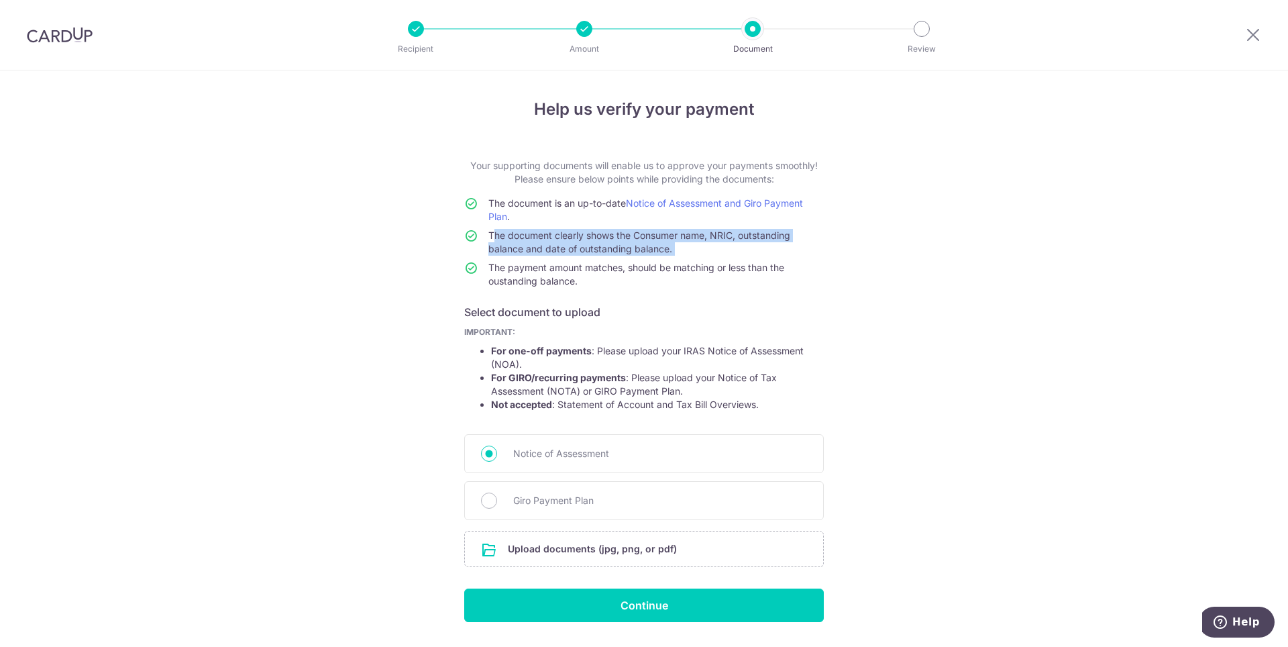
click at [608, 245] on span "The document clearly shows the Consumer name, NRIC, outstanding balance and dat…" at bounding box center [639, 241] width 302 height 25
click at [606, 274] on td "The payment amount matches, should be matching or less than the oustanding bala…" at bounding box center [655, 277] width 335 height 32
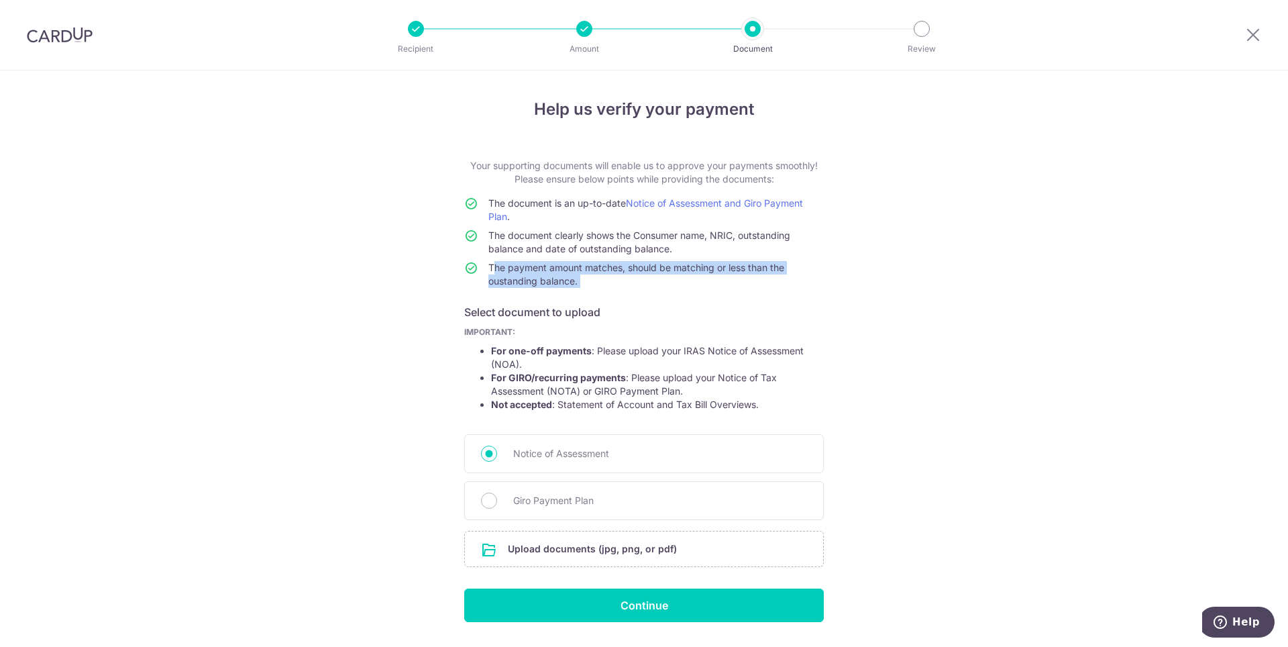
click at [606, 274] on td "The payment amount matches, should be matching or less than the oustanding bala…" at bounding box center [655, 277] width 335 height 32
click at [634, 341] on span "IMPORTANT: For one-off payments : Please upload your IRAS Notice of Assessment …" at bounding box center [644, 372] width 360 height 91
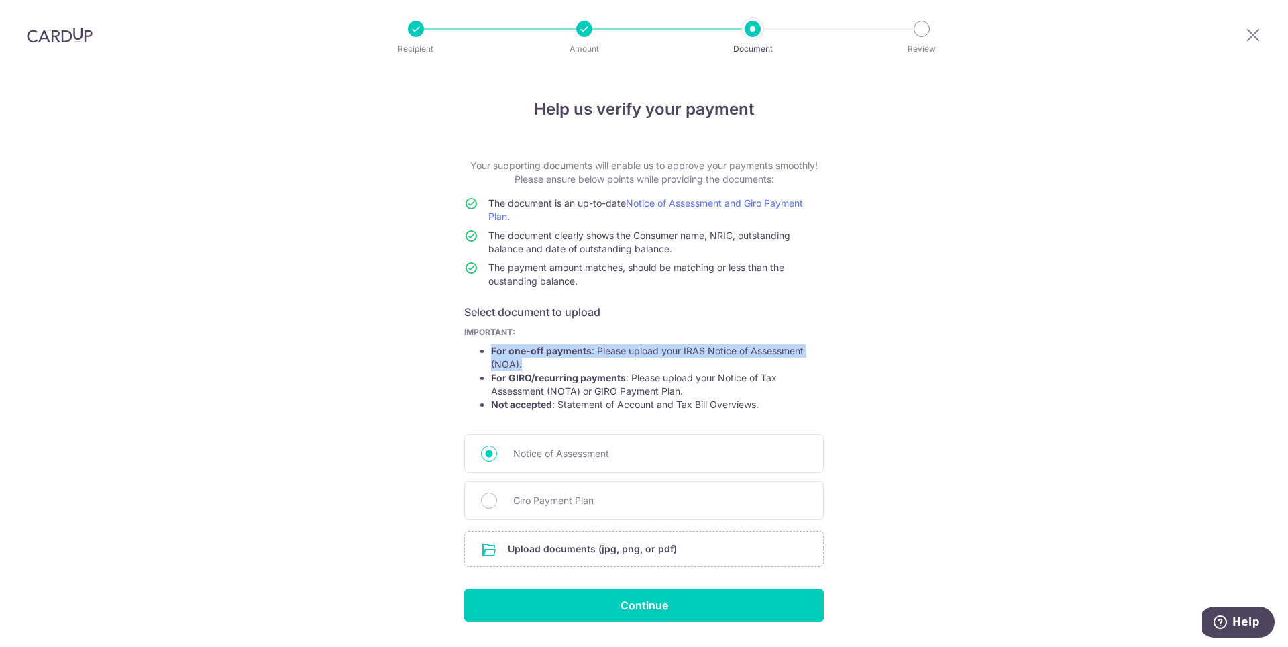
click at [634, 341] on span "IMPORTANT: For one-off payments : Please upload your IRAS Notice of Assessment …" at bounding box center [644, 372] width 360 height 91
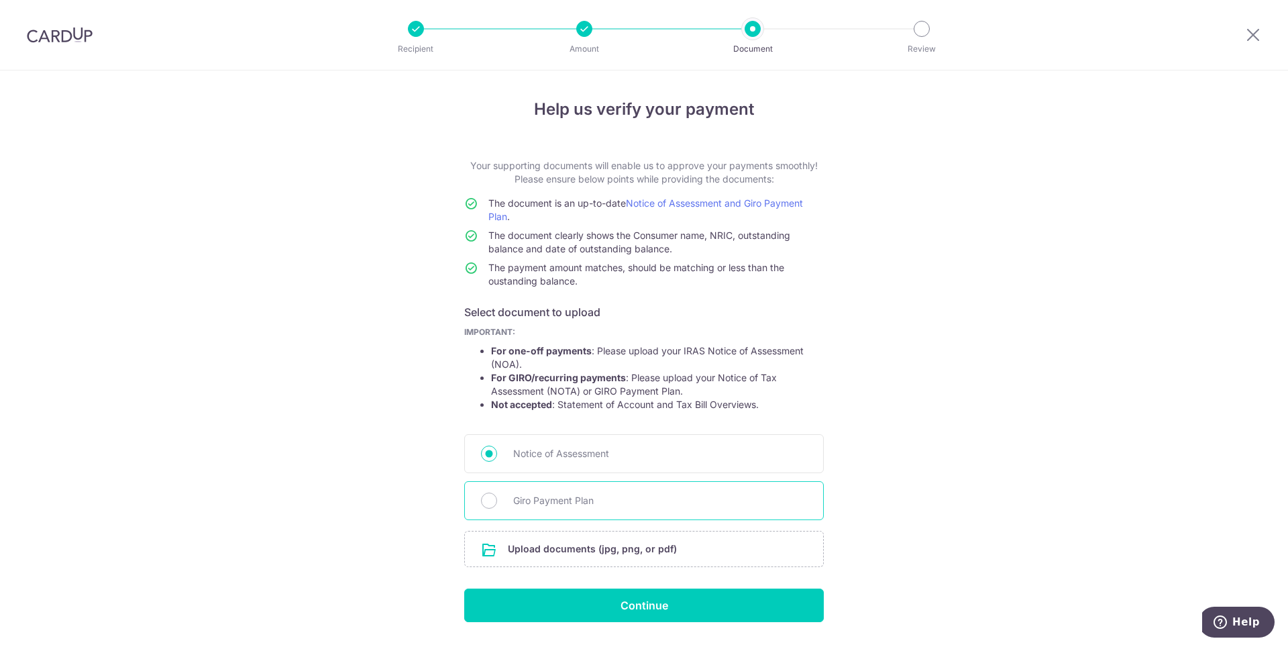
click at [537, 504] on span "Giro Payment Plan" at bounding box center [660, 500] width 294 height 16
click at [497, 504] on input "Giro Payment Plan" at bounding box center [489, 500] width 16 height 16
radio input "true"
click at [553, 446] on span "Notice of Assessment" at bounding box center [660, 453] width 294 height 16
click at [497, 446] on input "Notice of Assessment" at bounding box center [489, 453] width 16 height 16
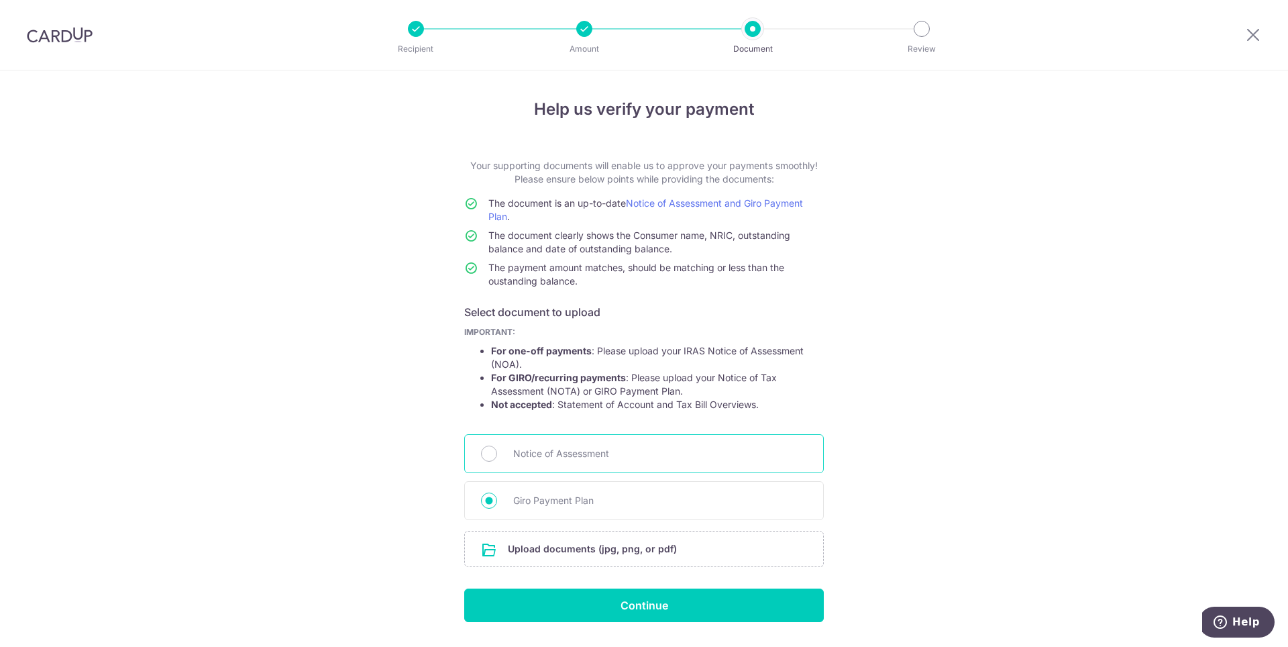
radio input "true"
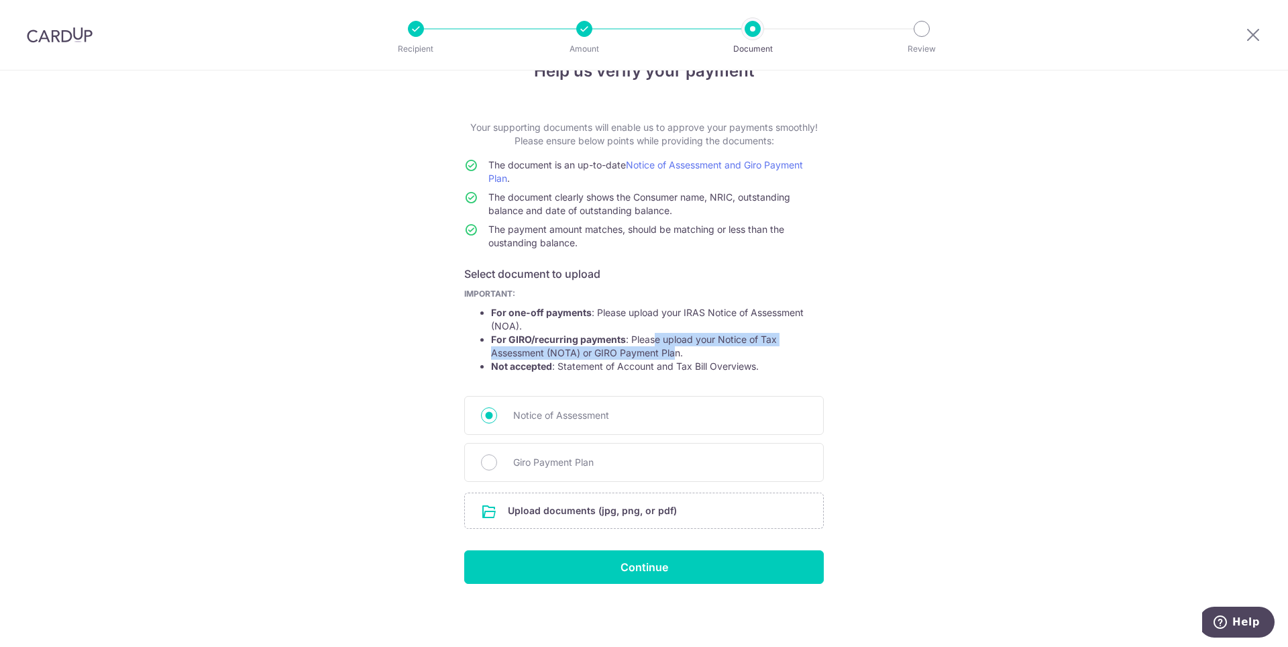
drag, startPoint x: 672, startPoint y: 354, endPoint x: 652, endPoint y: 343, distance: 22.2
click at [652, 343] on li "For GIRO/recurring payments : Please upload your Notice of Tax Assessment (NOTA…" at bounding box center [657, 346] width 333 height 27
drag, startPoint x: 628, startPoint y: 341, endPoint x: 661, endPoint y: 352, distance: 34.6
click at [661, 352] on li "For GIRO/recurring payments : Please upload your Notice of Tax Assessment (NOTA…" at bounding box center [657, 346] width 333 height 27
click at [663, 354] on li "For GIRO/recurring payments : Please upload your Notice of Tax Assessment (NOTA…" at bounding box center [657, 346] width 333 height 27
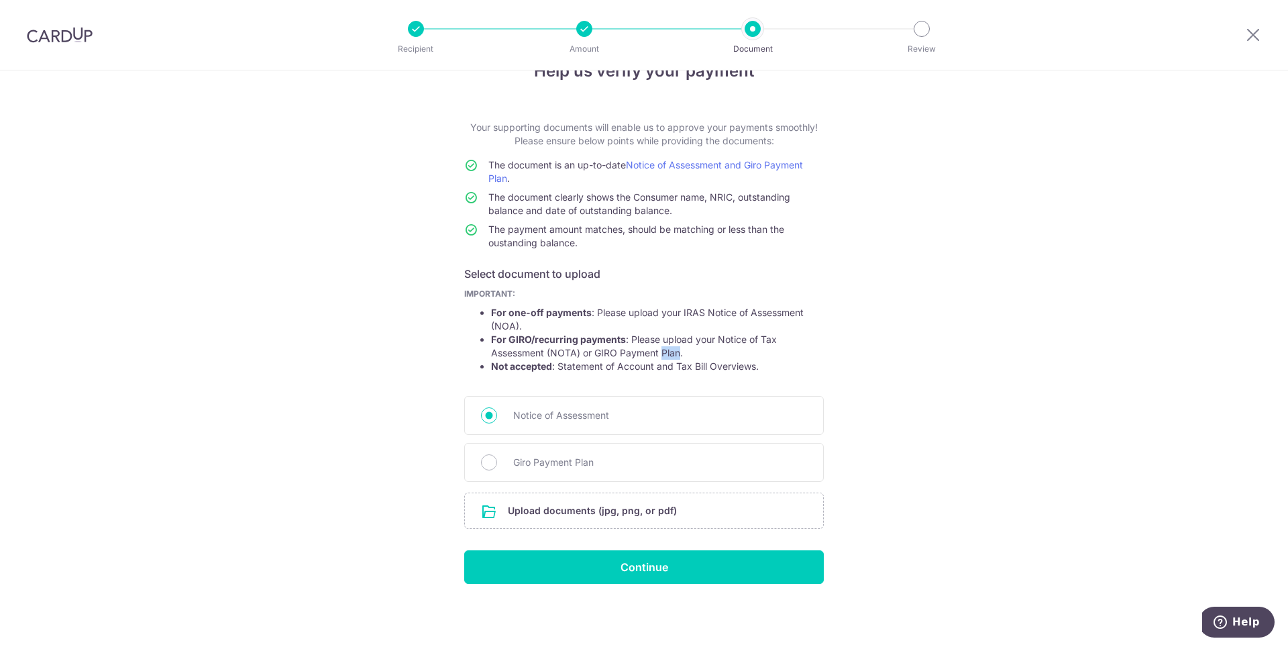
click at [663, 354] on li "For GIRO/recurring payments : Please upload your Notice of Tax Assessment (NOTA…" at bounding box center [657, 346] width 333 height 27
click at [661, 354] on li "For GIRO/recurring payments : Please upload your Notice of Tax Assessment (NOTA…" at bounding box center [657, 346] width 333 height 27
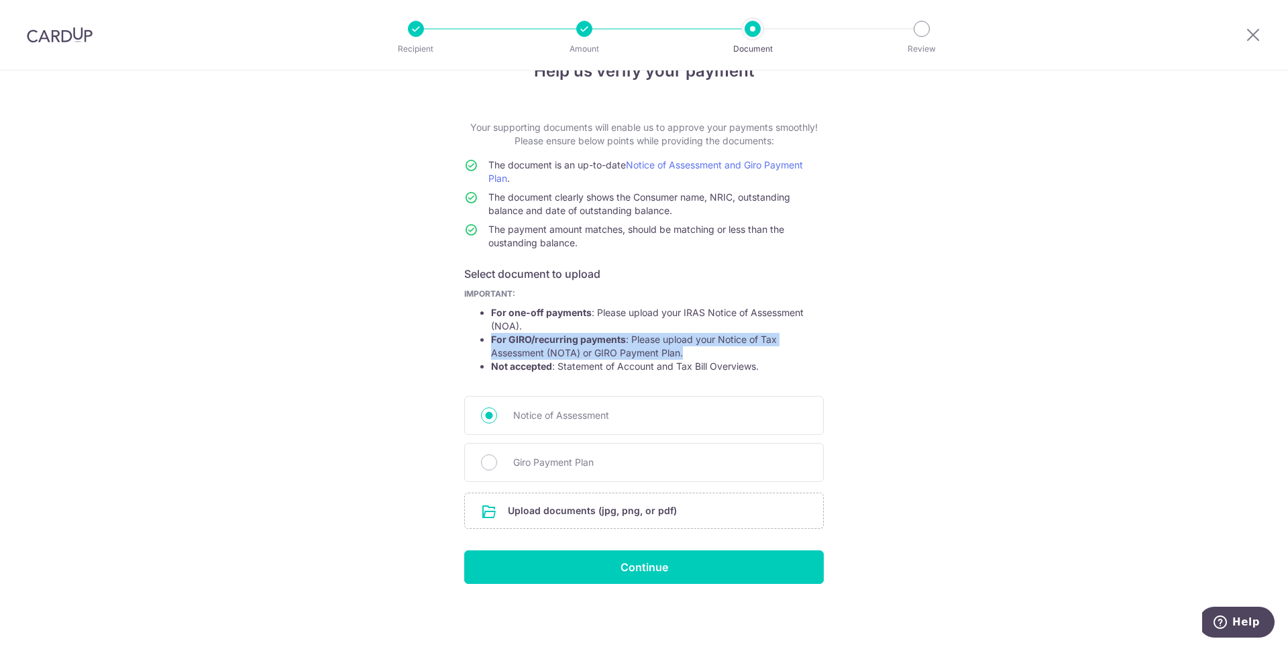
click at [661, 354] on li "For GIRO/recurring payments : Please upload your Notice of Tax Assessment (NOTA…" at bounding box center [657, 346] width 333 height 27
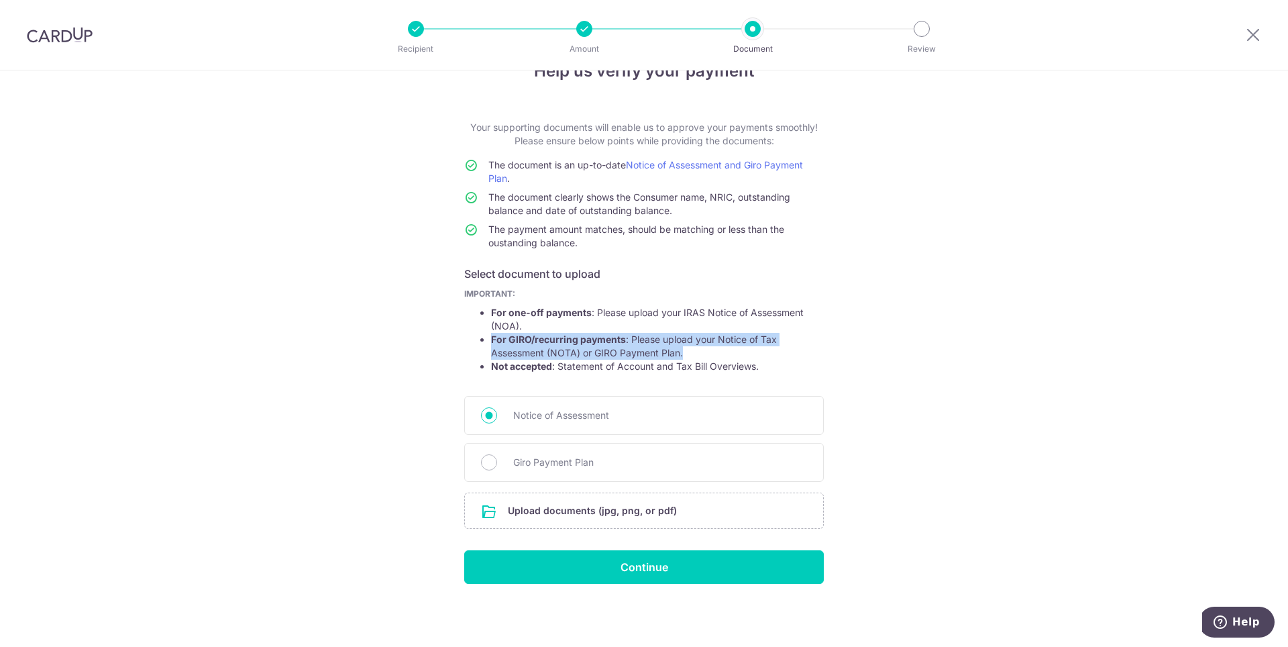
click at [661, 354] on li "For GIRO/recurring payments : Please upload your Notice of Tax Assessment (NOTA…" at bounding box center [657, 346] width 333 height 27
click at [647, 343] on li "For GIRO/recurring payments : Please upload your Notice of Tax Assessment (NOTA…" at bounding box center [657, 346] width 333 height 27
click at [651, 327] on li "For one-off payments : Please upload your IRAS Notice of Assessment (NOA)." at bounding box center [657, 319] width 333 height 27
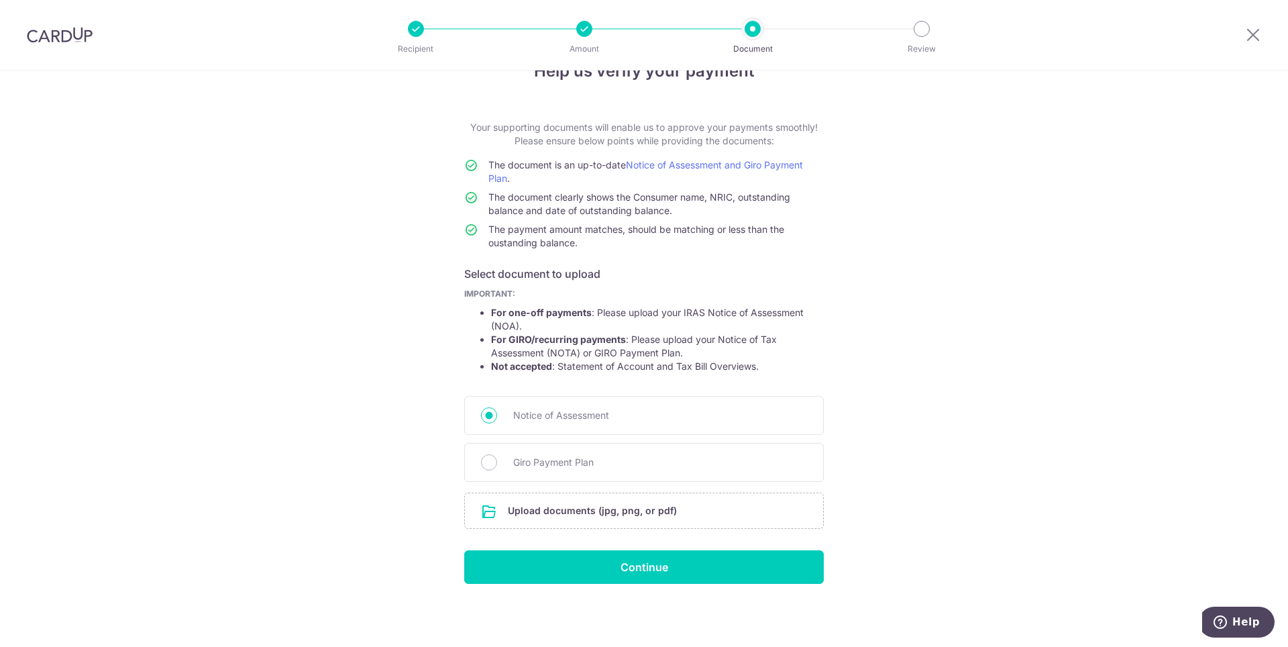
click at [651, 327] on li "For one-off payments : Please upload your IRAS Notice of Assessment (NOA)." at bounding box center [657, 319] width 333 height 27
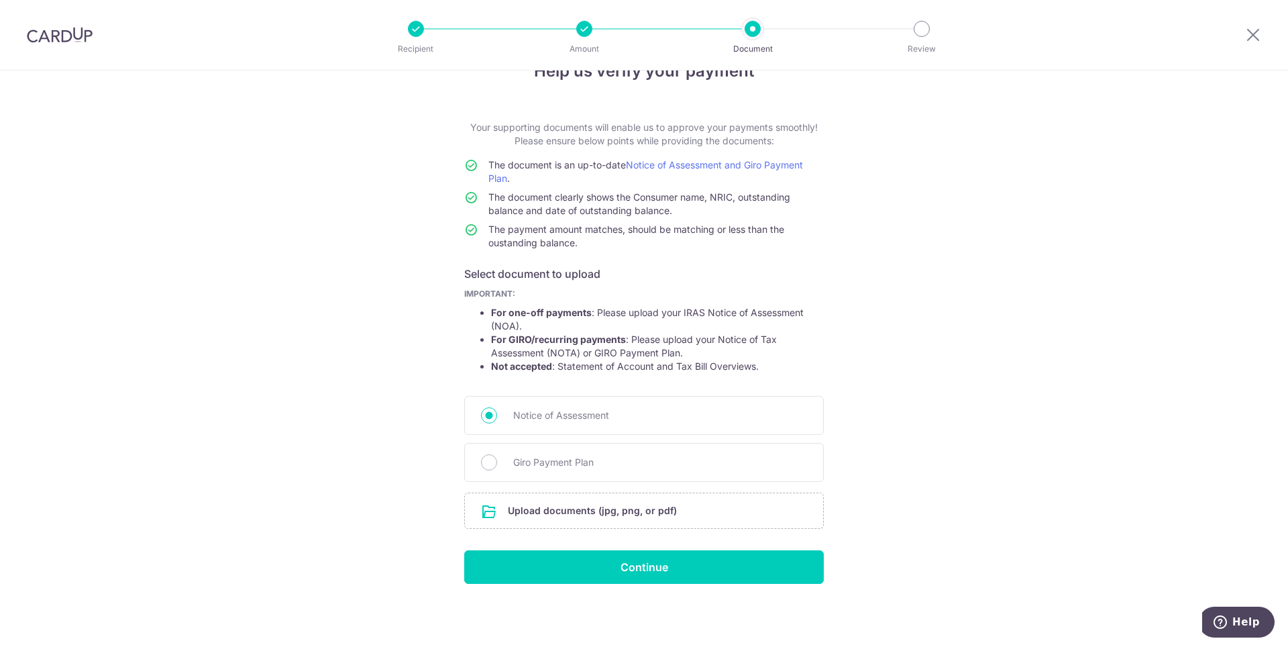
click at [661, 350] on li "For GIRO/recurring payments : Please upload your Notice of Tax Assessment (NOTA…" at bounding box center [657, 346] width 333 height 27
click at [698, 322] on li "For one-off payments : Please upload your IRAS Notice of Assessment (NOA)." at bounding box center [657, 319] width 333 height 27
click at [696, 319] on li "For one-off payments : Please upload your IRAS Notice of Assessment (NOA)." at bounding box center [657, 319] width 333 height 27
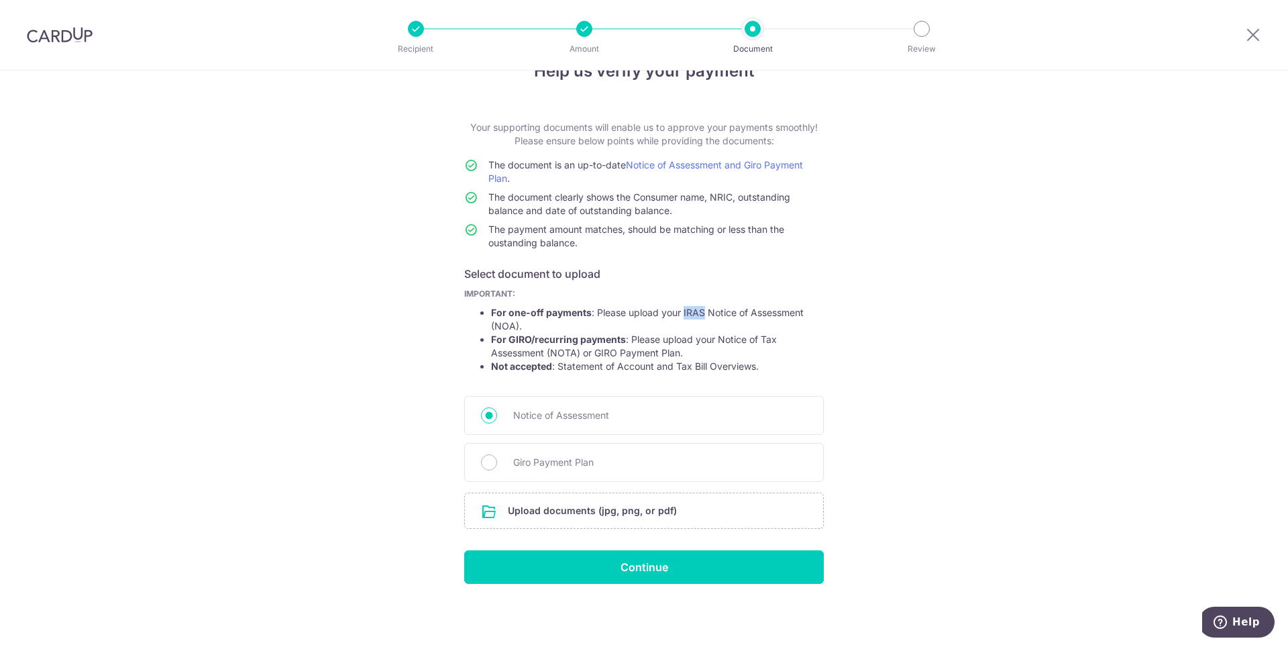
click at [696, 319] on li "For one-off payments : Please upload your IRAS Notice of Assessment (NOA)." at bounding box center [657, 319] width 333 height 27
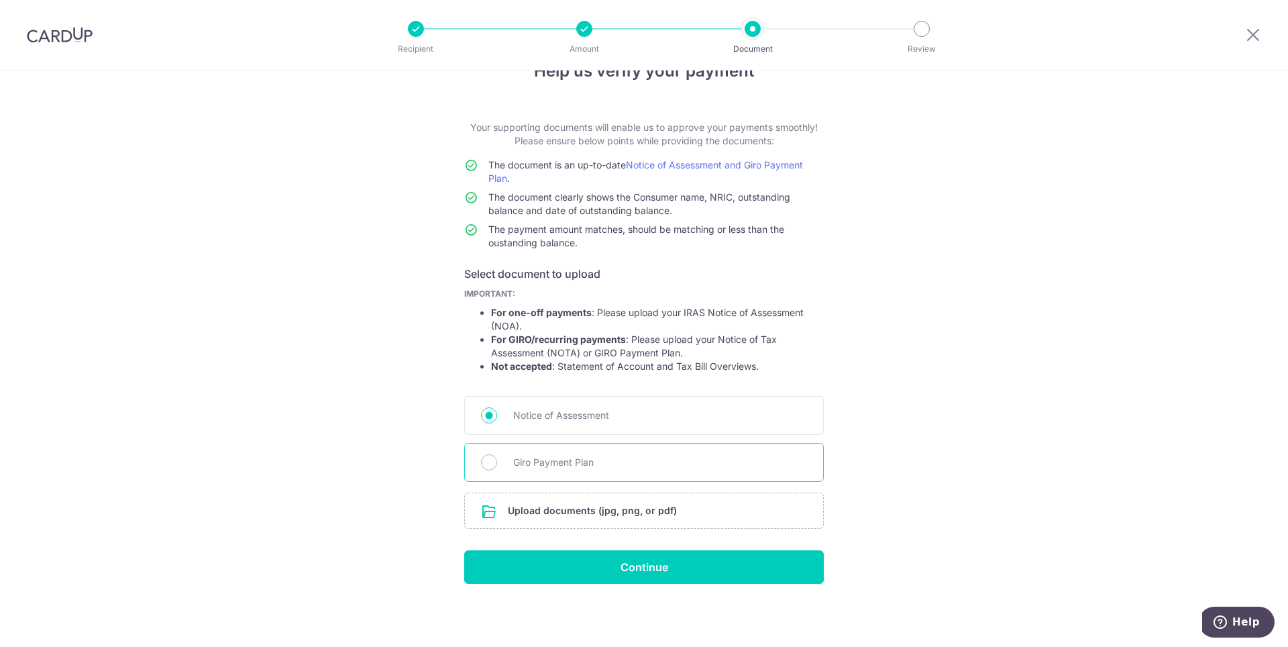
click at [551, 454] on span "Giro Payment Plan" at bounding box center [660, 462] width 294 height 16
click at [497, 454] on input "Giro Payment Plan" at bounding box center [489, 462] width 16 height 16
radio input "true"
click at [568, 502] on input "file" at bounding box center [644, 510] width 358 height 35
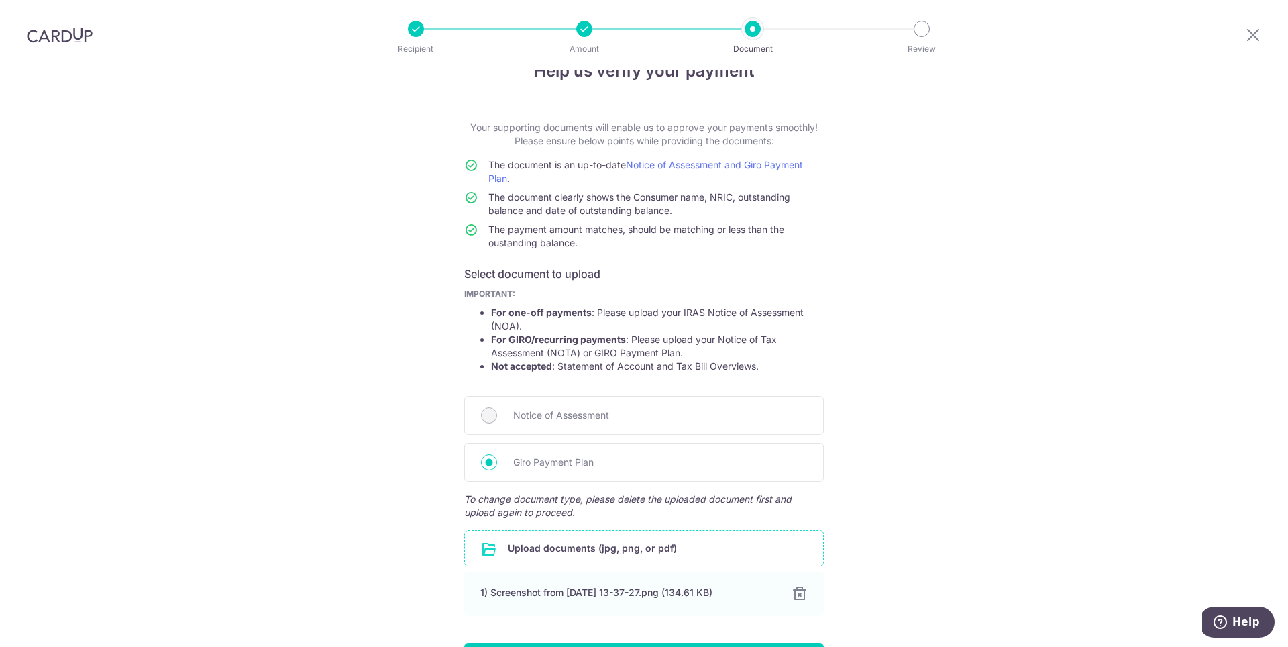
scroll to position [131, 0]
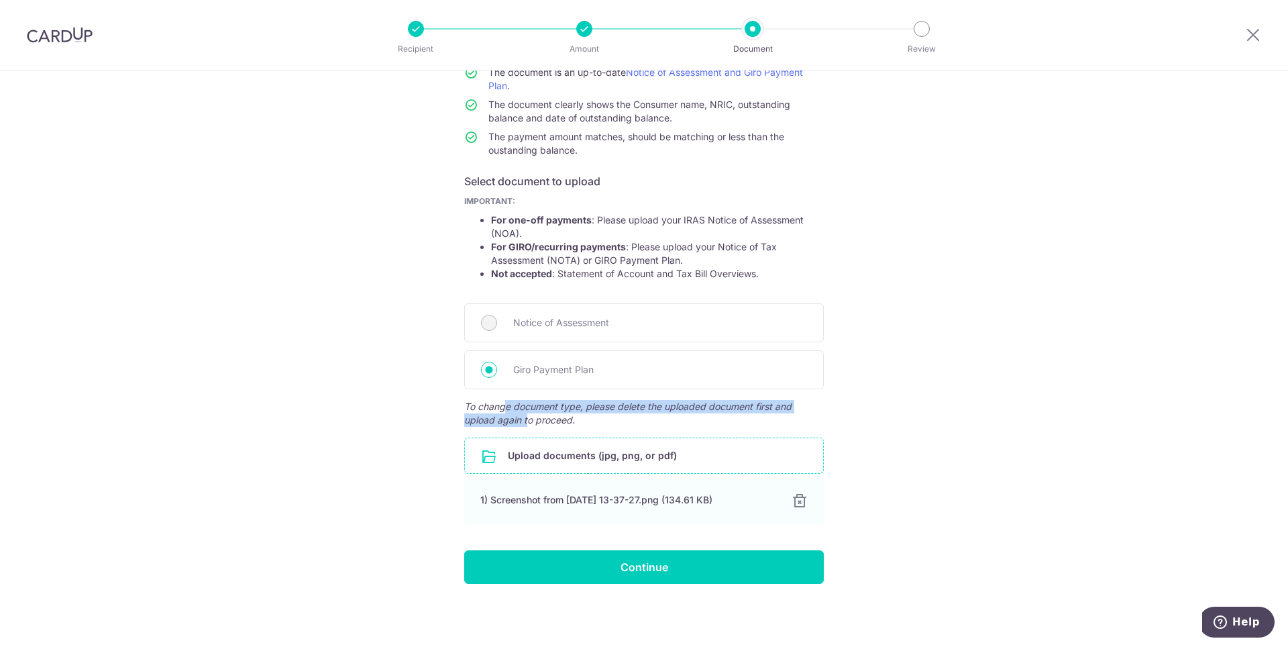
drag, startPoint x: 500, startPoint y: 405, endPoint x: 535, endPoint y: 420, distance: 38.1
click at [531, 419] on span "To change document type, please delete the uploaded document first and upload a…" at bounding box center [644, 413] width 360 height 27
drag, startPoint x: 555, startPoint y: 423, endPoint x: 511, endPoint y: 413, distance: 45.4
click at [511, 413] on span "To change document type, please delete the uploaded document first and upload a…" at bounding box center [644, 413] width 360 height 27
drag, startPoint x: 488, startPoint y: 408, endPoint x: 552, endPoint y: 417, distance: 65.0
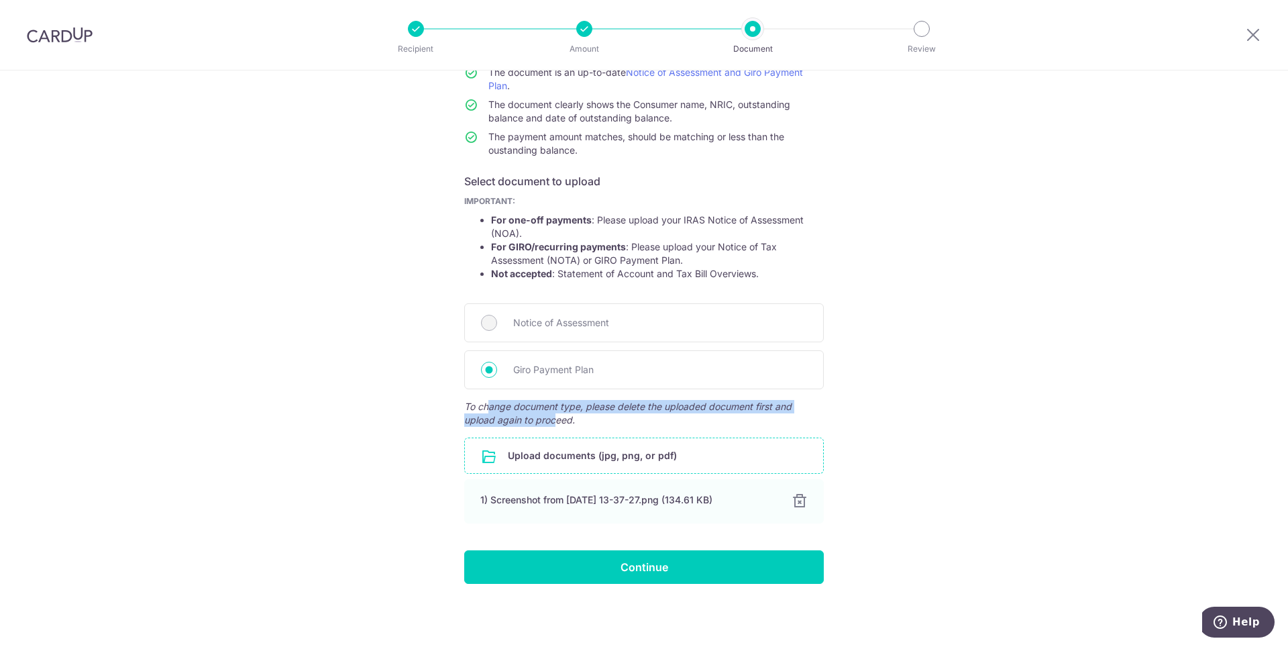
click at [552, 417] on span "To change document type, please delete the uploaded document first and upload a…" at bounding box center [644, 413] width 360 height 27
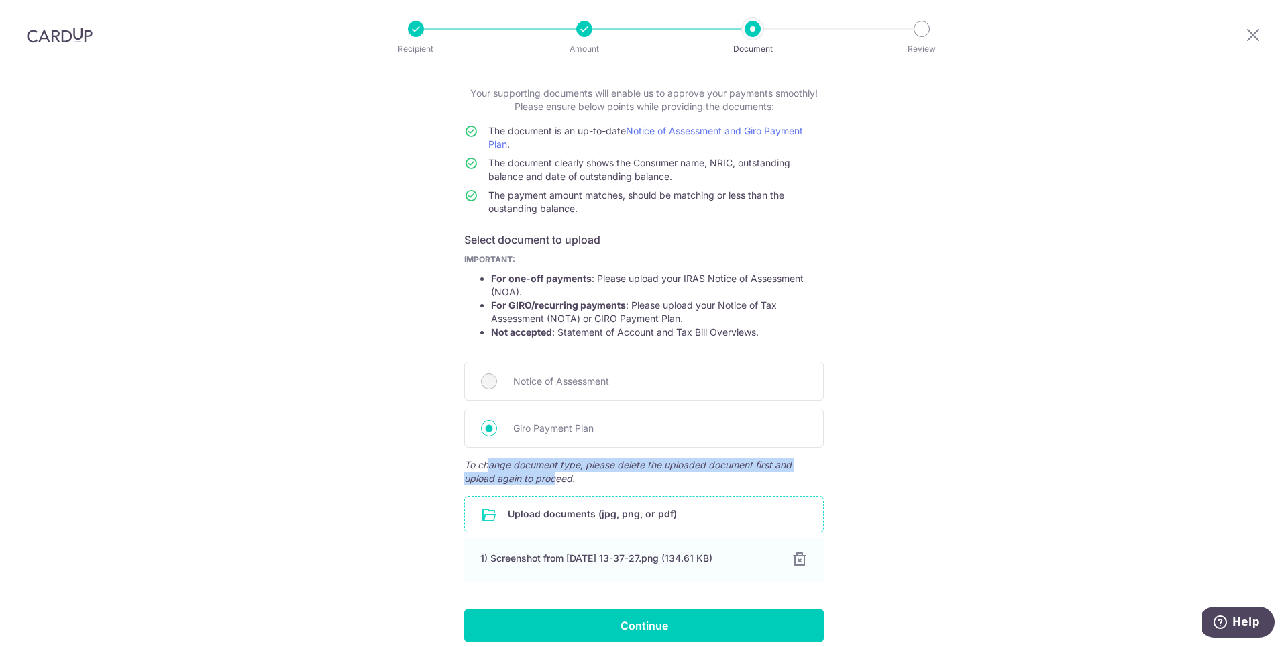
scroll to position [0, 0]
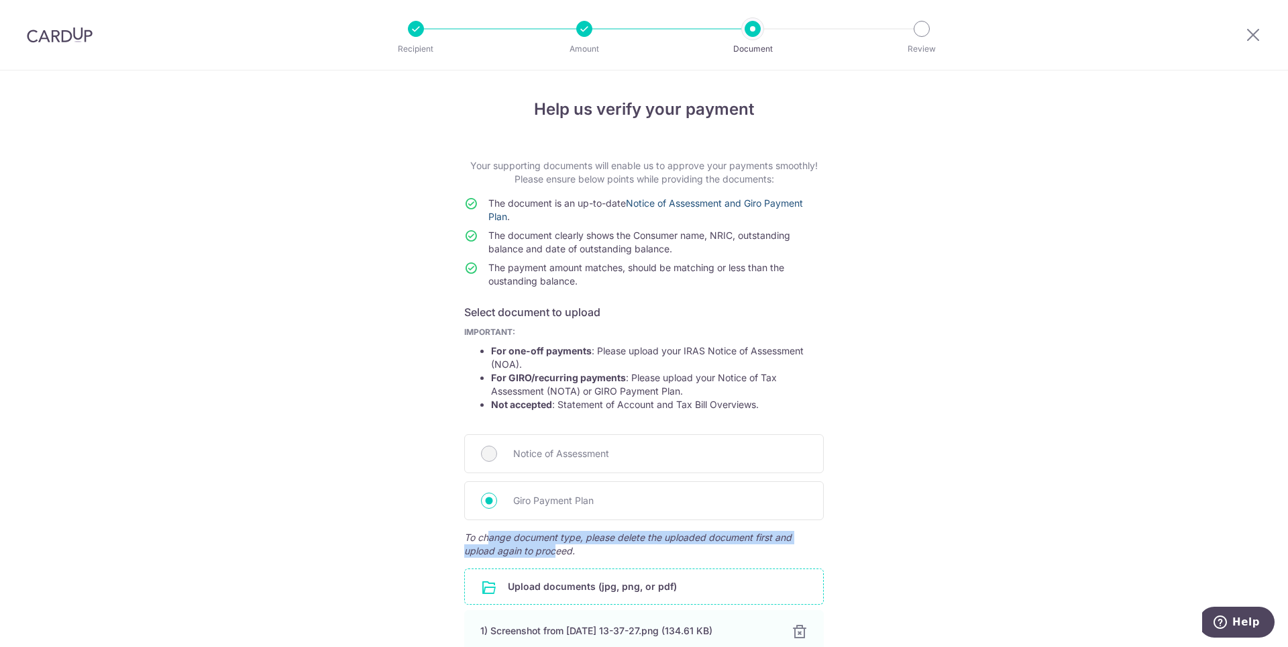
click at [654, 204] on link "Notice of Assessment and Giro Payment Plan" at bounding box center [645, 209] width 315 height 25
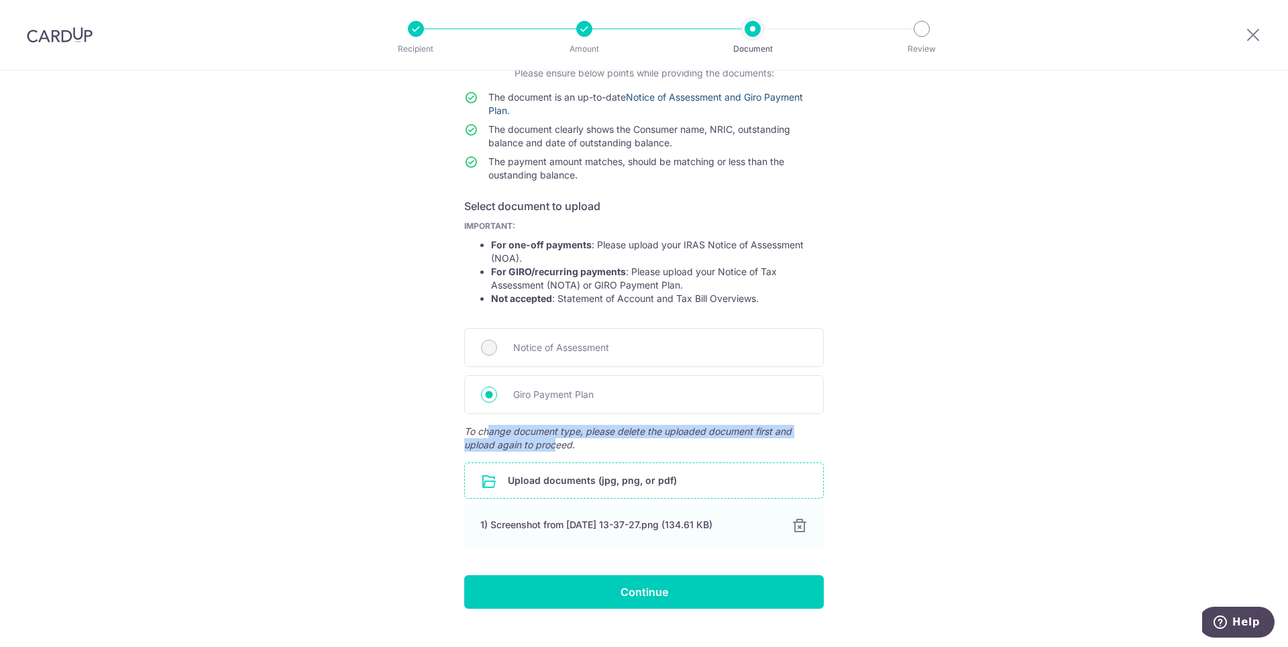
scroll to position [131, 0]
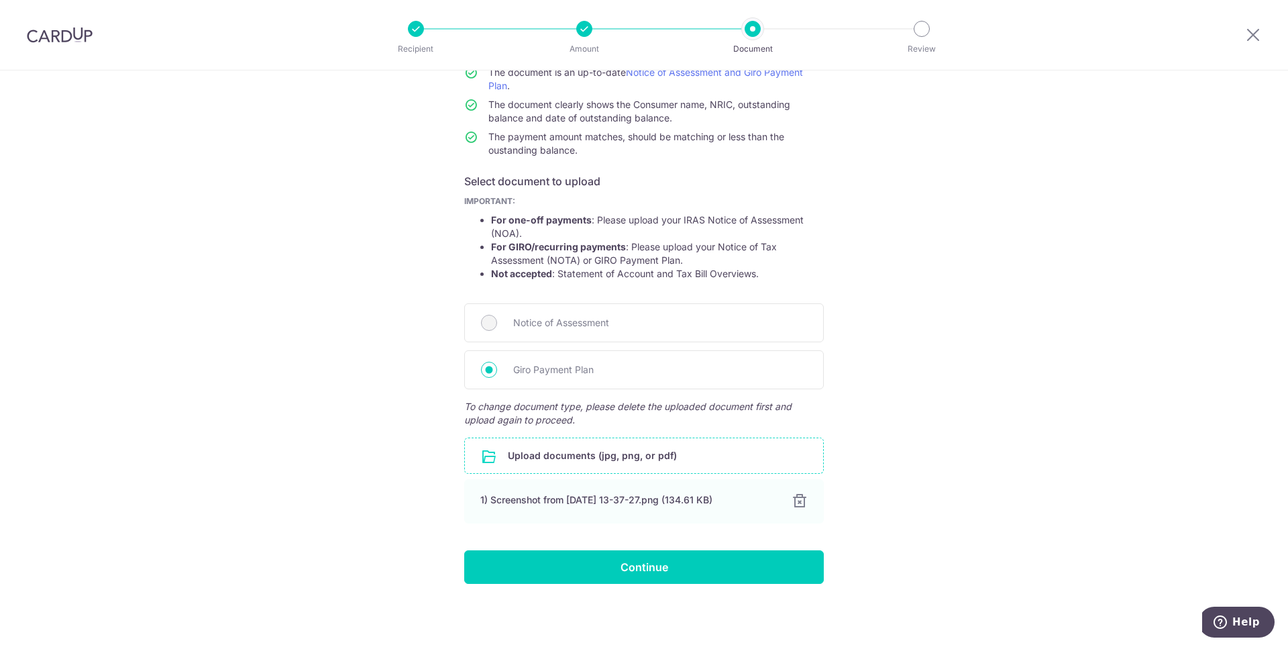
click at [954, 207] on div "Help us verify your payment Your supporting documents will enable us to approve…" at bounding box center [644, 293] width 1288 height 707
drag, startPoint x: 485, startPoint y: 404, endPoint x: 549, endPoint y: 423, distance: 66.4
click at [546, 420] on span "To change document type, please delete the uploaded document first and upload a…" at bounding box center [644, 413] width 360 height 27
drag, startPoint x: 557, startPoint y: 423, endPoint x: 506, endPoint y: 417, distance: 51.3
click at [507, 417] on span "To change document type, please delete the uploaded document first and upload a…" at bounding box center [644, 413] width 360 height 27
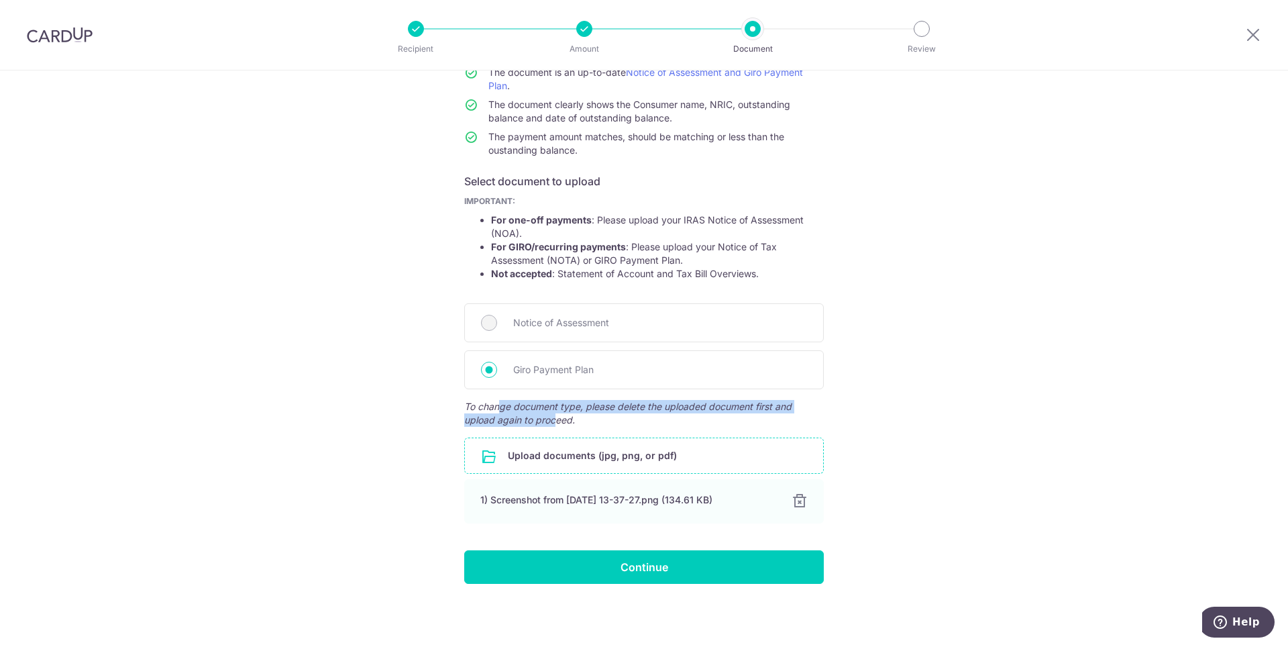
drag, startPoint x: 496, startPoint y: 410, endPoint x: 560, endPoint y: 426, distance: 66.4
click at [553, 425] on span "To change document type, please delete the uploaded document first and upload a…" at bounding box center [644, 413] width 360 height 27
click at [562, 426] on span "To change document type, please delete the uploaded document first and upload a…" at bounding box center [644, 413] width 360 height 27
drag, startPoint x: 561, startPoint y: 422, endPoint x: 494, endPoint y: 412, distance: 67.8
click at [494, 412] on span "To change document type, please delete the uploaded document first and upload a…" at bounding box center [644, 413] width 360 height 27
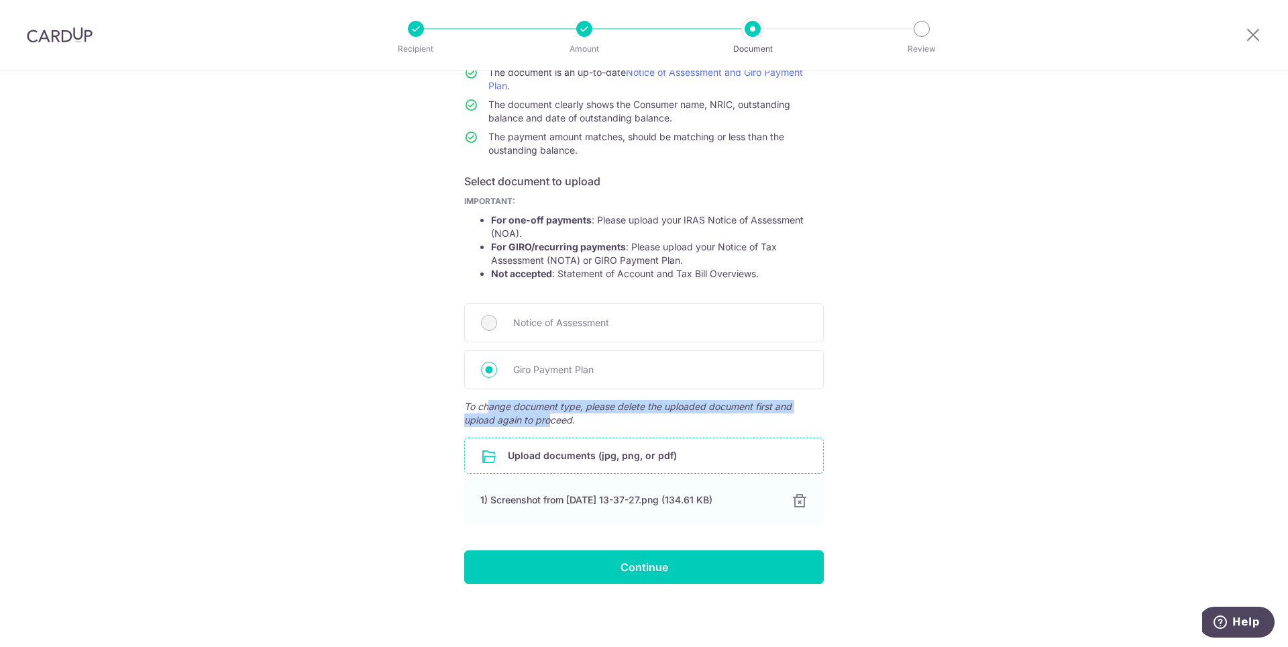
drag, startPoint x: 485, startPoint y: 408, endPoint x: 551, endPoint y: 423, distance: 67.5
click at [551, 423] on span "To change document type, please delete the uploaded document first and upload a…" at bounding box center [644, 413] width 360 height 27
drag, startPoint x: 558, startPoint y: 423, endPoint x: 496, endPoint y: 407, distance: 64.4
click at [496, 407] on span "To change document type, please delete the uploaded document first and upload a…" at bounding box center [644, 413] width 360 height 27
click at [575, 453] on input "file" at bounding box center [644, 455] width 358 height 35
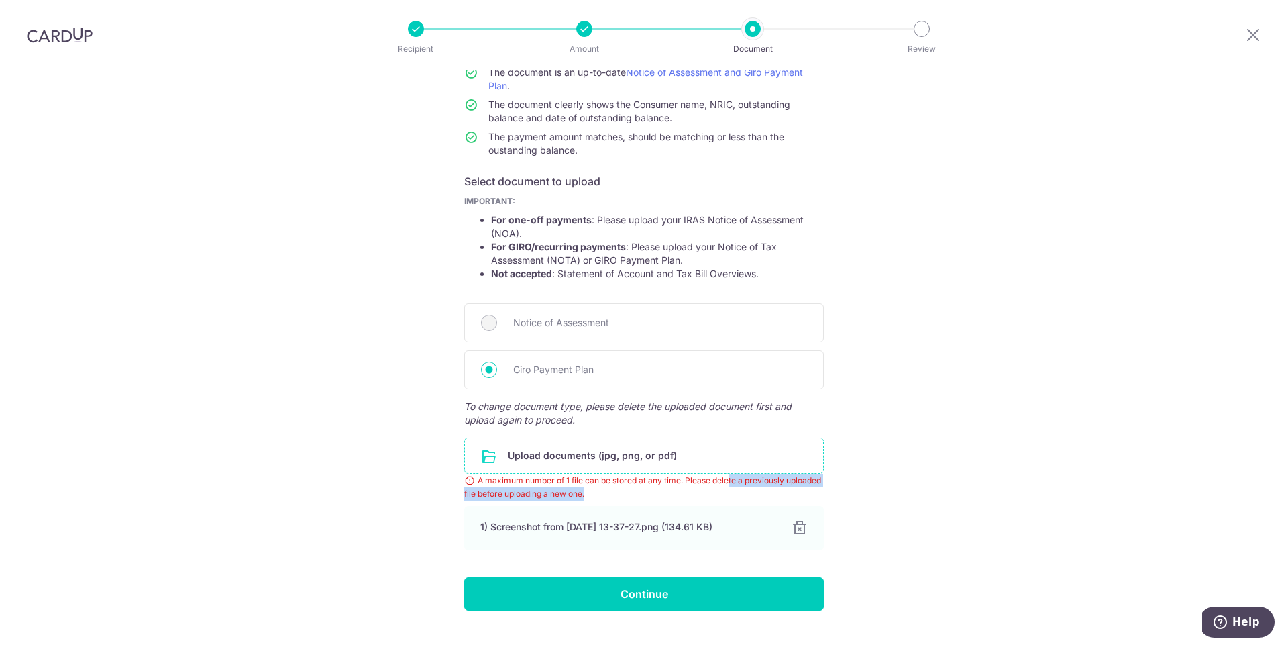
drag, startPoint x: 727, startPoint y: 482, endPoint x: 753, endPoint y: 497, distance: 30.0
click at [753, 497] on div "A maximum number of 1 file can be stored at any time. Please delete a previousl…" at bounding box center [644, 487] width 360 height 27
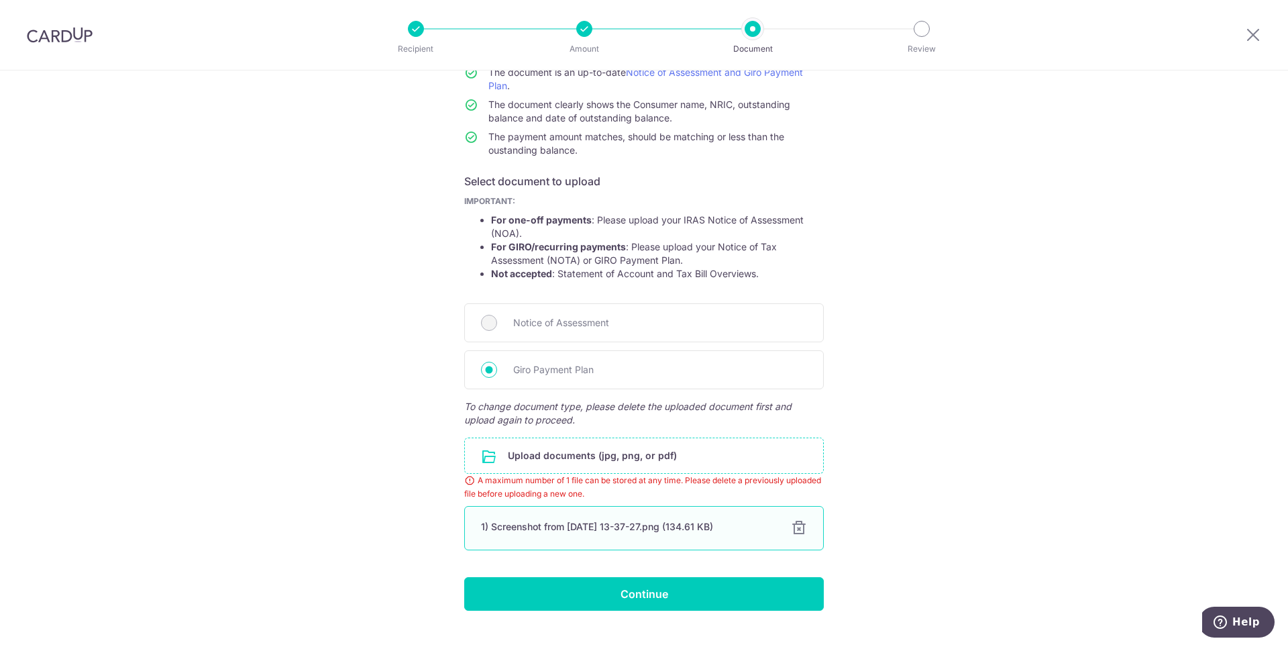
click at [799, 525] on div at bounding box center [799, 528] width 16 height 16
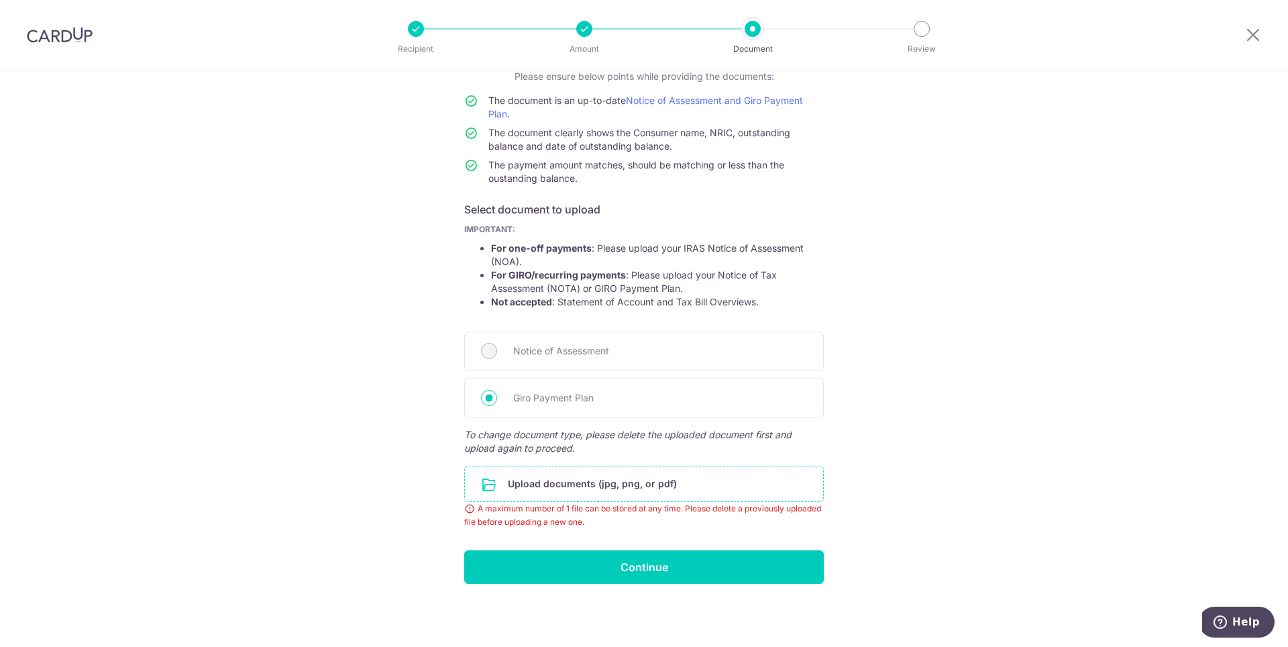
scroll to position [65, 0]
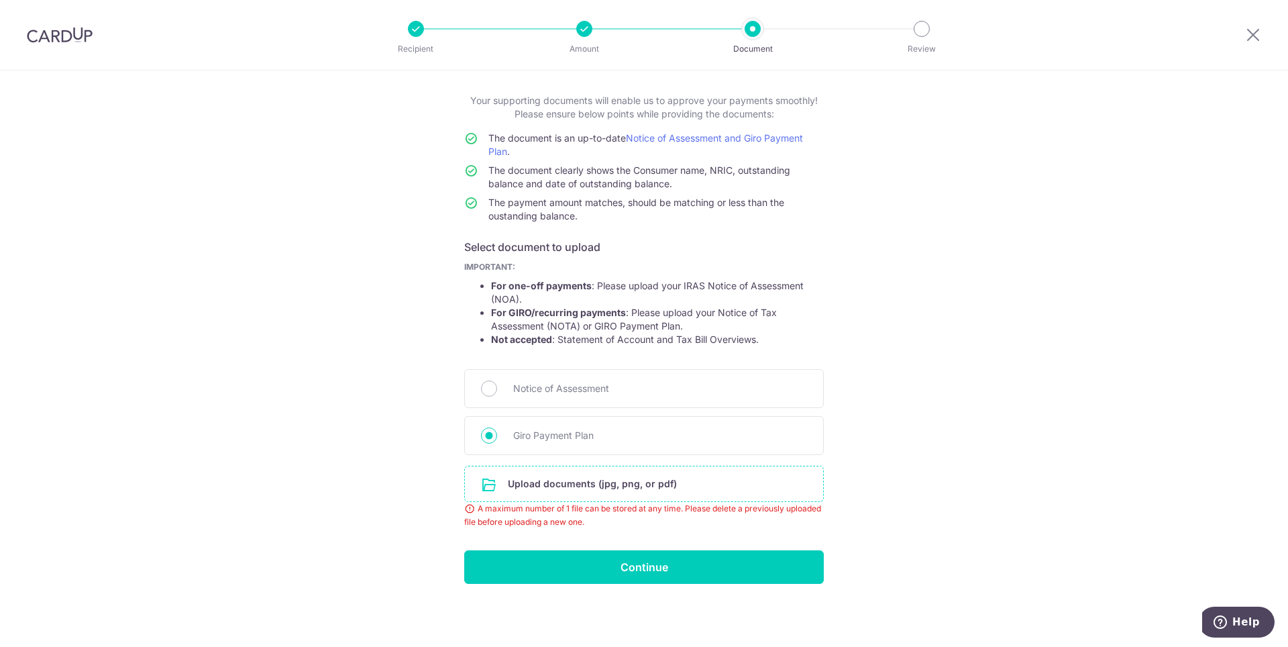
click at [595, 486] on input "file" at bounding box center [644, 483] width 358 height 35
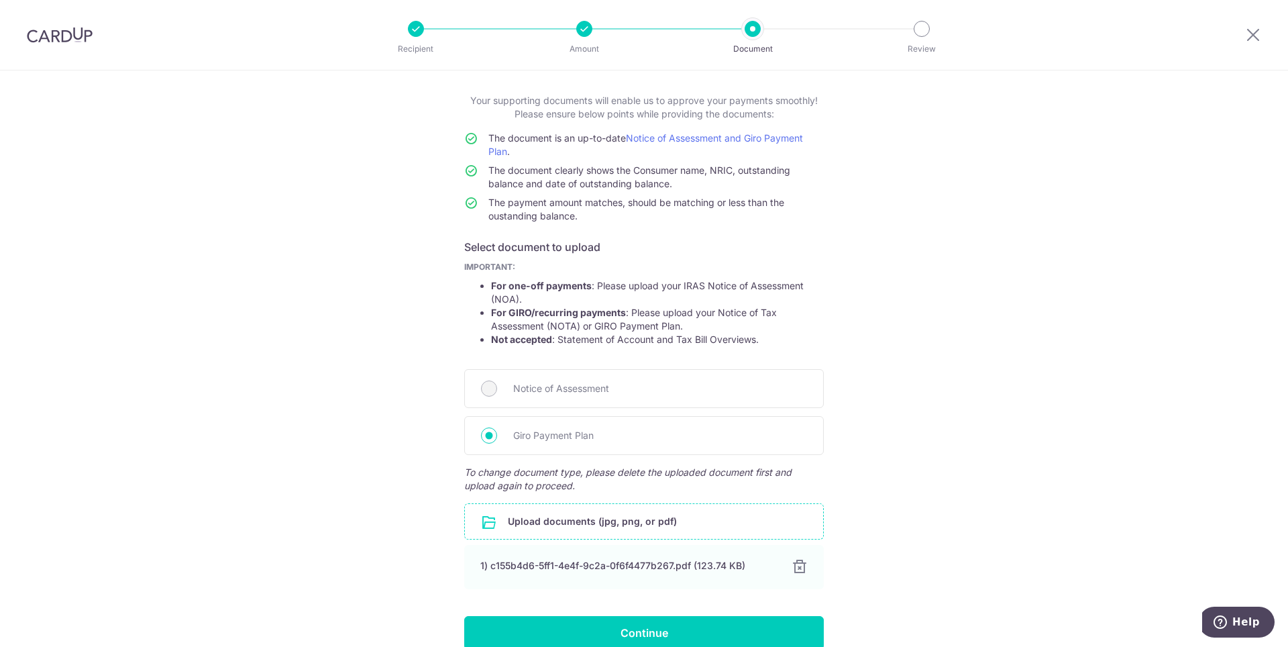
click at [929, 324] on div "Help us verify your payment Your supporting documents will enable us to approve…" at bounding box center [644, 358] width 1288 height 707
drag, startPoint x: 663, startPoint y: 183, endPoint x: 539, endPoint y: 170, distance: 124.8
click at [539, 170] on span "The document clearly shows the Consumer name, NRIC, outstanding balance and dat…" at bounding box center [639, 176] width 302 height 25
click at [525, 168] on span "The document clearly shows the Consumer name, NRIC, outstanding balance and dat…" at bounding box center [639, 176] width 302 height 25
drag, startPoint x: 514, startPoint y: 169, endPoint x: 651, endPoint y: 183, distance: 137.6
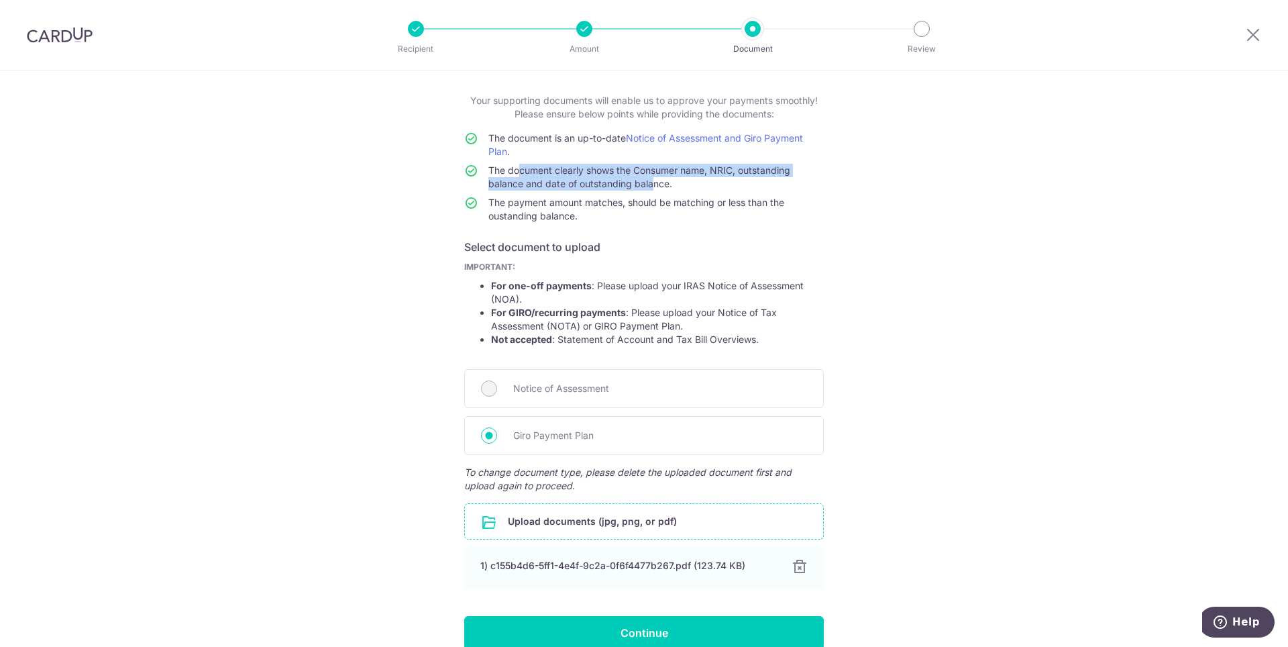
click at [647, 184] on span "The document clearly shows the Consumer name, NRIC, outstanding balance and dat…" at bounding box center [639, 176] width 302 height 25
click at [661, 183] on span "The document clearly shows the Consumer name, NRIC, outstanding balance and dat…" at bounding box center [639, 176] width 302 height 25
drag, startPoint x: 655, startPoint y: 184, endPoint x: 529, endPoint y: 172, distance: 126.0
click at [529, 172] on span "The document clearly shows the Consumer name, NRIC, outstanding balance and dat…" at bounding box center [639, 176] width 302 height 25
drag, startPoint x: 521, startPoint y: 172, endPoint x: 659, endPoint y: 186, distance: 138.2
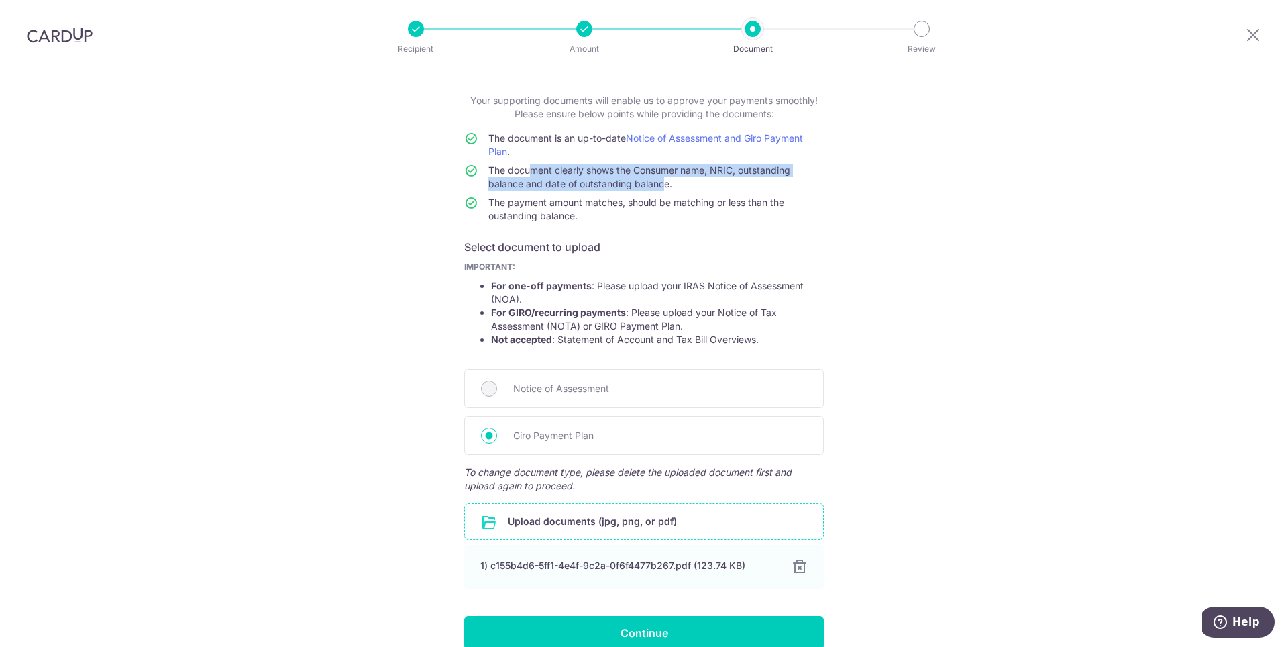
click at [659, 186] on span "The document clearly shows the Consumer name, NRIC, outstanding balance and dat…" at bounding box center [639, 176] width 302 height 25
click at [671, 140] on link "Notice of Assessment and Giro Payment Plan" at bounding box center [645, 144] width 315 height 25
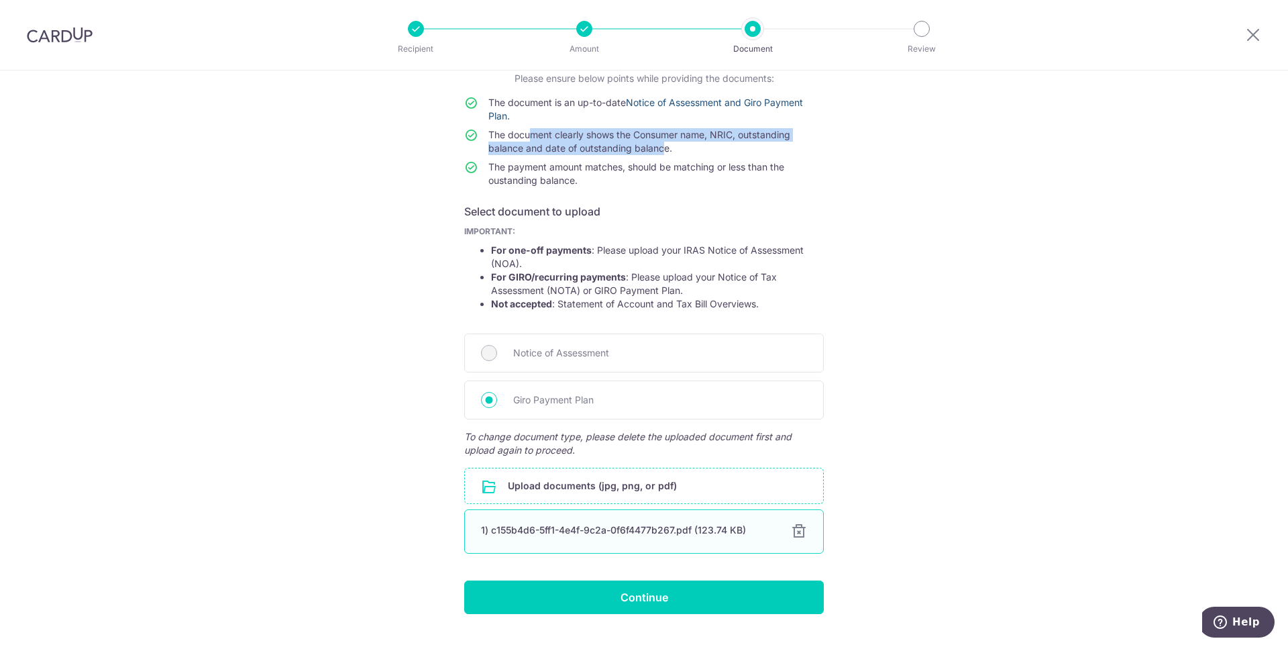
scroll to position [131, 0]
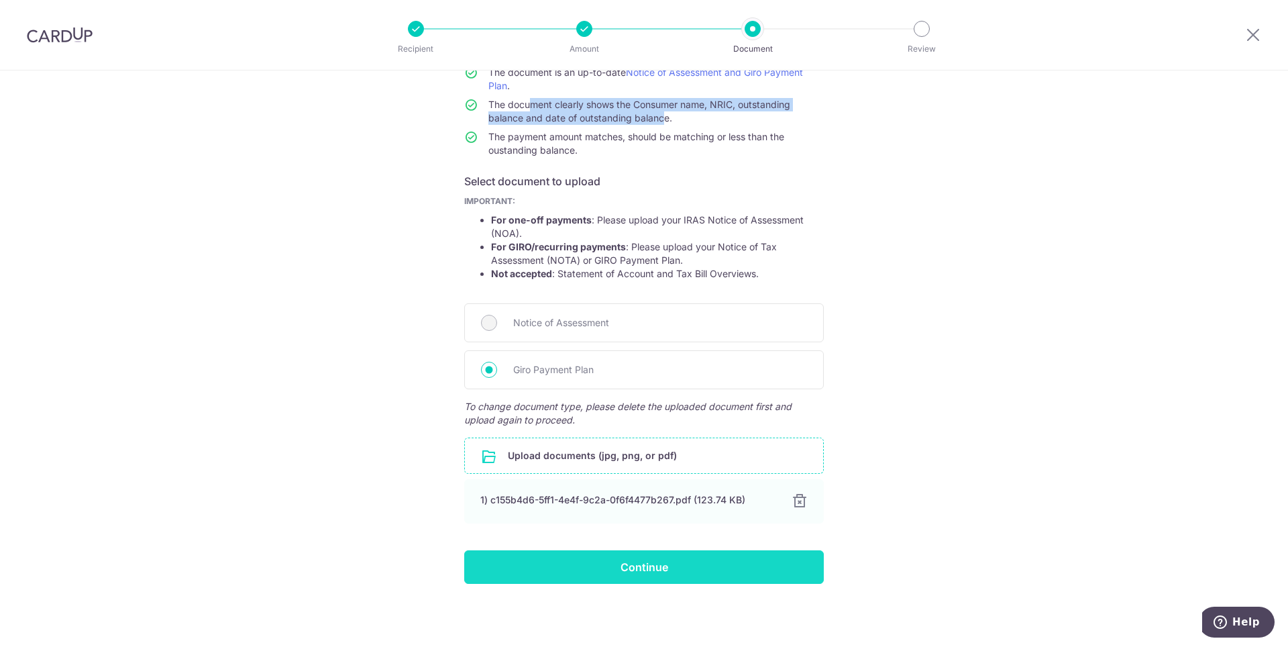
click at [610, 572] on input "Continue" at bounding box center [644, 567] width 360 height 34
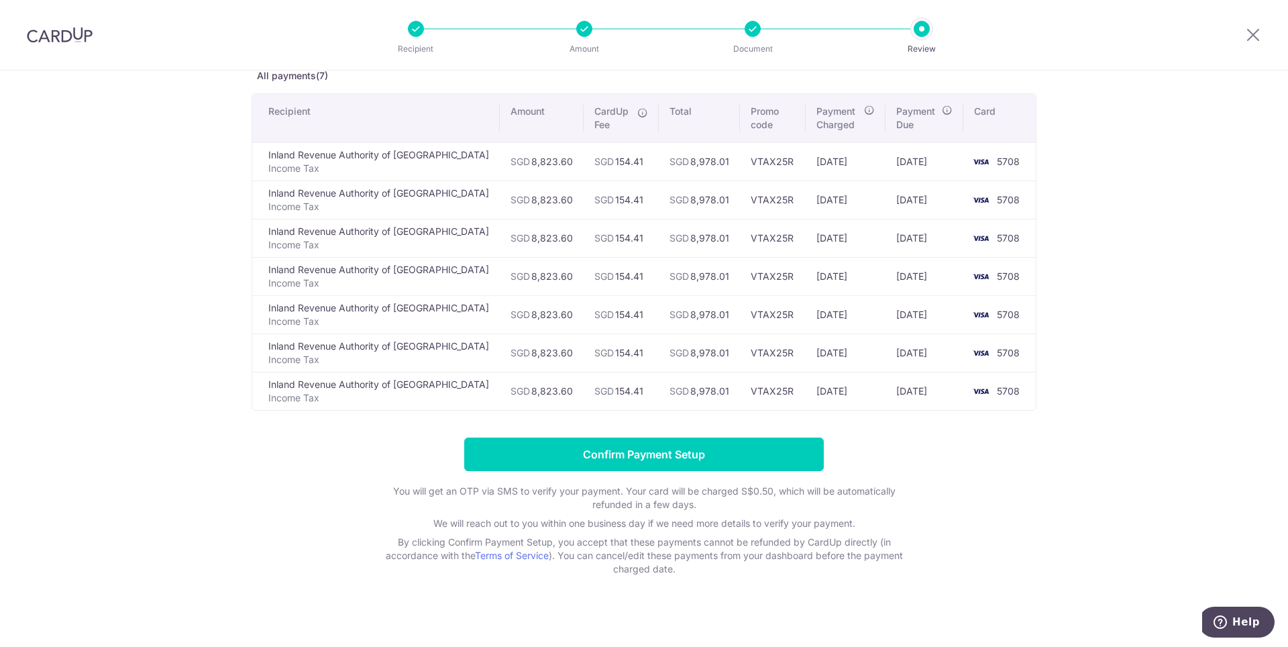
scroll to position [80, 0]
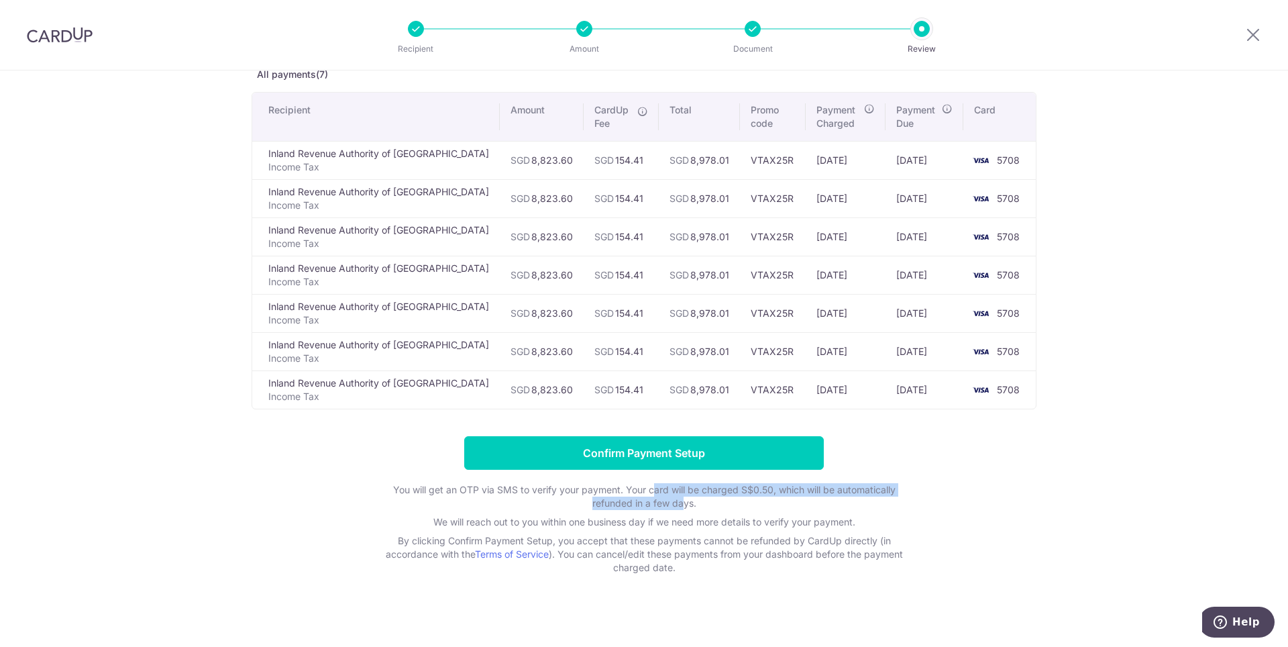
drag, startPoint x: 653, startPoint y: 490, endPoint x: 683, endPoint y: 498, distance: 31.1
click at [683, 498] on p "You will get an OTP via SMS to verify your payment. Your card will be charged S…" at bounding box center [644, 496] width 537 height 27
click at [689, 504] on p "You will get an OTP via SMS to verify your payment. Your card will be charged S…" at bounding box center [644, 496] width 537 height 27
drag, startPoint x: 627, startPoint y: 493, endPoint x: 529, endPoint y: 478, distance: 98.4
click at [529, 478] on form "Confirm Payment Setup You will get an OTP via SMS to verify your payment. Your …" at bounding box center [644, 505] width 785 height 138
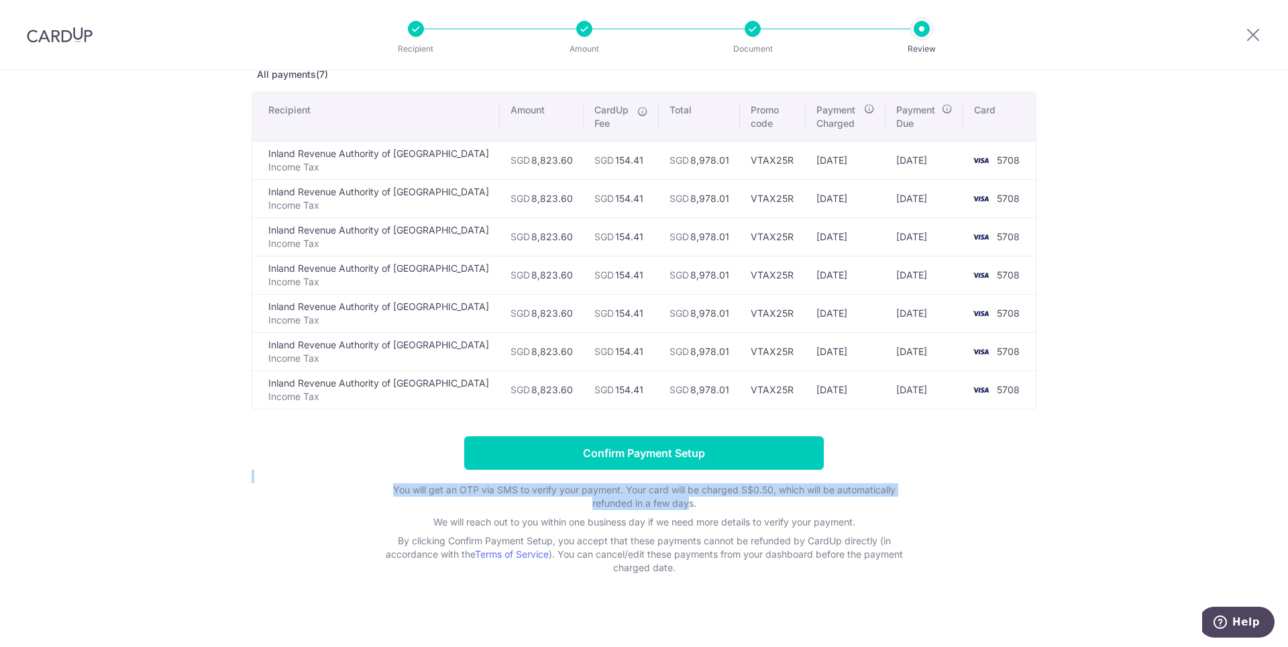
click at [521, 483] on p "You will get an OTP via SMS to verify your payment. Your card will be charged S…" at bounding box center [644, 496] width 537 height 27
drag, startPoint x: 494, startPoint y: 489, endPoint x: 608, endPoint y: 504, distance: 115.1
click at [608, 504] on p "You will get an OTP via SMS to verify your payment. Your card will be charged S…" at bounding box center [644, 496] width 537 height 27
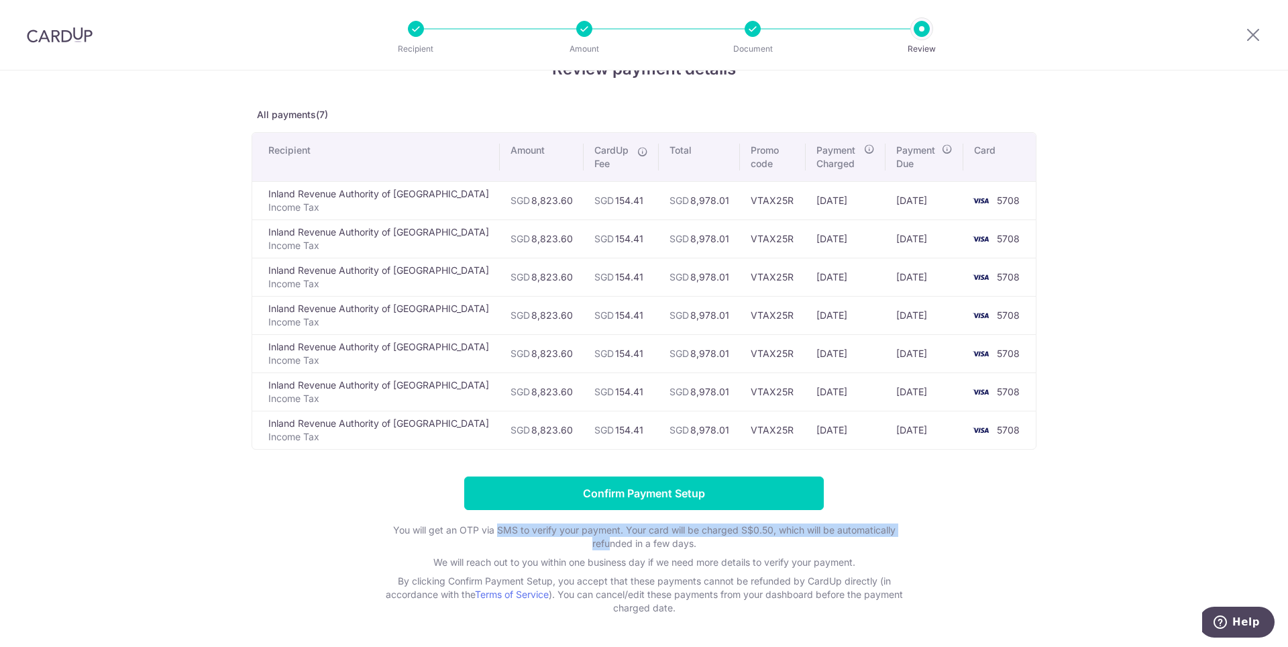
scroll to position [0, 0]
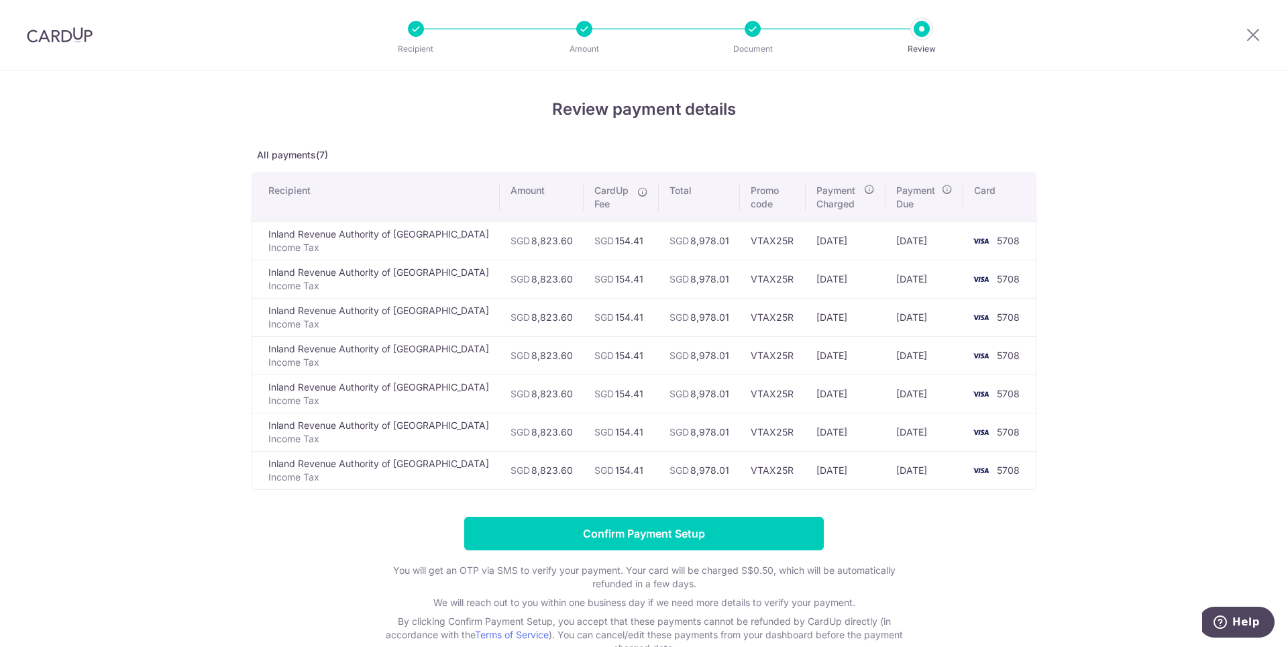
click at [172, 480] on div "Review payment details All payments(7) Recipient Amount CardUp Fee Total Promo …" at bounding box center [644, 401] width 1288 height 663
drag, startPoint x: 515, startPoint y: 472, endPoint x: 494, endPoint y: 472, distance: 20.8
click at [500, 472] on td "SGD 8,823.60" at bounding box center [542, 470] width 84 height 38
drag, startPoint x: 488, startPoint y: 472, endPoint x: 539, endPoint y: 474, distance: 51.0
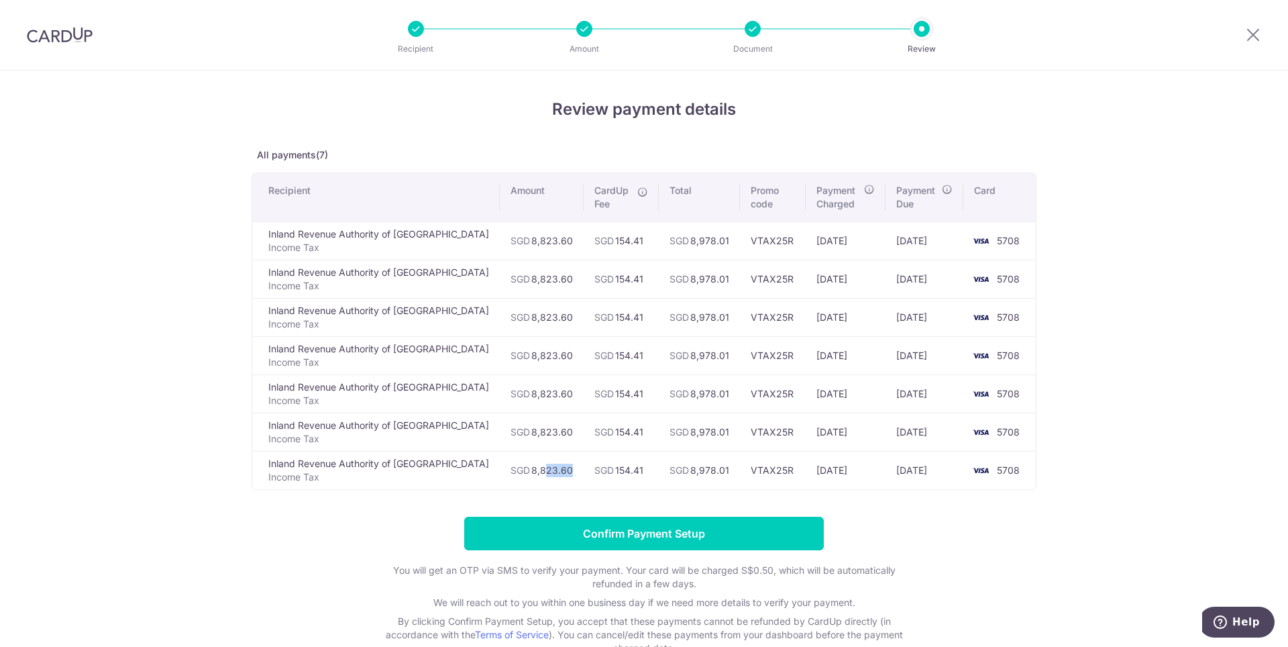
click at [539, 474] on tr "Inland Revenue Authority of Singapore Income Tax SGD 8,823.60 SGD 154.41 SGD 8,…" at bounding box center [644, 470] width 784 height 38
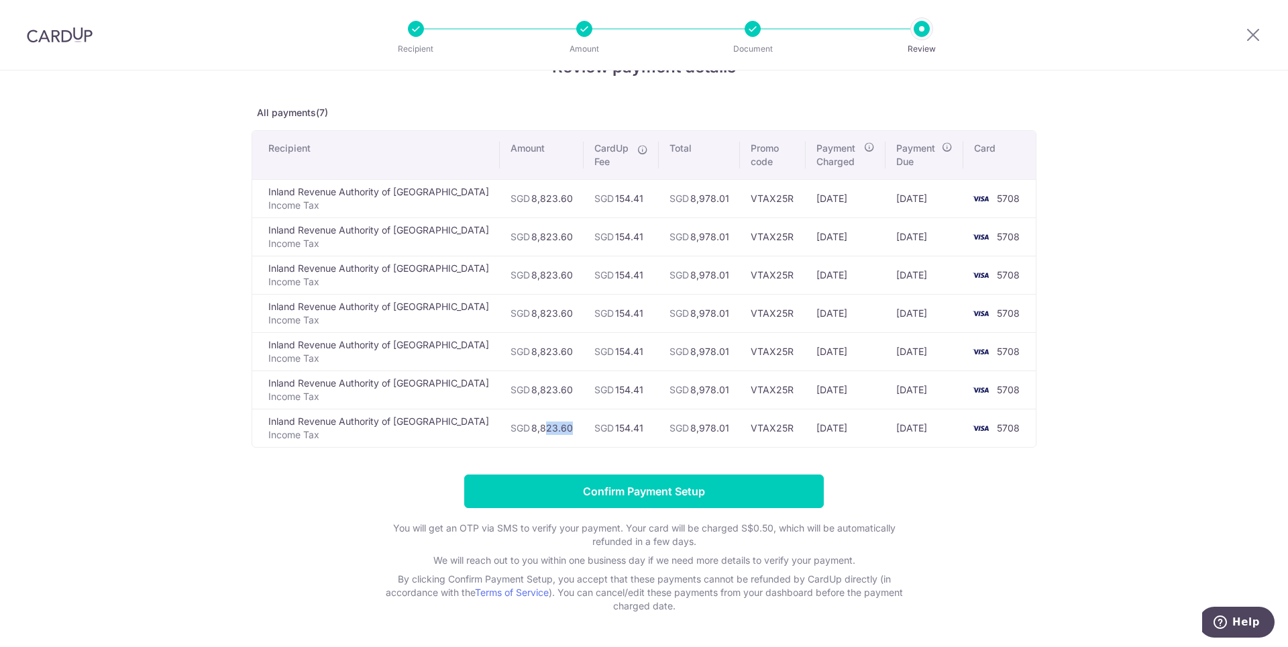
scroll to position [87, 0]
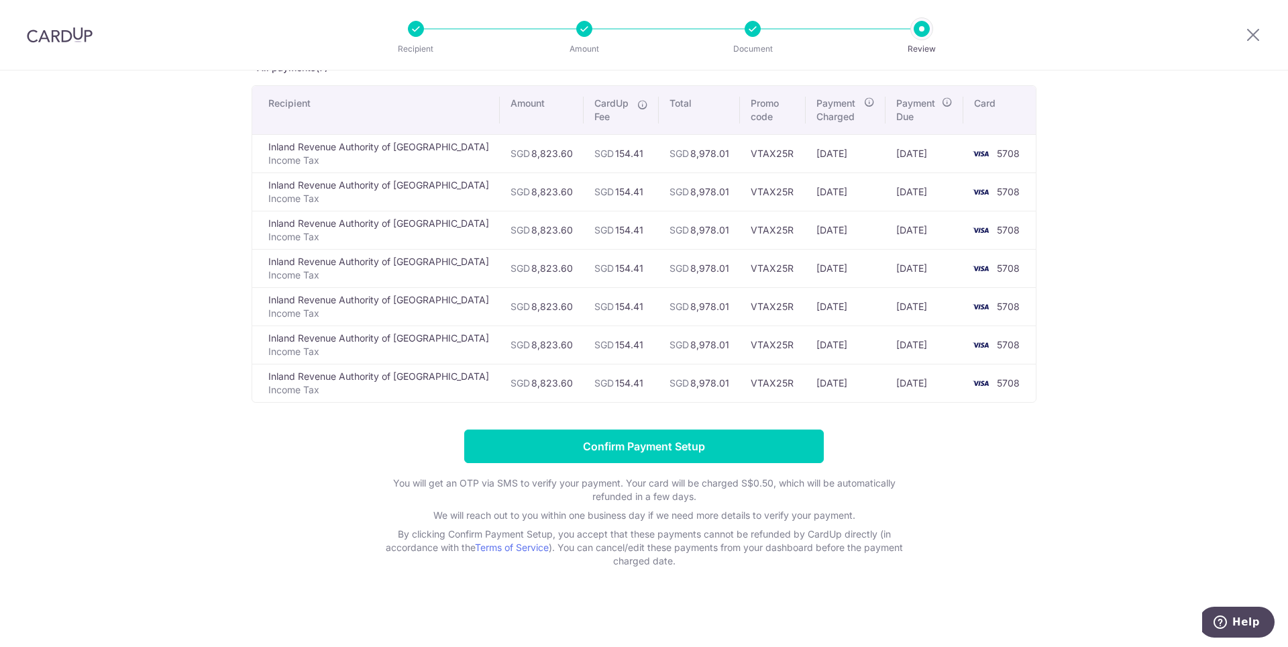
click at [987, 492] on form "Confirm Payment Setup You will get an OTP via SMS to verify your payment. Your …" at bounding box center [644, 498] width 785 height 138
click at [720, 452] on input "Confirm Payment Setup" at bounding box center [644, 446] width 360 height 34
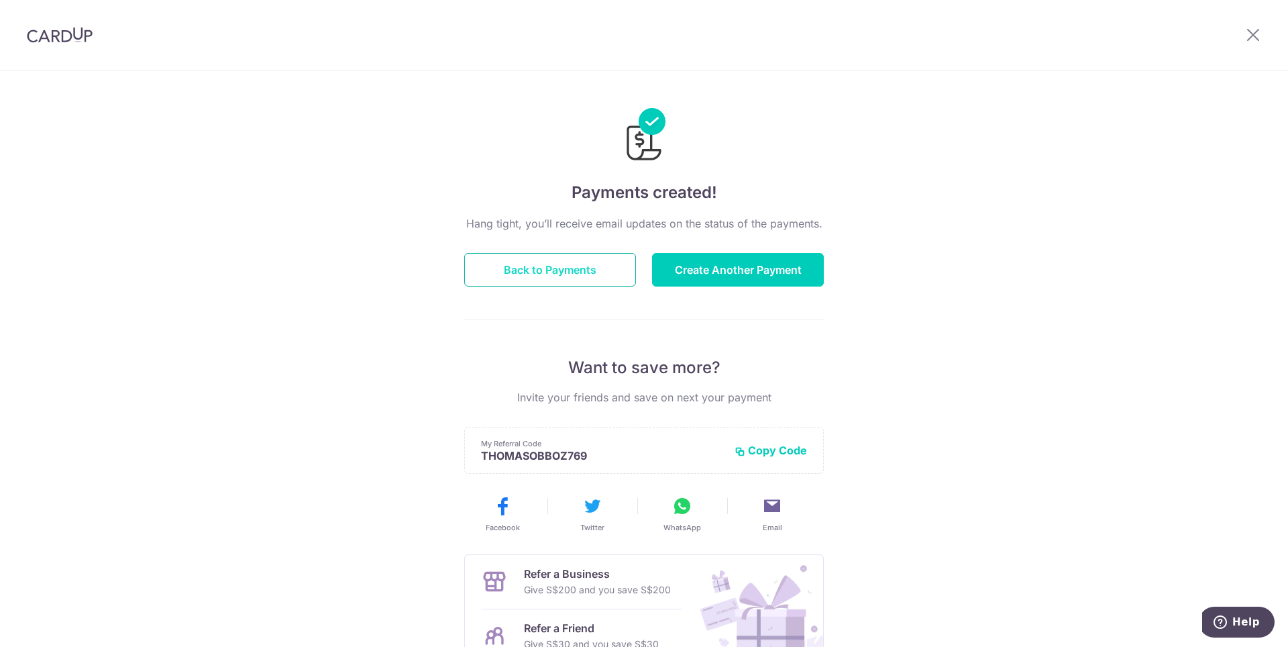
click at [551, 269] on button "Back to Payments" at bounding box center [550, 270] width 172 height 34
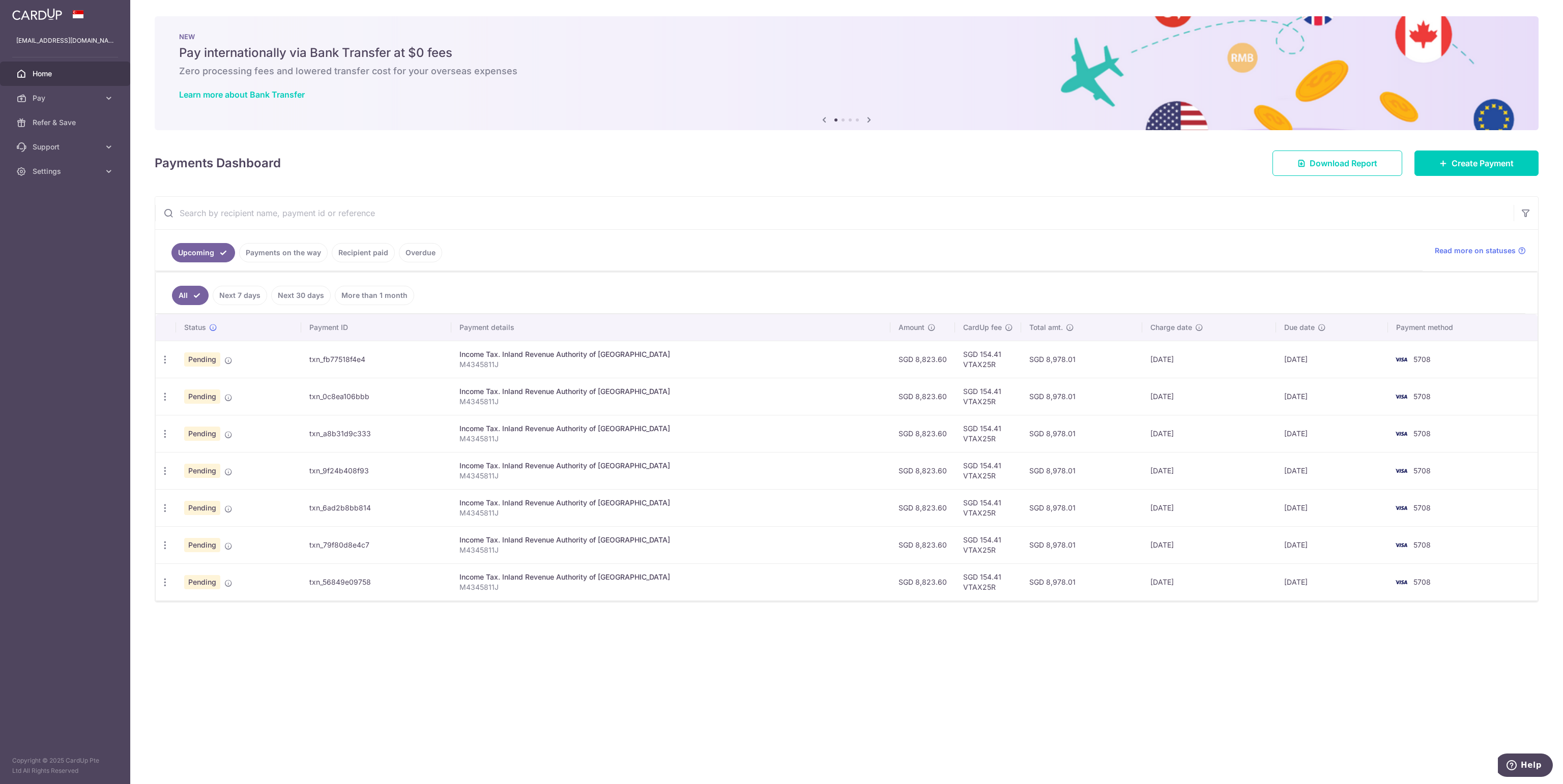
click at [250, 290] on link "Next 7 days" at bounding box center [240, 295] width 55 height 19
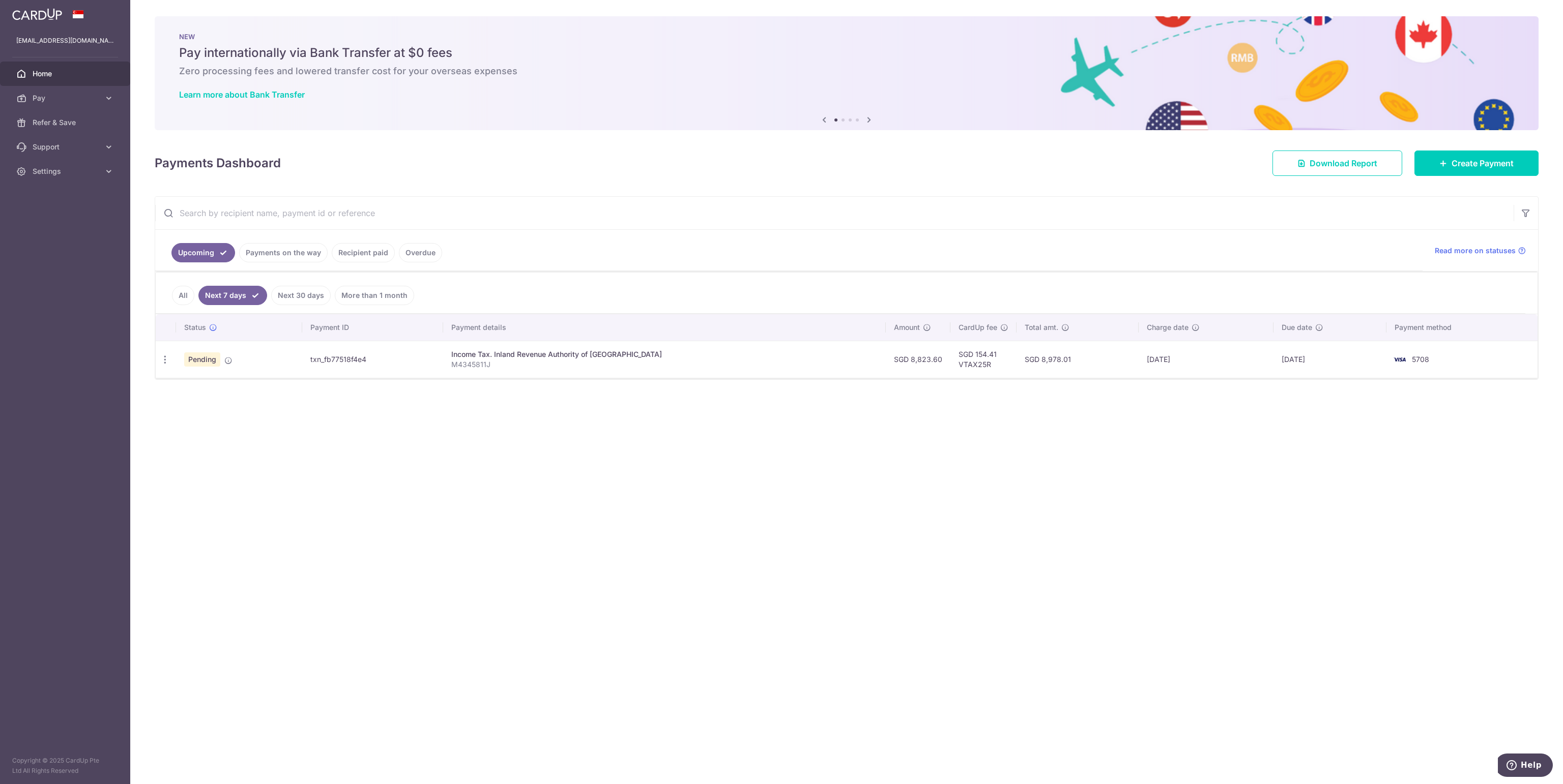
click at [179, 299] on link "All" at bounding box center [184, 295] width 23 height 19
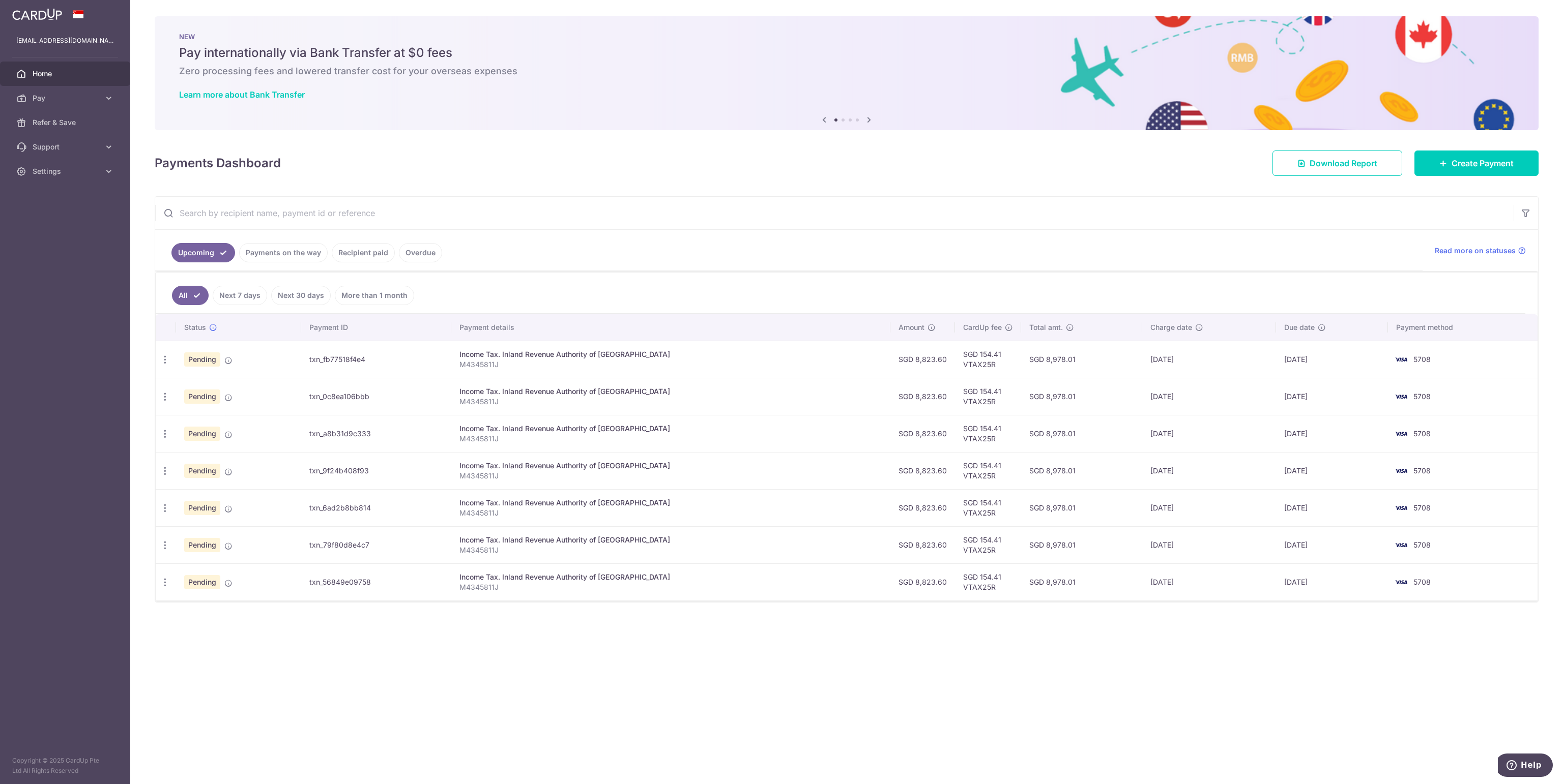
click at [476, 490] on div "× Pause Schedule Pause all future payments in this series Pause just this one p…" at bounding box center [846, 392] width 1433 height 784
click at [477, 490] on div "× Pause Schedule Pause all future payments in this series Pause just this one p…" at bounding box center [846, 392] width 1433 height 784
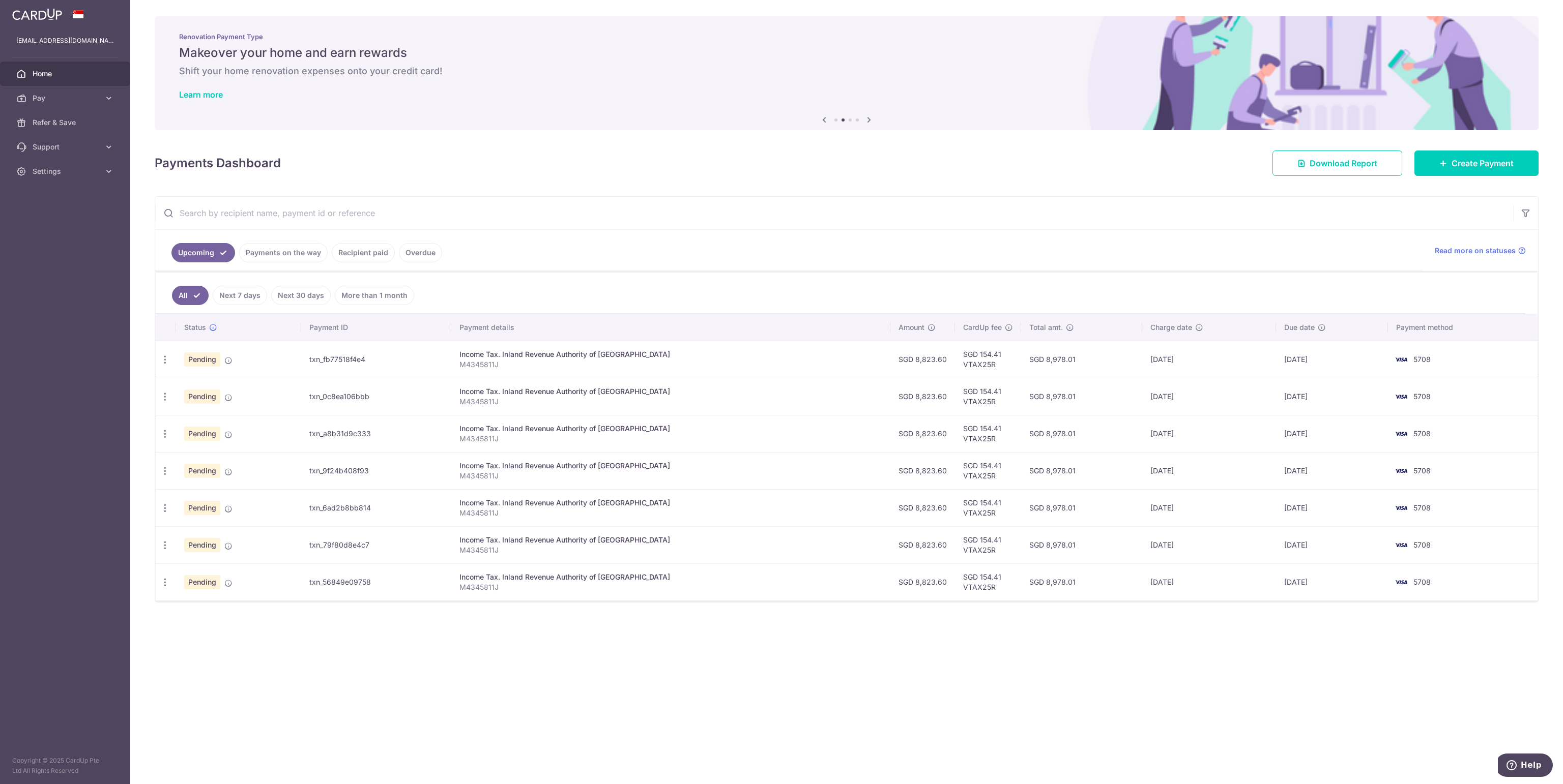
click at [477, 490] on div "× Pause Schedule Pause all future payments in this series Pause just this one p…" at bounding box center [846, 392] width 1433 height 784
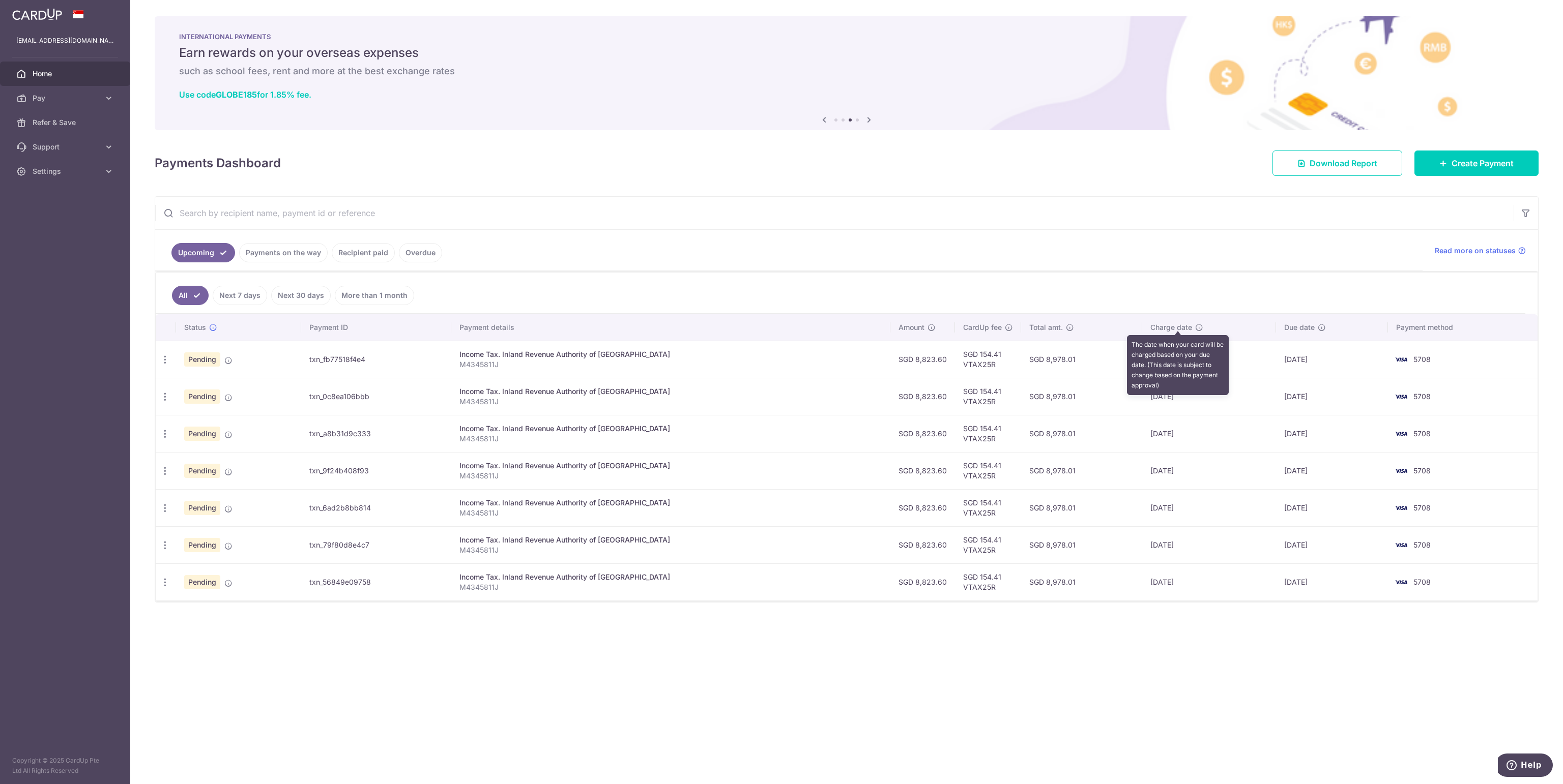
click at [976, 325] on icon at bounding box center [1199, 328] width 8 height 8
click at [906, 490] on div "× Pause Schedule Pause all future payments in this series Pause just this one p…" at bounding box center [846, 392] width 1433 height 784
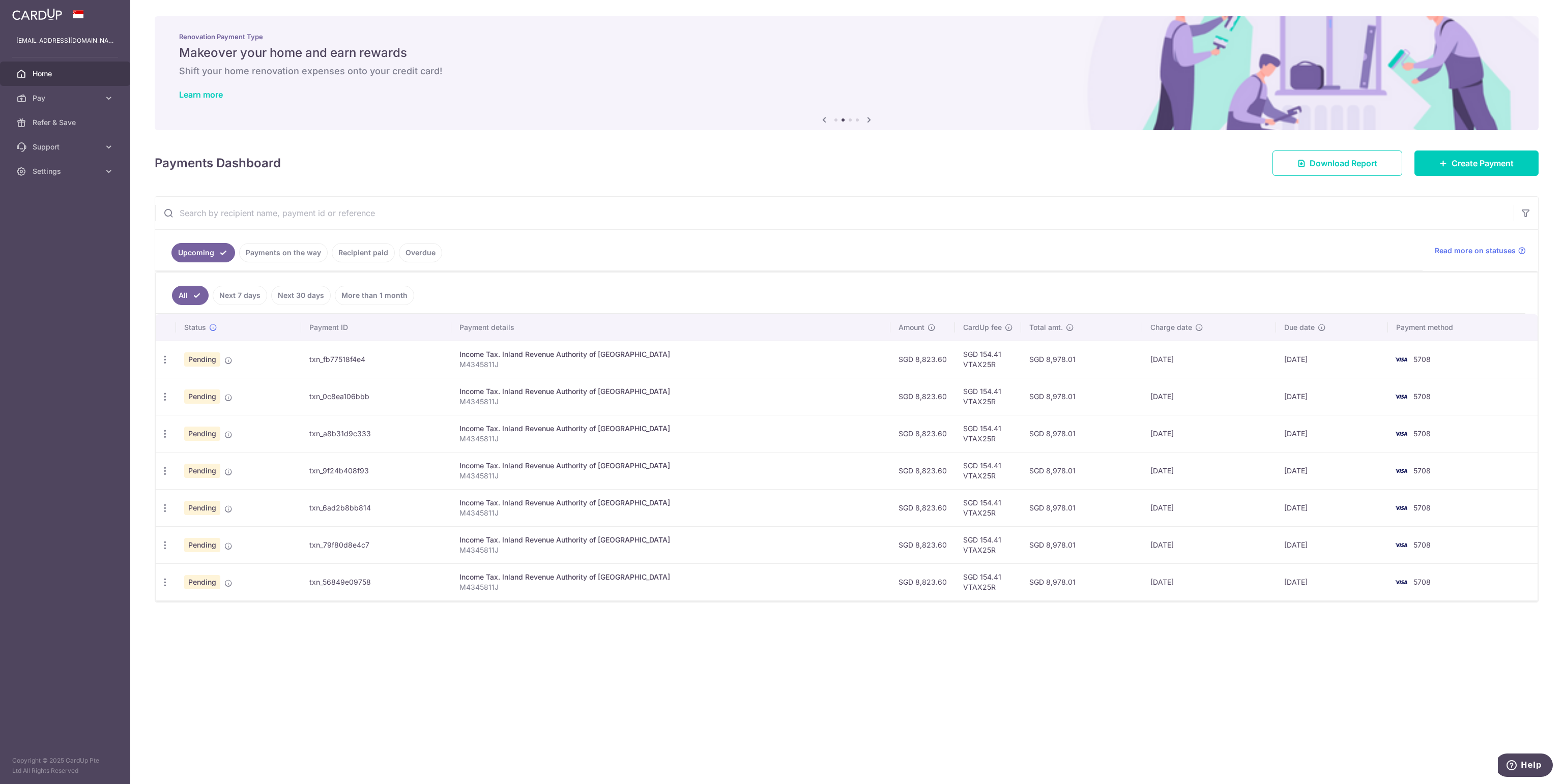
click at [395, 490] on div "× Pause Schedule Pause all future payments in this series Pause just this one p…" at bounding box center [846, 392] width 1433 height 784
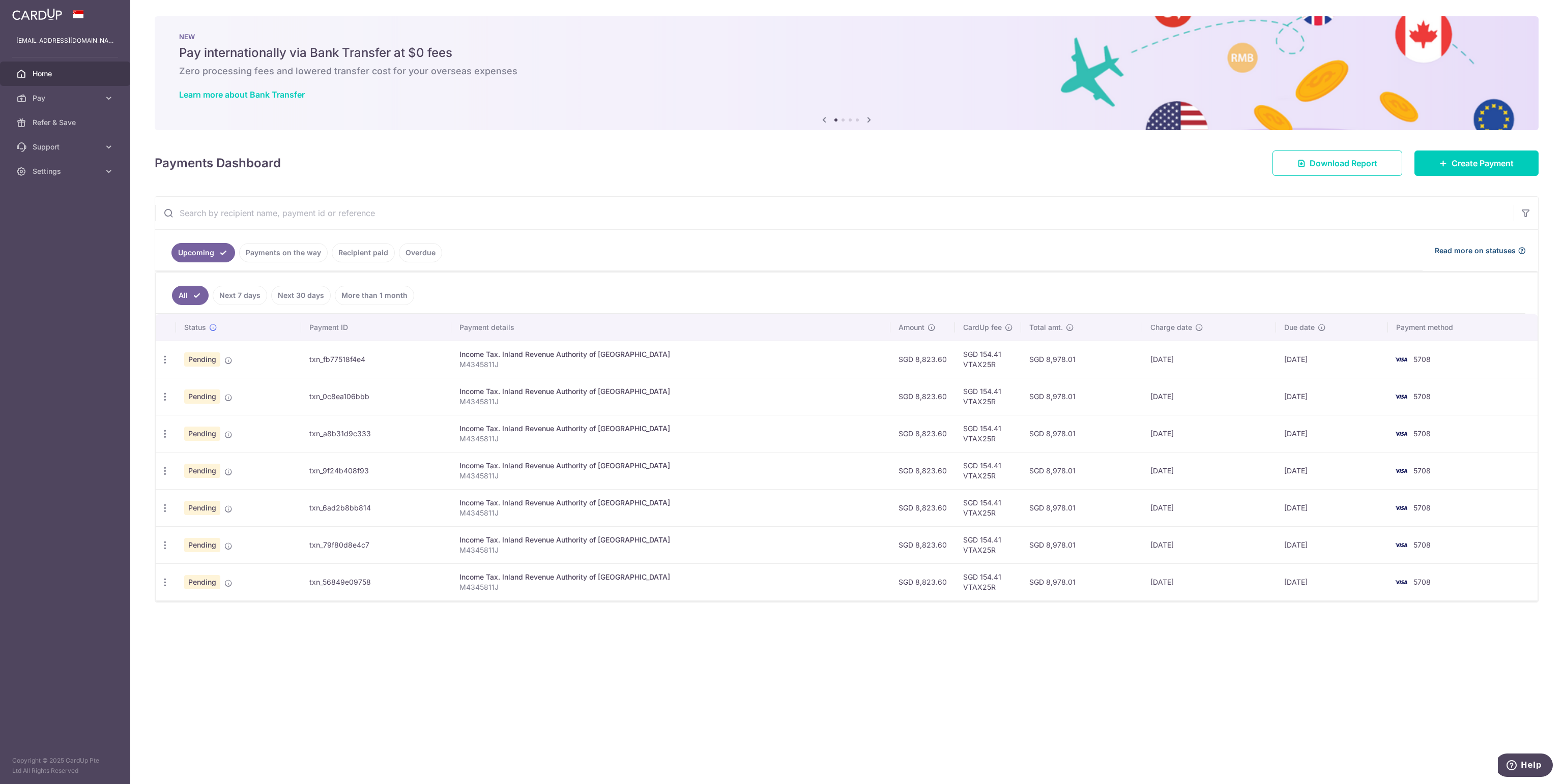
click at [1458, 246] on span "Read more on statuses" at bounding box center [1475, 250] width 81 height 10
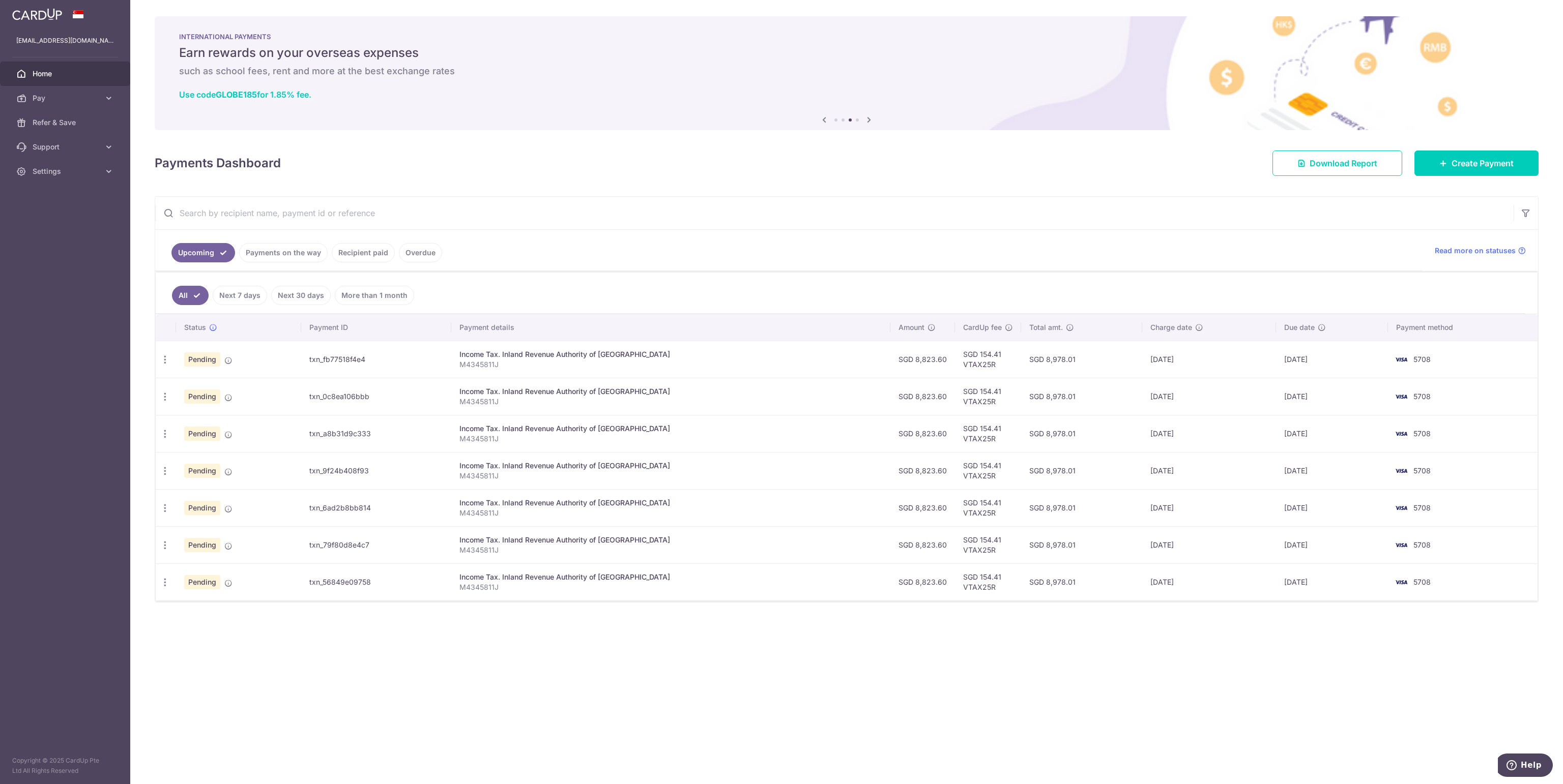
click at [368, 691] on div "× Pause Schedule Pause all future payments in this series Pause just this one p…" at bounding box center [846, 392] width 1433 height 784
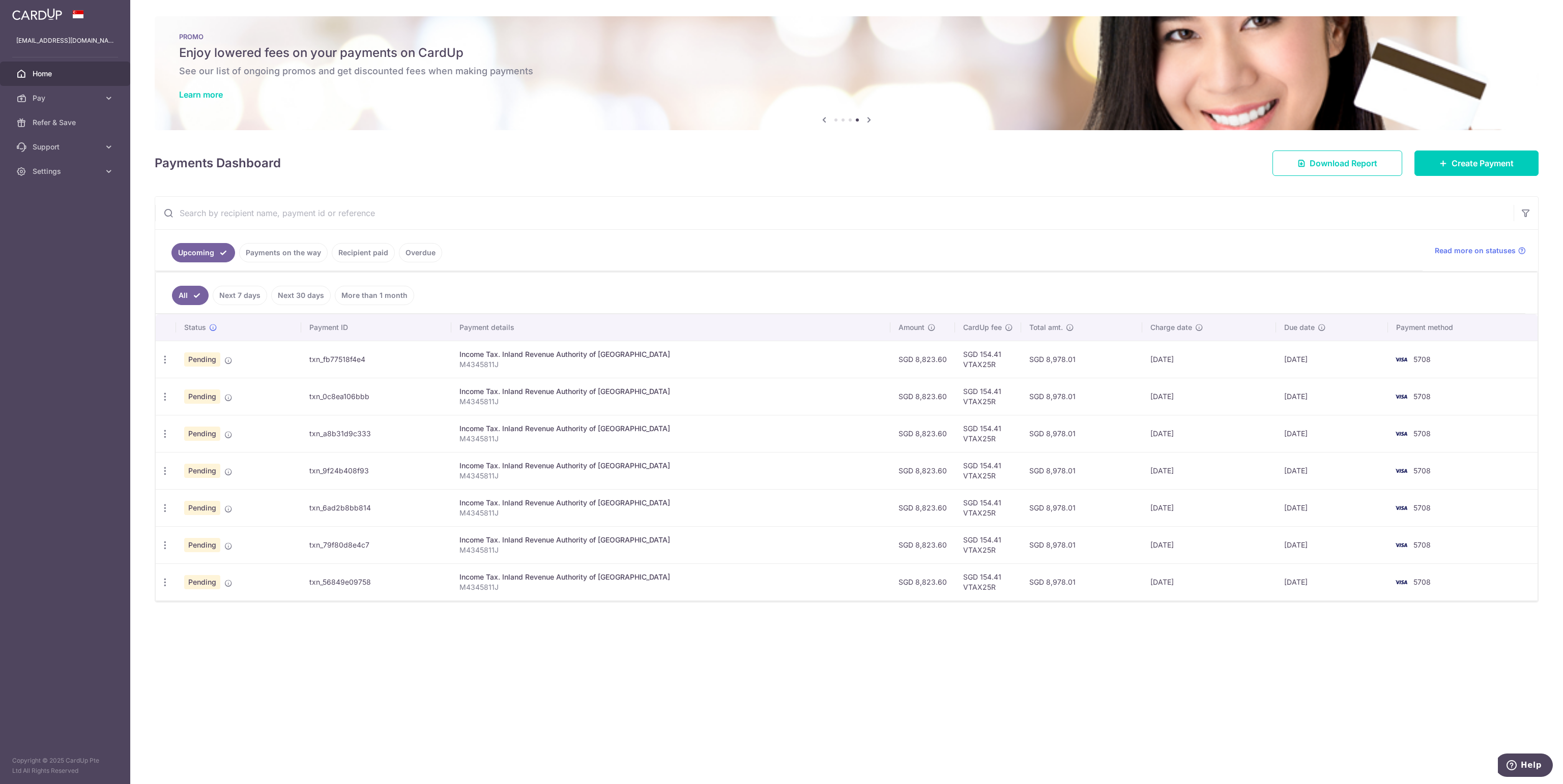
click at [355, 694] on div "× Pause Schedule Pause all future payments in this series Pause just this one p…" at bounding box center [846, 392] width 1433 height 784
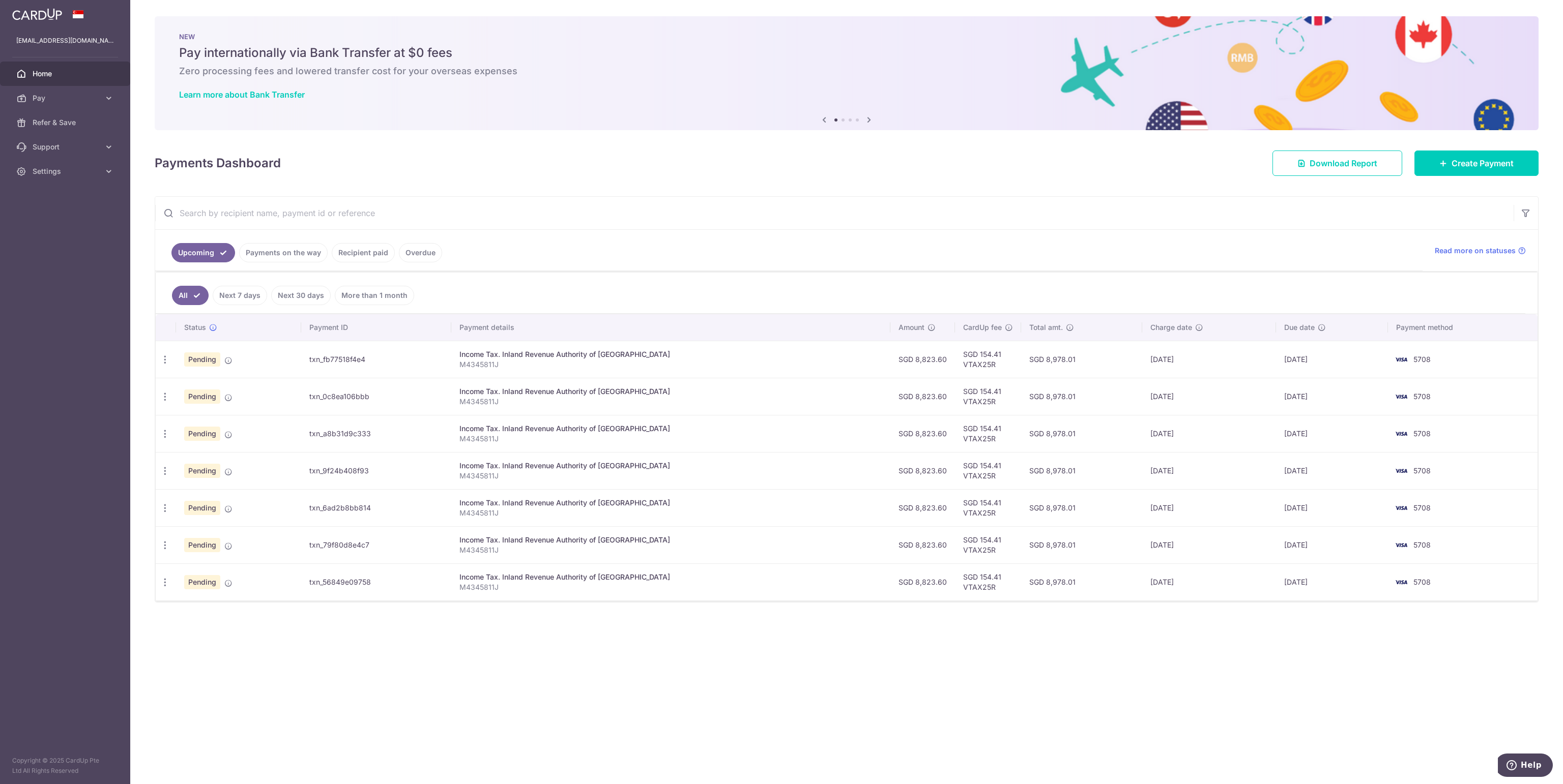
click at [572, 732] on div "× Pause Schedule Pause all future payments in this series Pause just this one p…" at bounding box center [846, 392] width 1433 height 784
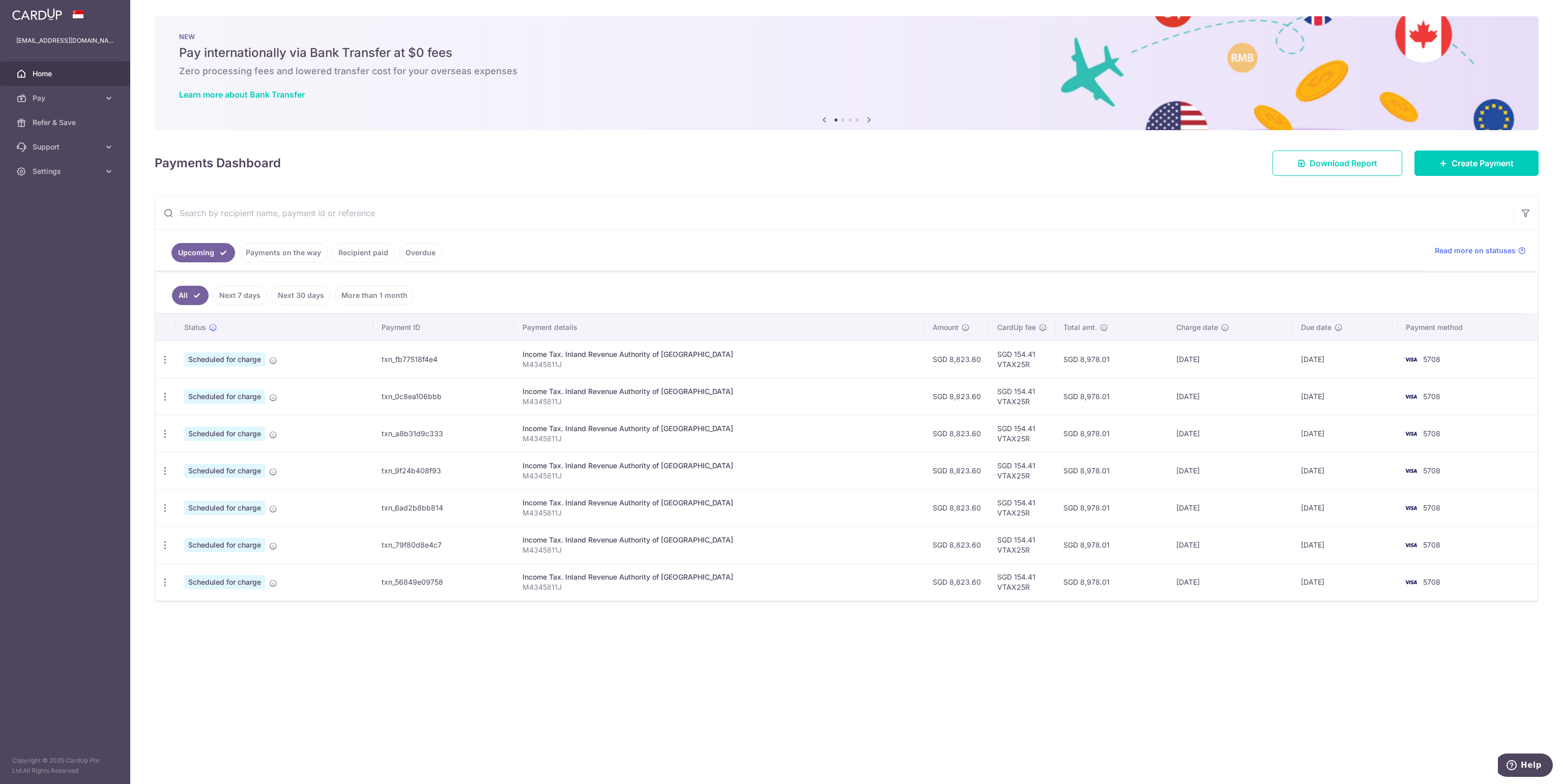
click at [556, 726] on div "× Pause Schedule Pause all future payments in this series Pause just this one p…" at bounding box center [846, 392] width 1433 height 784
click at [545, 720] on div "× Pause Schedule Pause all future payments in this series Pause just this one p…" at bounding box center [846, 392] width 1433 height 784
click at [384, 648] on div "× Pause Schedule Pause all future payments in this series Pause just this one p…" at bounding box center [846, 392] width 1433 height 784
click at [419, 674] on div "× Pause Schedule Pause all future payments in this series Pause just this one p…" at bounding box center [846, 392] width 1433 height 784
